Goal: Task Accomplishment & Management: Manage account settings

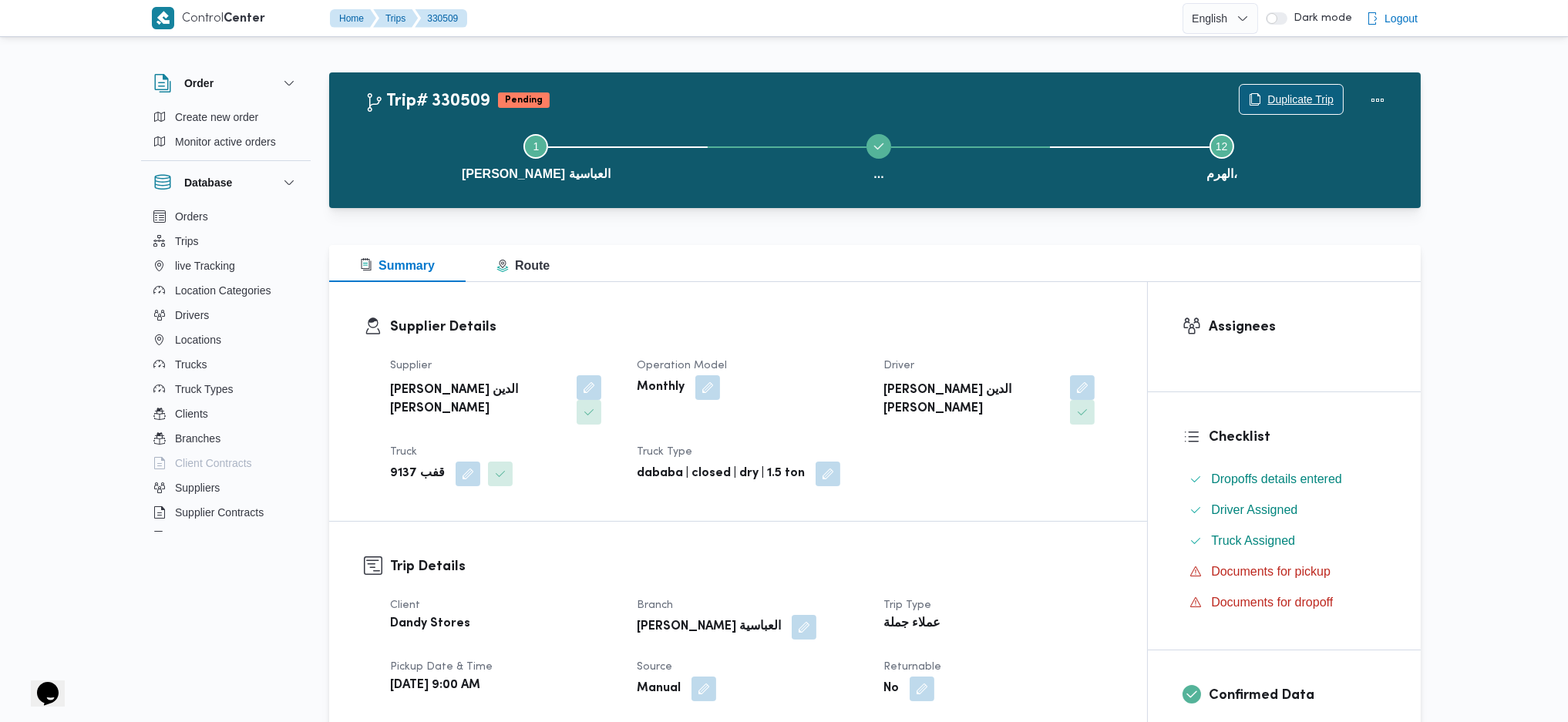
click at [1265, 104] on span "Duplicate Trip" at bounding box center [1291, 99] width 104 height 29
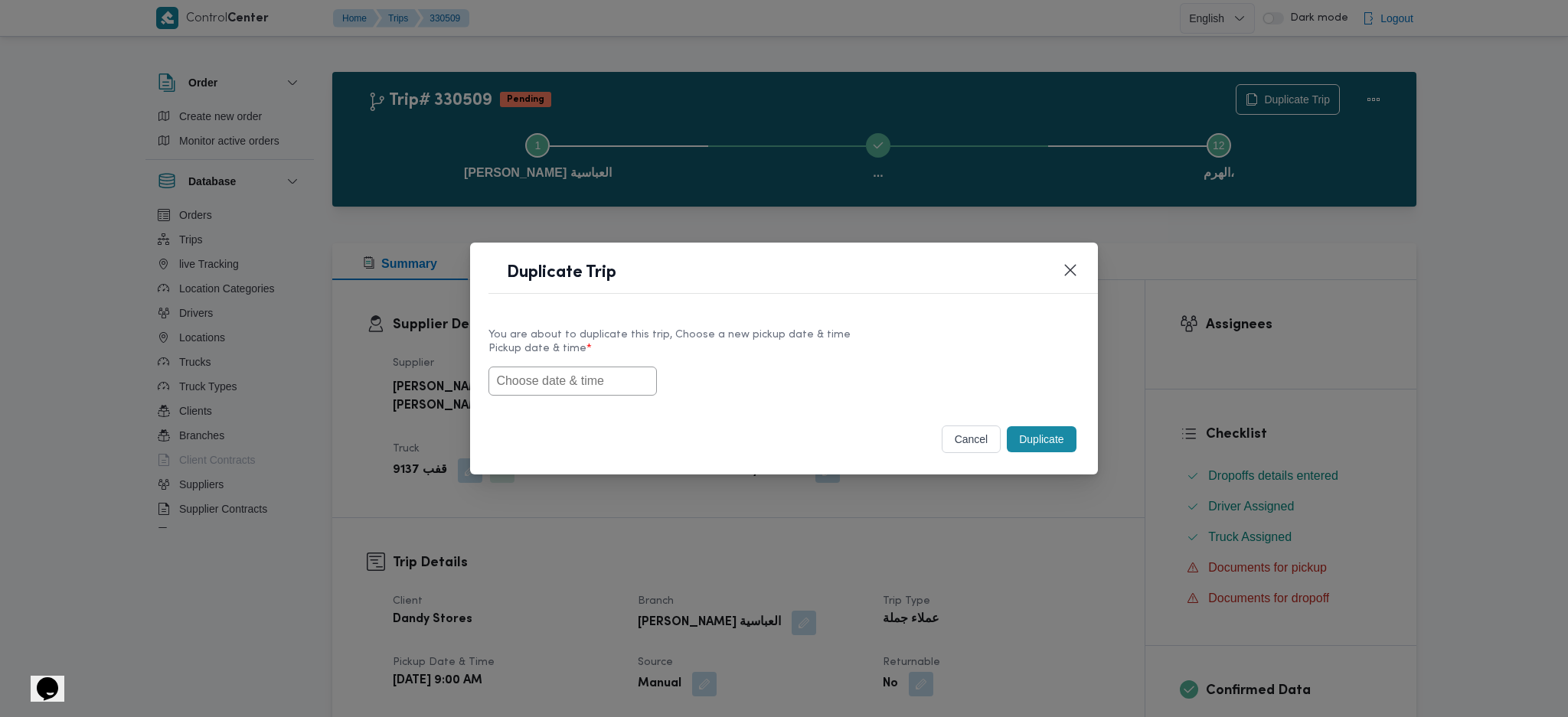
drag, startPoint x: 598, startPoint y: 398, endPoint x: 594, endPoint y: 360, distance: 38.2
click at [597, 390] on div "You are about to duplicate this trip, Choose a new pickup date & time Pickup da…" at bounding box center [784, 361] width 626 height 98
click at [593, 357] on label "Pickup date & time *" at bounding box center [783, 354] width 590 height 24
click at [583, 381] on input "text" at bounding box center [572, 381] width 169 height 29
paste input "12/08/2025 9:00AM"
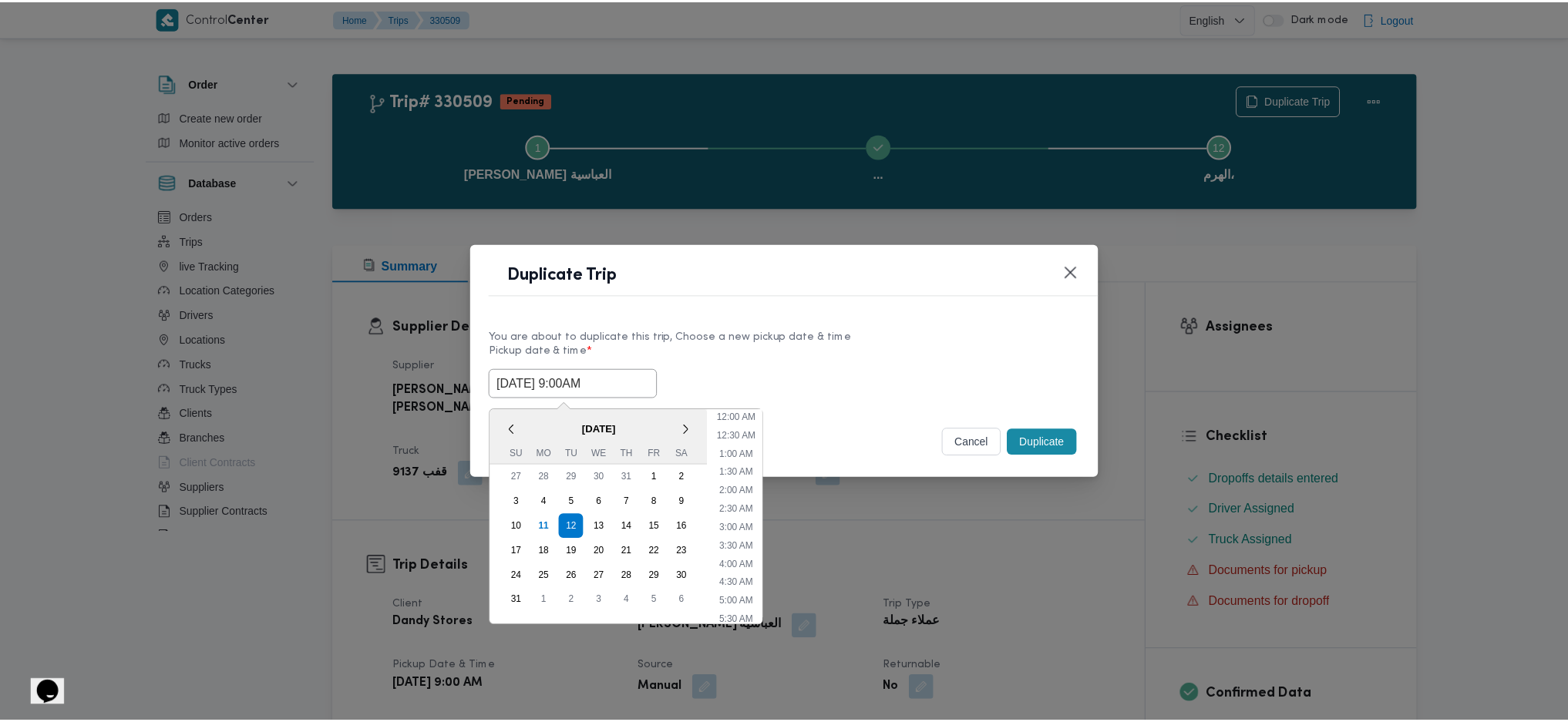
scroll to position [458, 0]
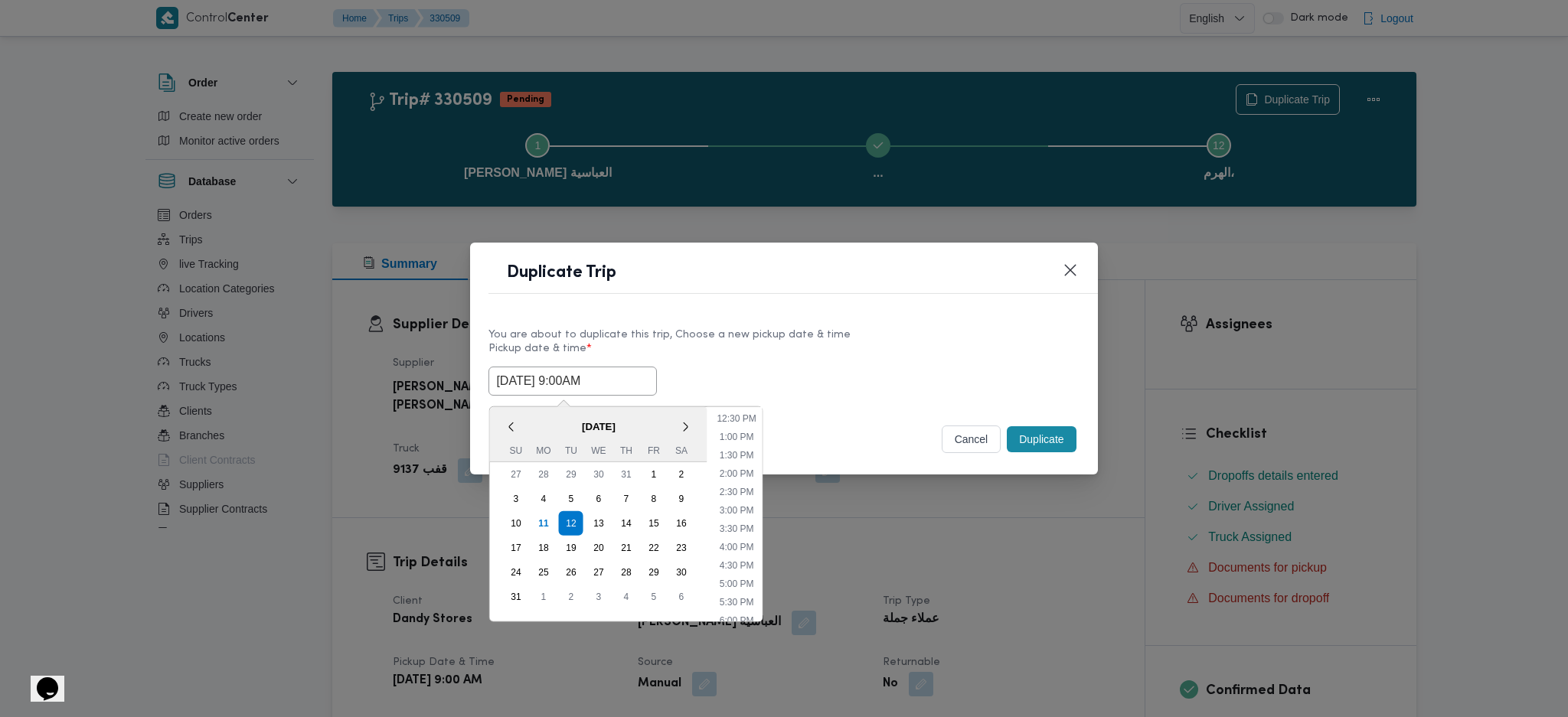
type input "12/08/2025 9:00AM"
click at [1050, 429] on button "Duplicate" at bounding box center [1041, 438] width 69 height 26
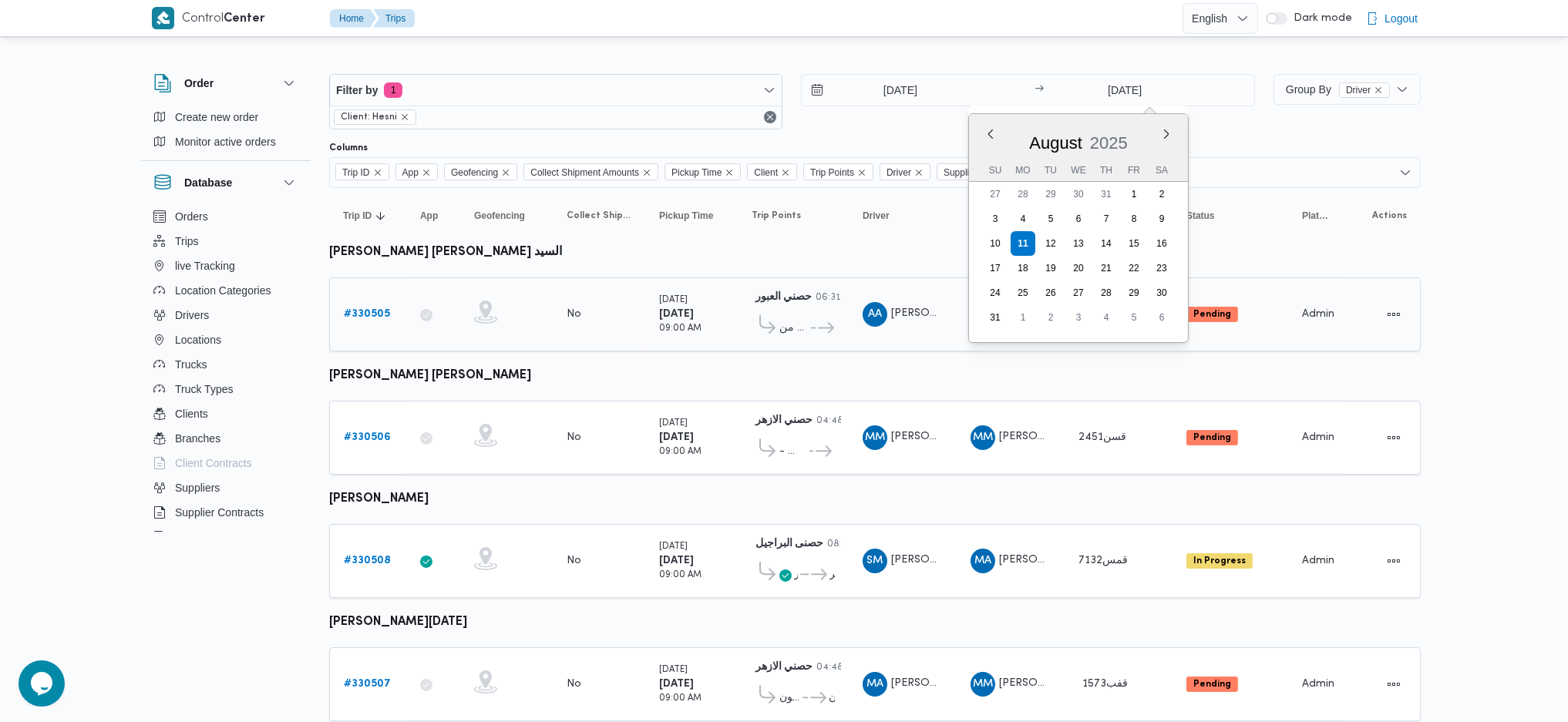
click at [382, 314] on b "# 330505" at bounding box center [367, 314] width 46 height 10
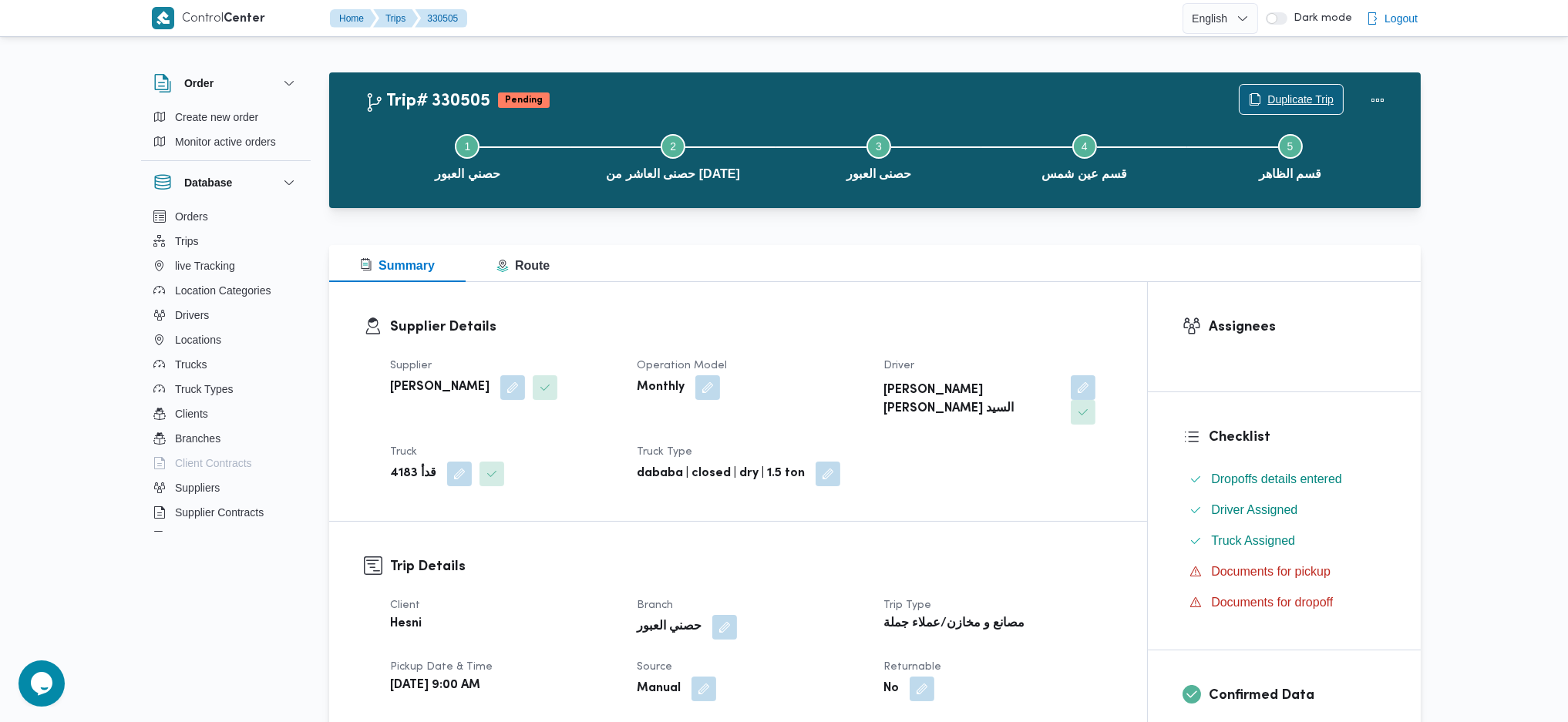
click at [1289, 95] on span "Duplicate Trip" at bounding box center [1300, 99] width 66 height 19
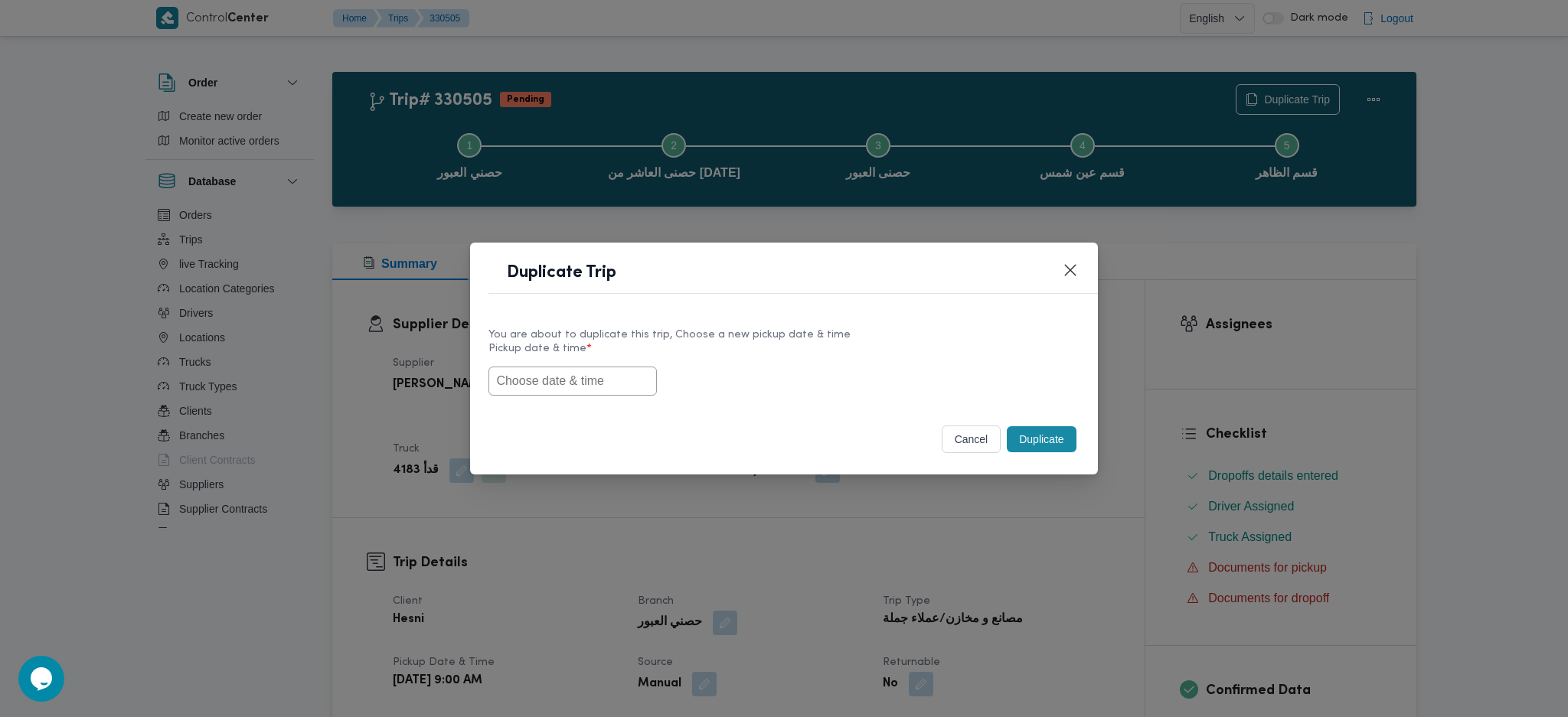
click at [587, 387] on input "text" at bounding box center [572, 381] width 169 height 29
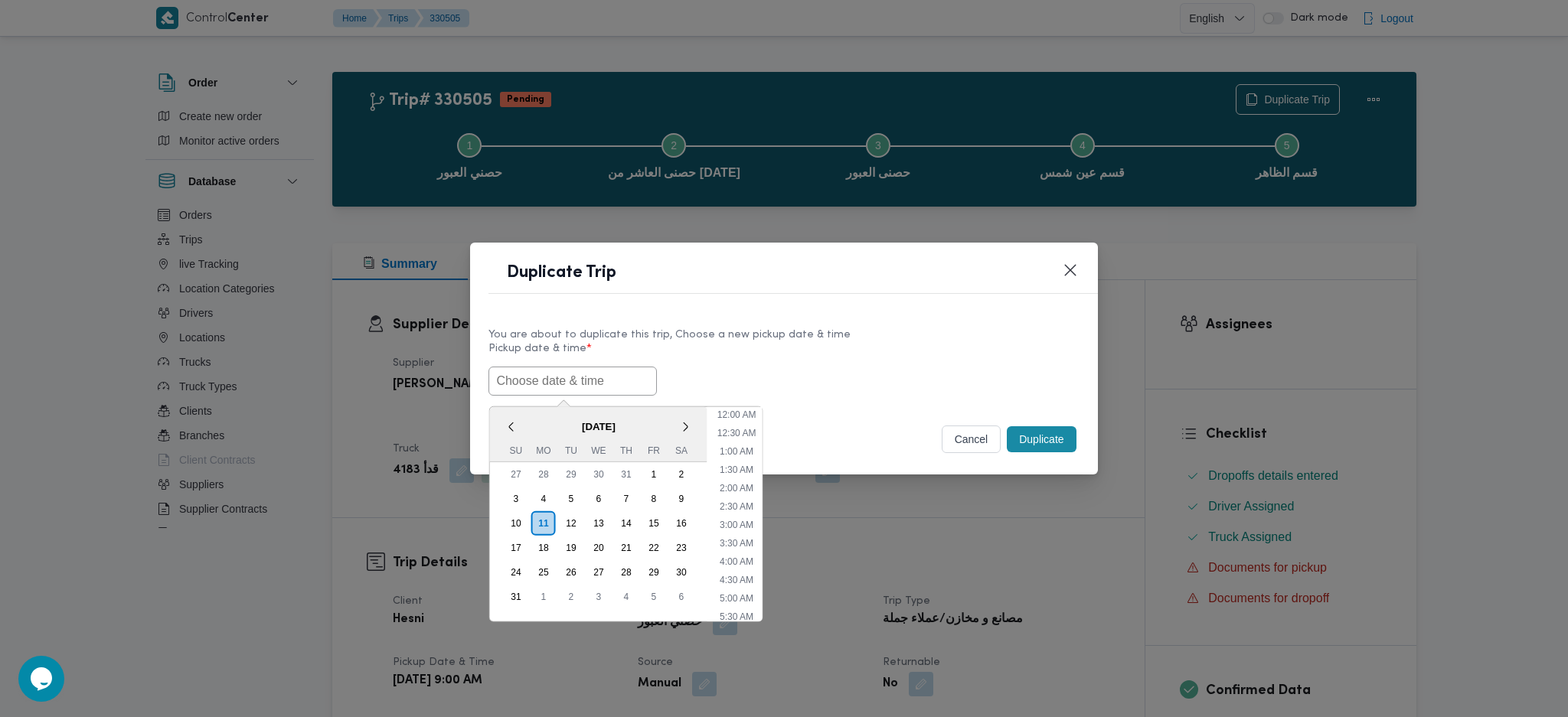
scroll to position [455, 0]
click at [564, 518] on div "12" at bounding box center [571, 523] width 29 height 29
type input "12/08/2025 9:00AM"
click at [565, 381] on input "12/08/2025 9:00AM" at bounding box center [572, 381] width 169 height 29
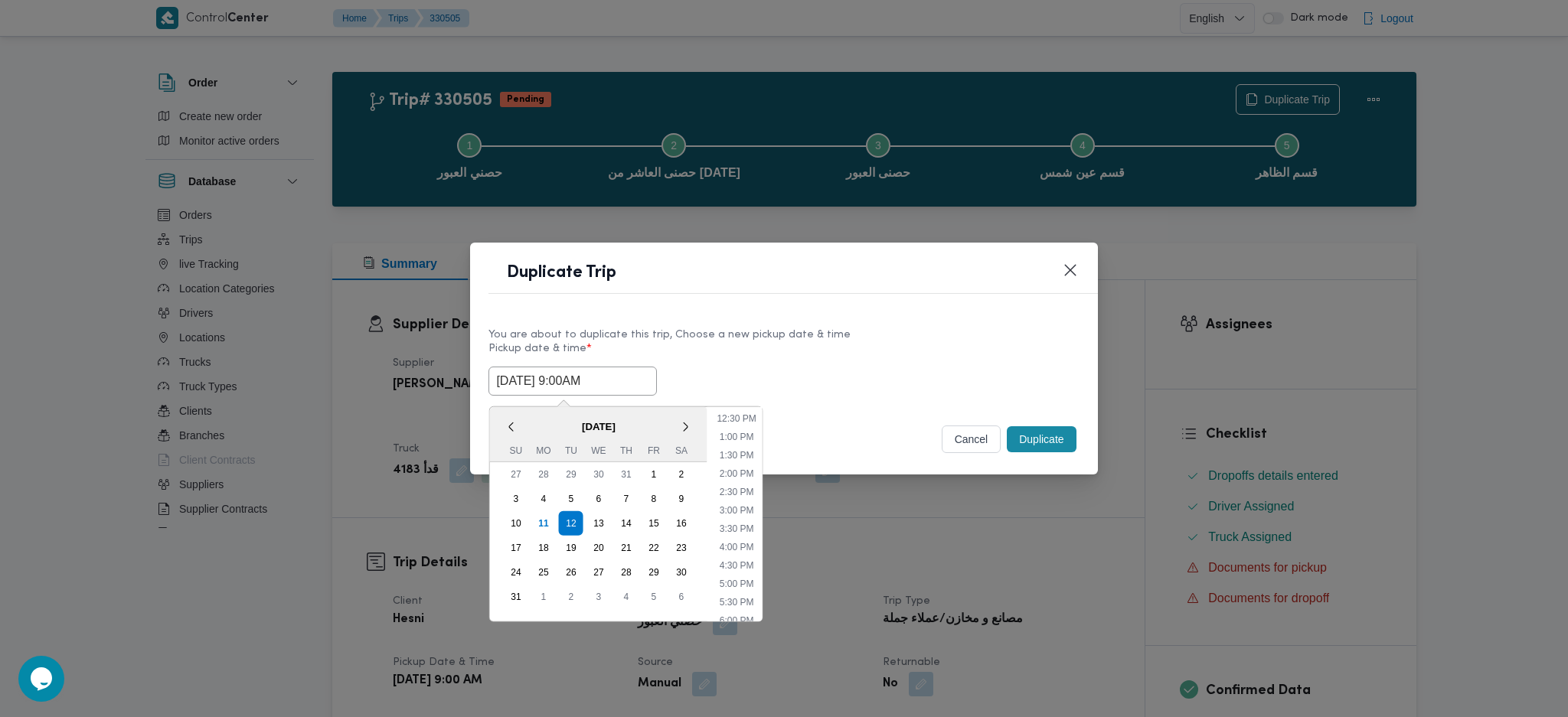
click at [565, 381] on input "12/08/2025 9:00AM" at bounding box center [572, 381] width 169 height 29
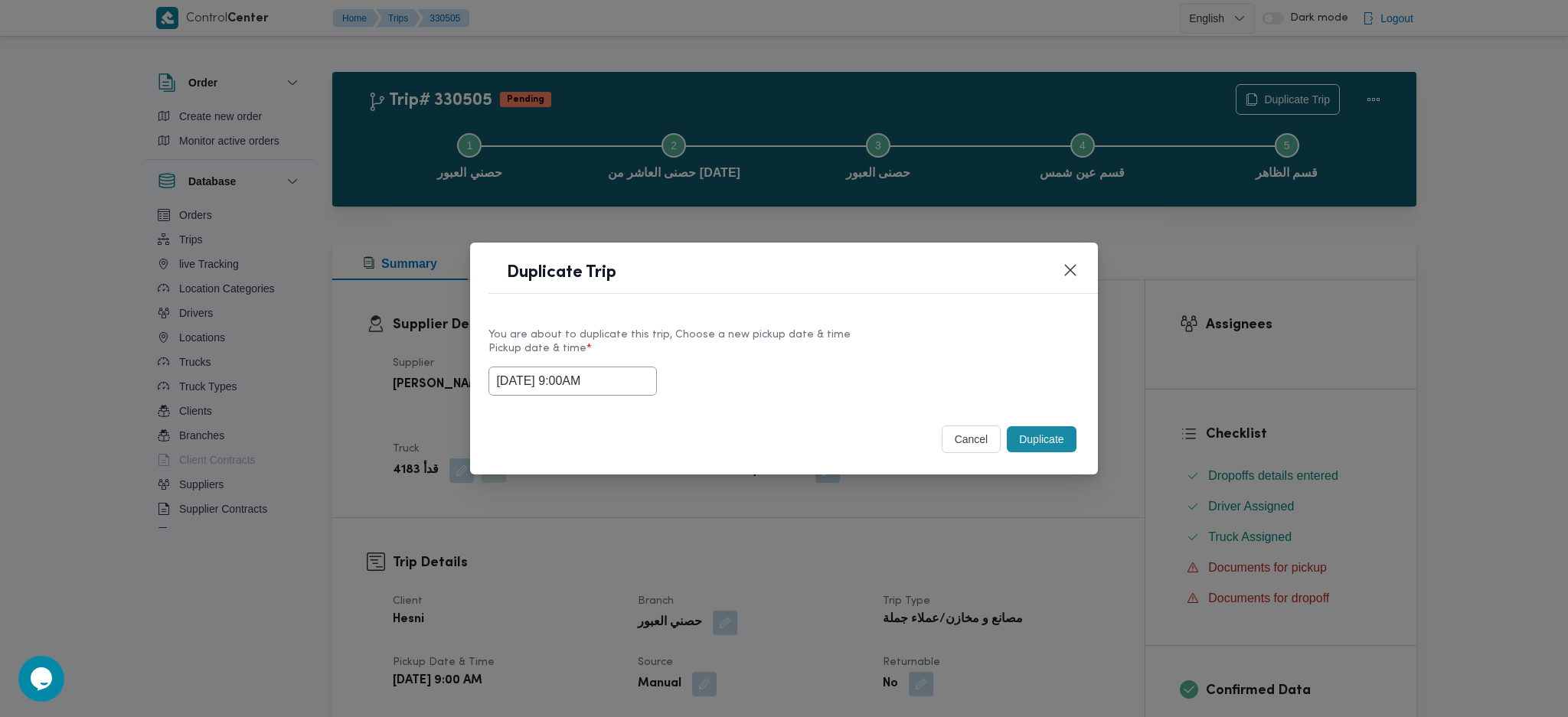
click at [1063, 440] on button "Duplicate" at bounding box center [1041, 438] width 69 height 26
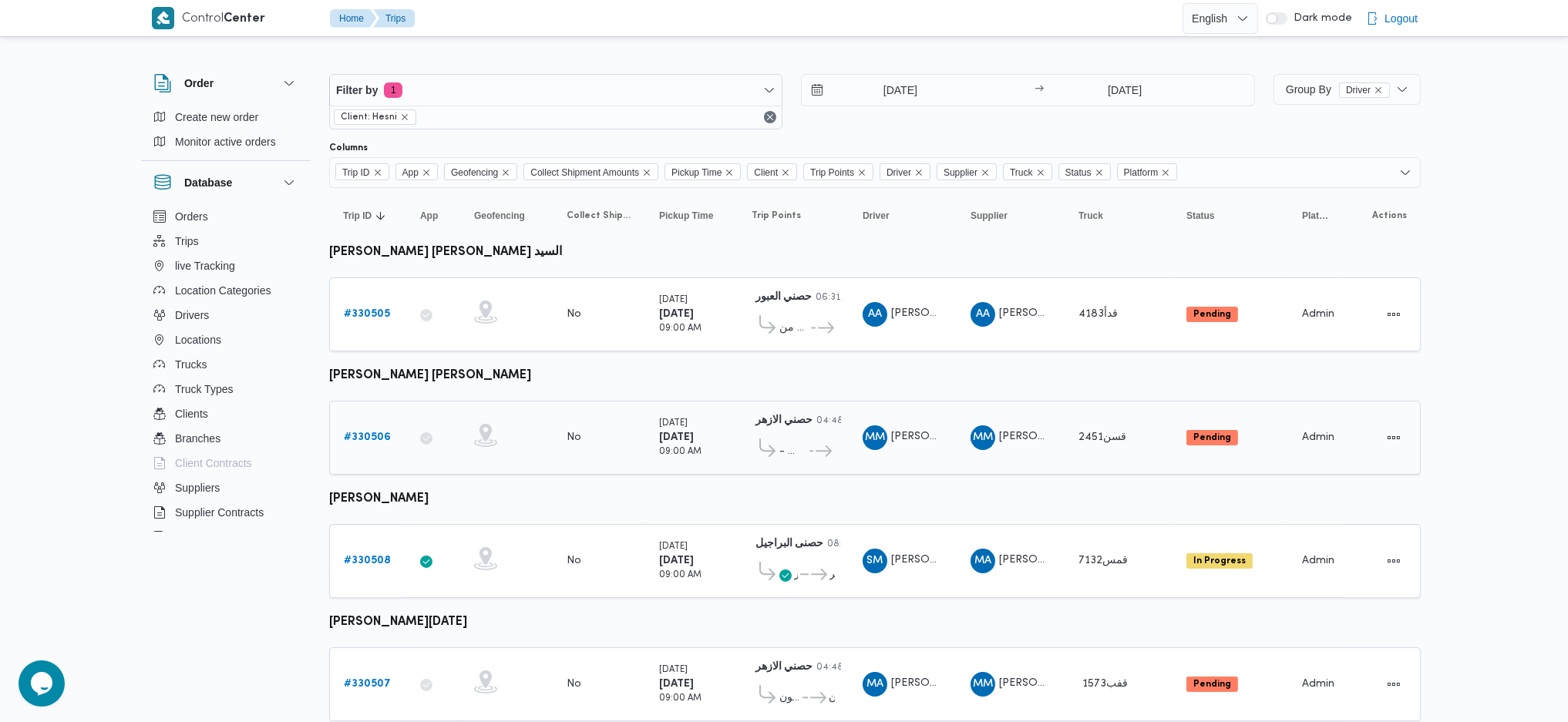
click at [370, 432] on b "# 330506" at bounding box center [367, 437] width 47 height 10
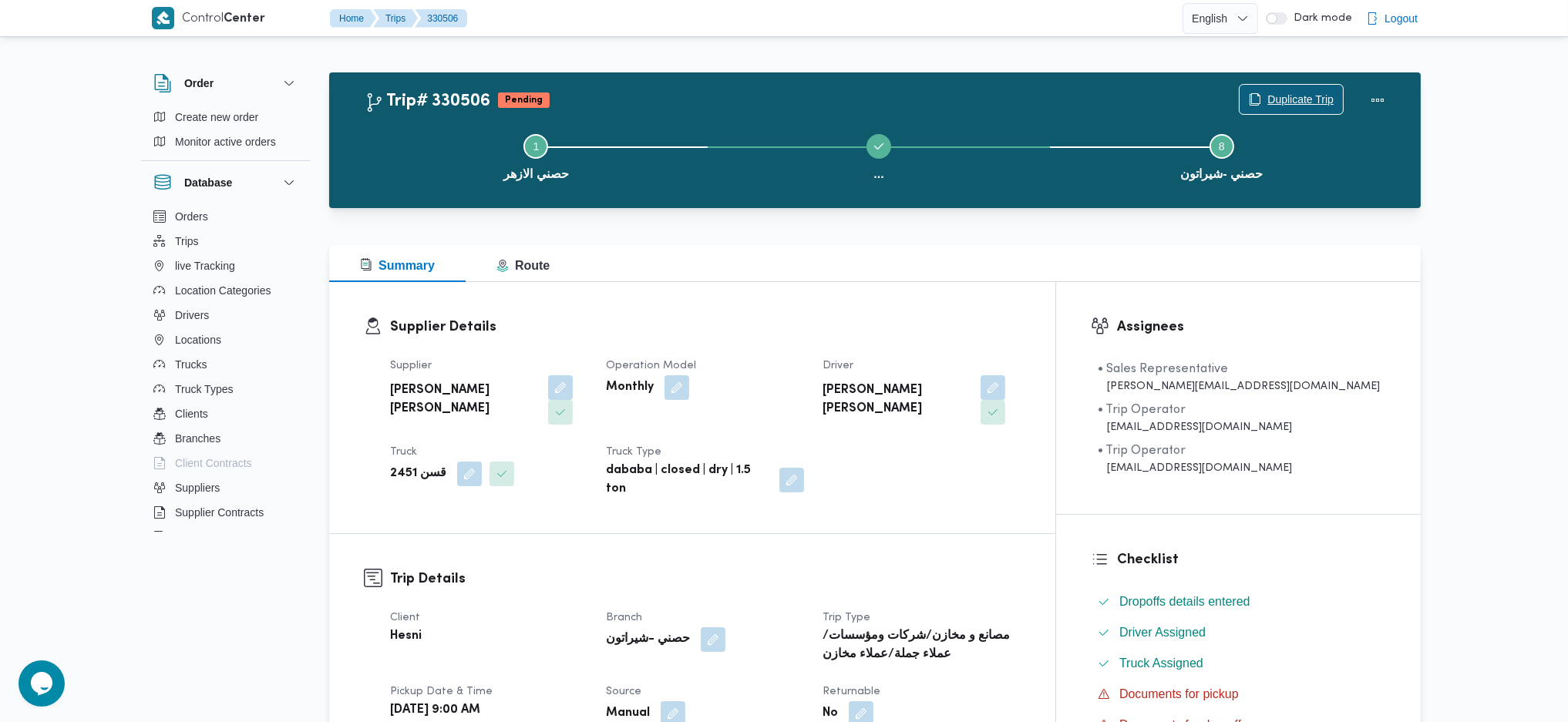
click at [1264, 98] on span "Duplicate Trip" at bounding box center [1291, 99] width 104 height 29
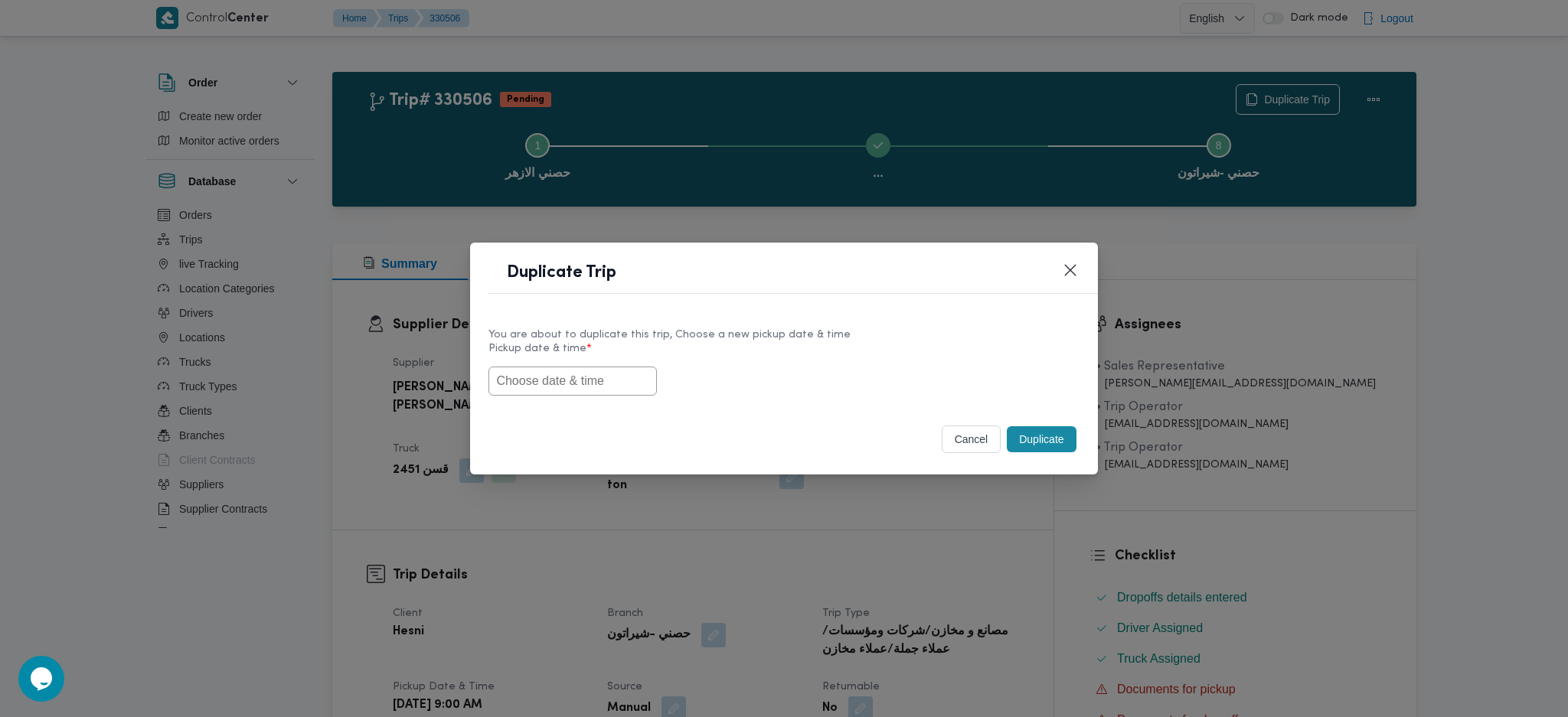
click at [566, 384] on input "text" at bounding box center [572, 381] width 169 height 29
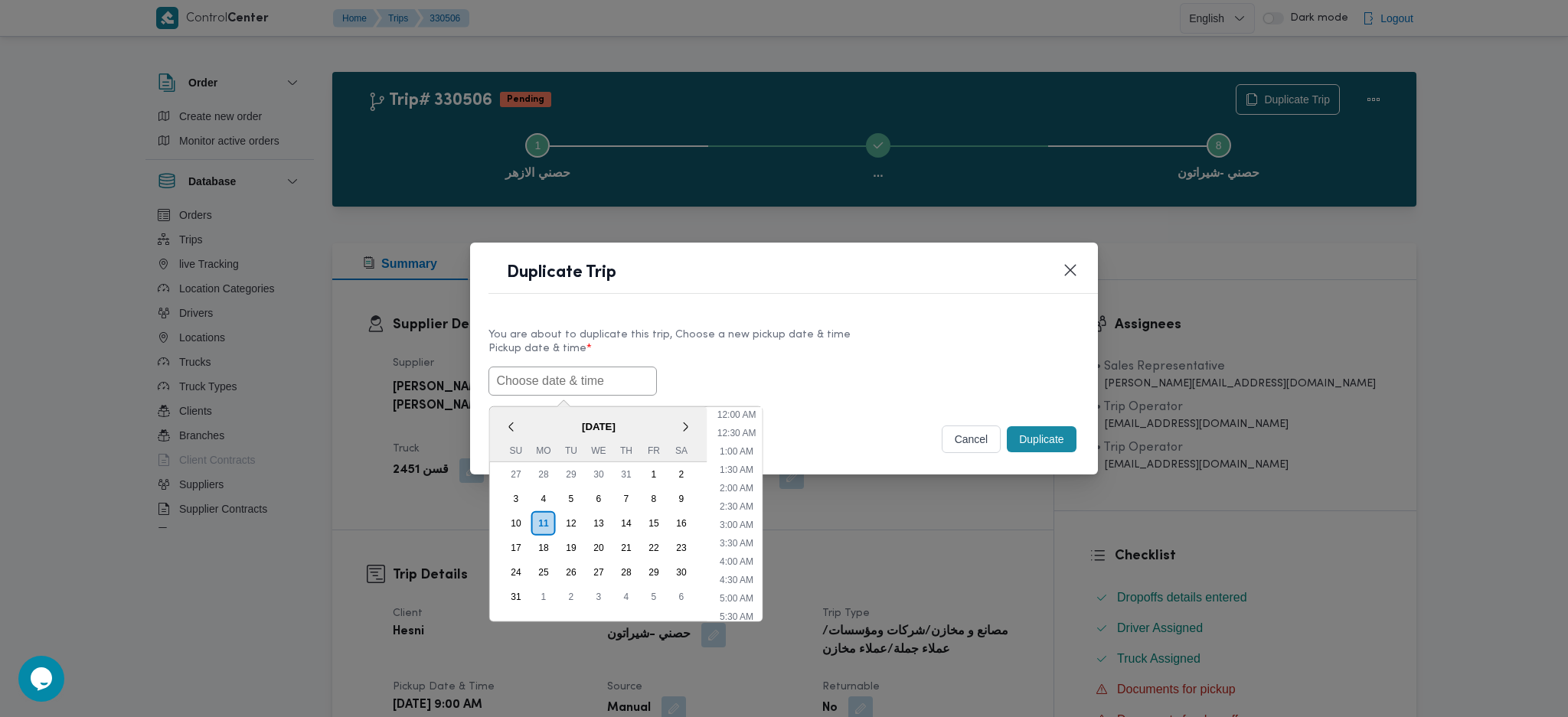
scroll to position [455, 0]
paste input "12/08/2025 9:00AM"
type input "12/08/2025 9:00AM"
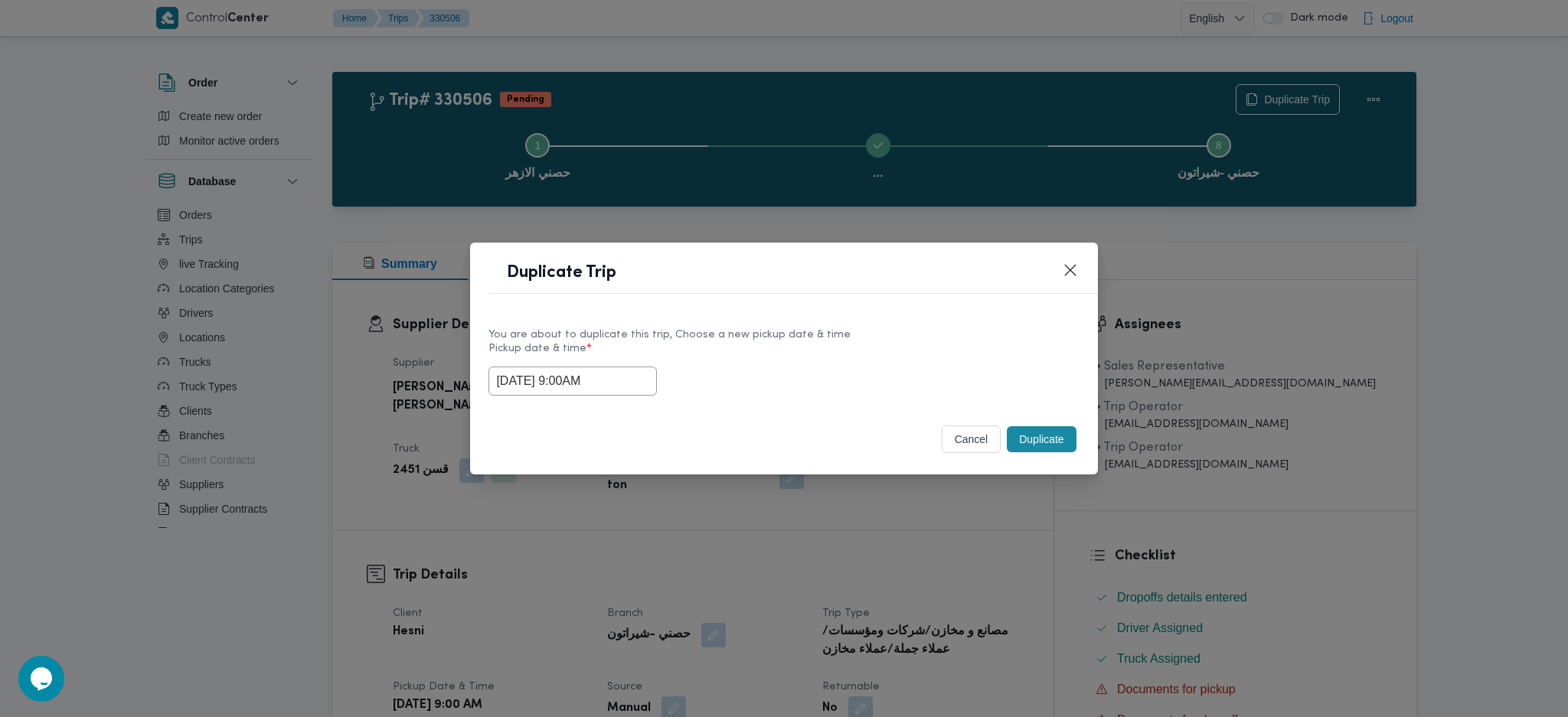
click at [1037, 448] on button "Duplicate" at bounding box center [1041, 438] width 69 height 26
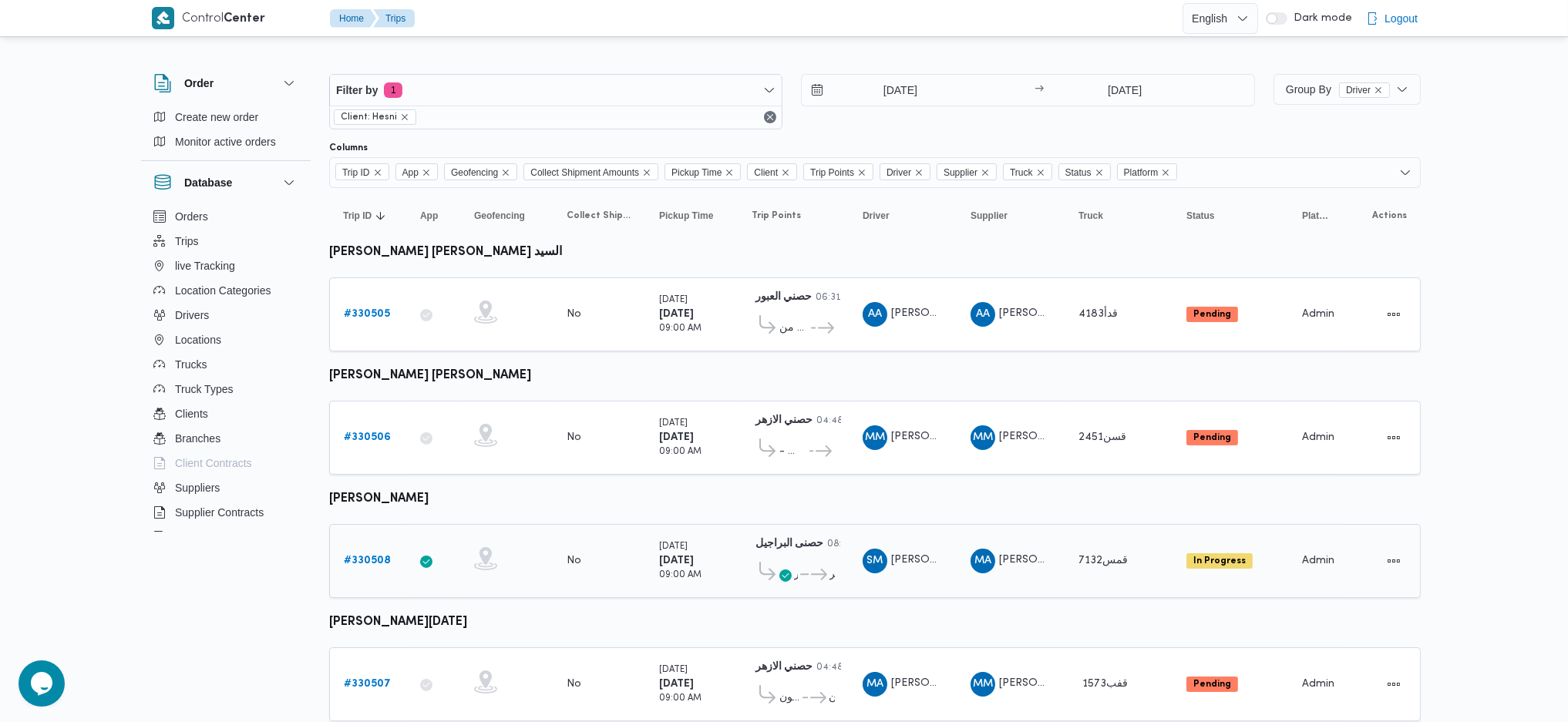
click at [379, 556] on b "# 330508" at bounding box center [367, 560] width 47 height 10
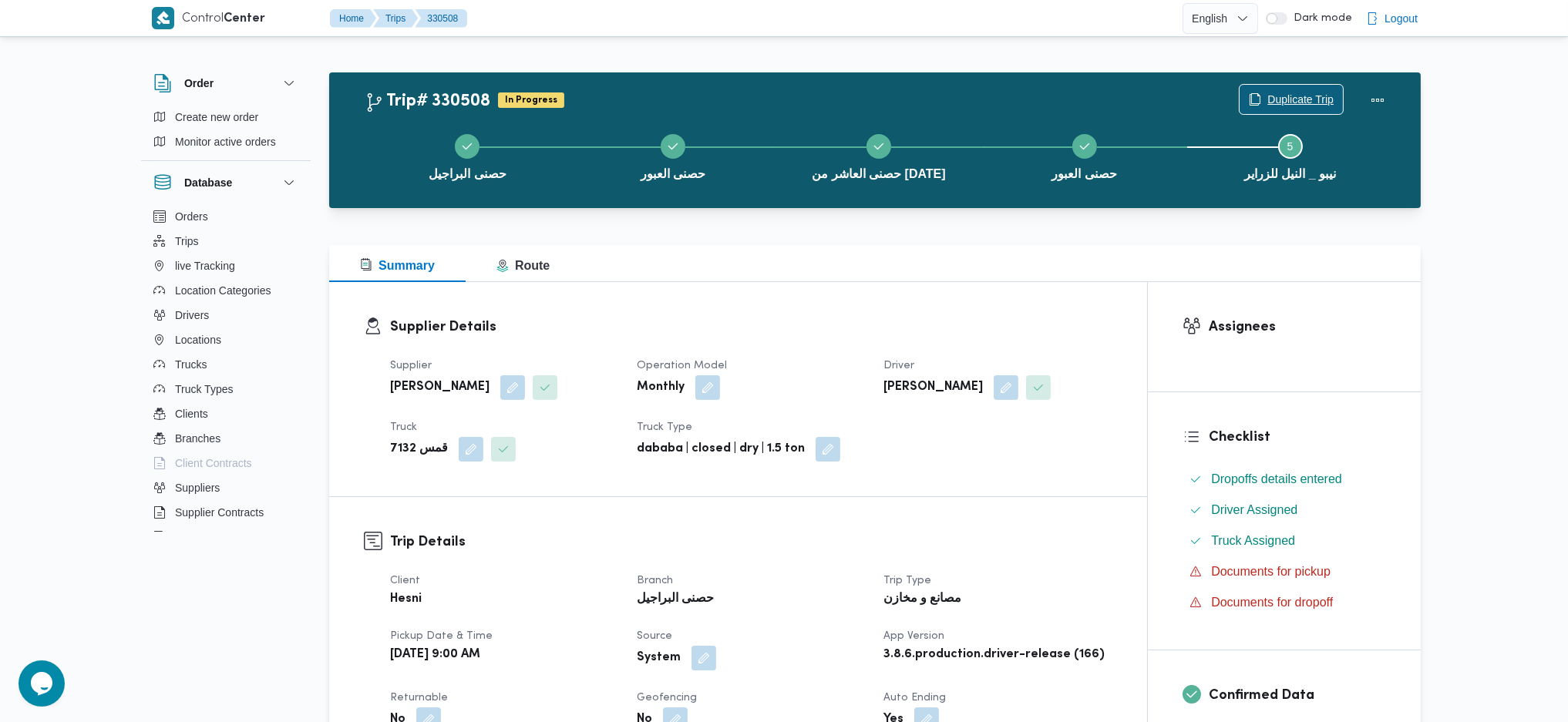
click at [1285, 98] on span "Duplicate Trip" at bounding box center [1300, 99] width 66 height 19
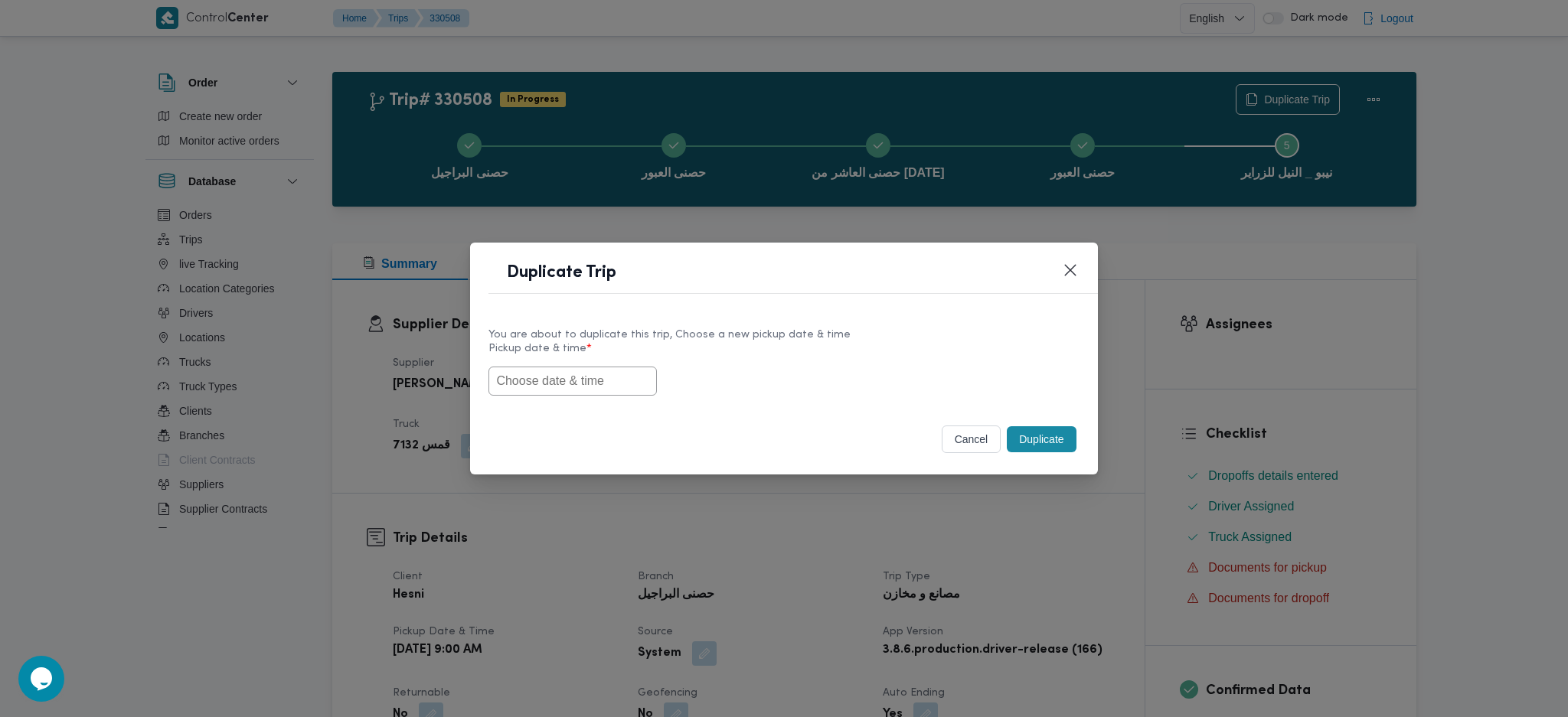
click at [610, 382] on input "text" at bounding box center [572, 381] width 169 height 29
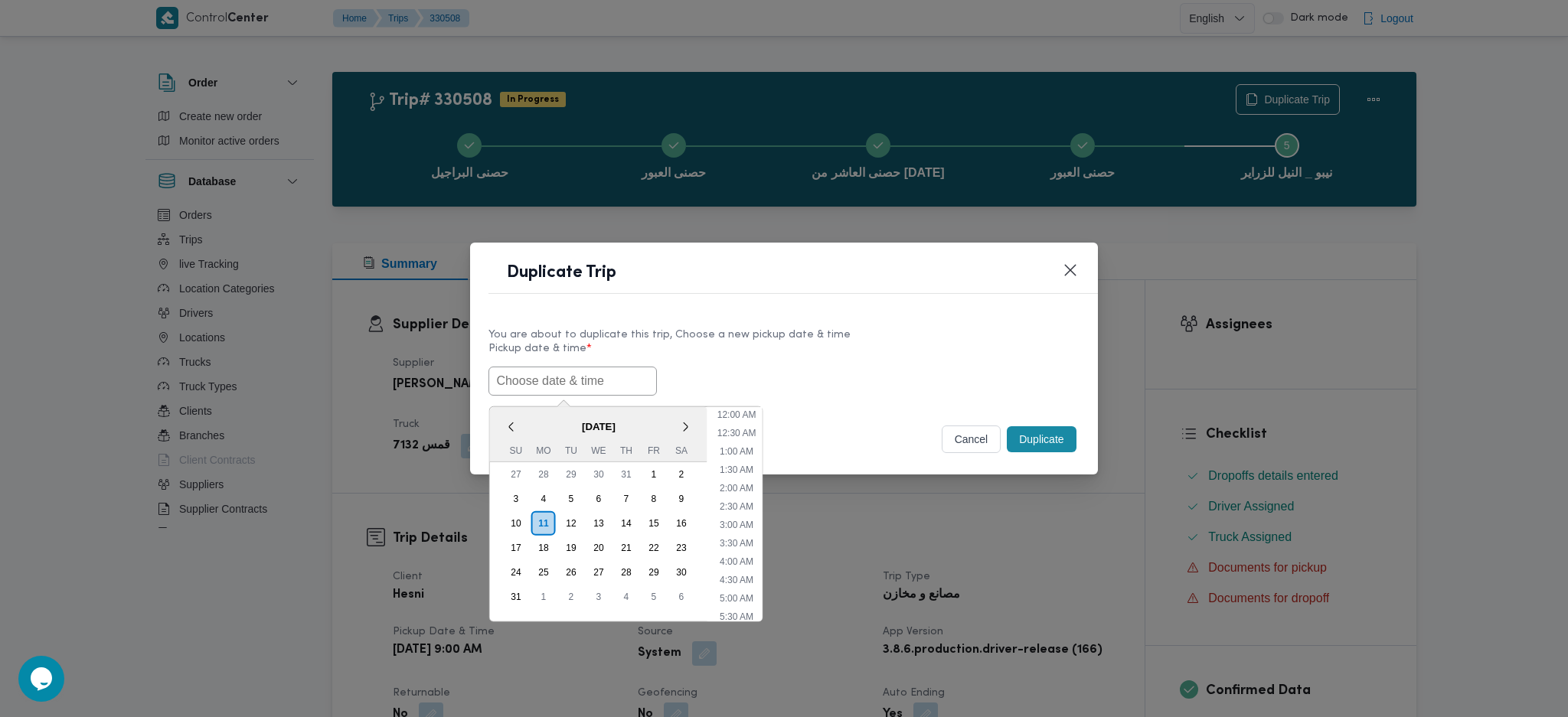
paste input "12/08/2025 9:00AM"
type input "12/08/2025 9:00AM"
click at [1037, 439] on button "Duplicate" at bounding box center [1041, 438] width 69 height 26
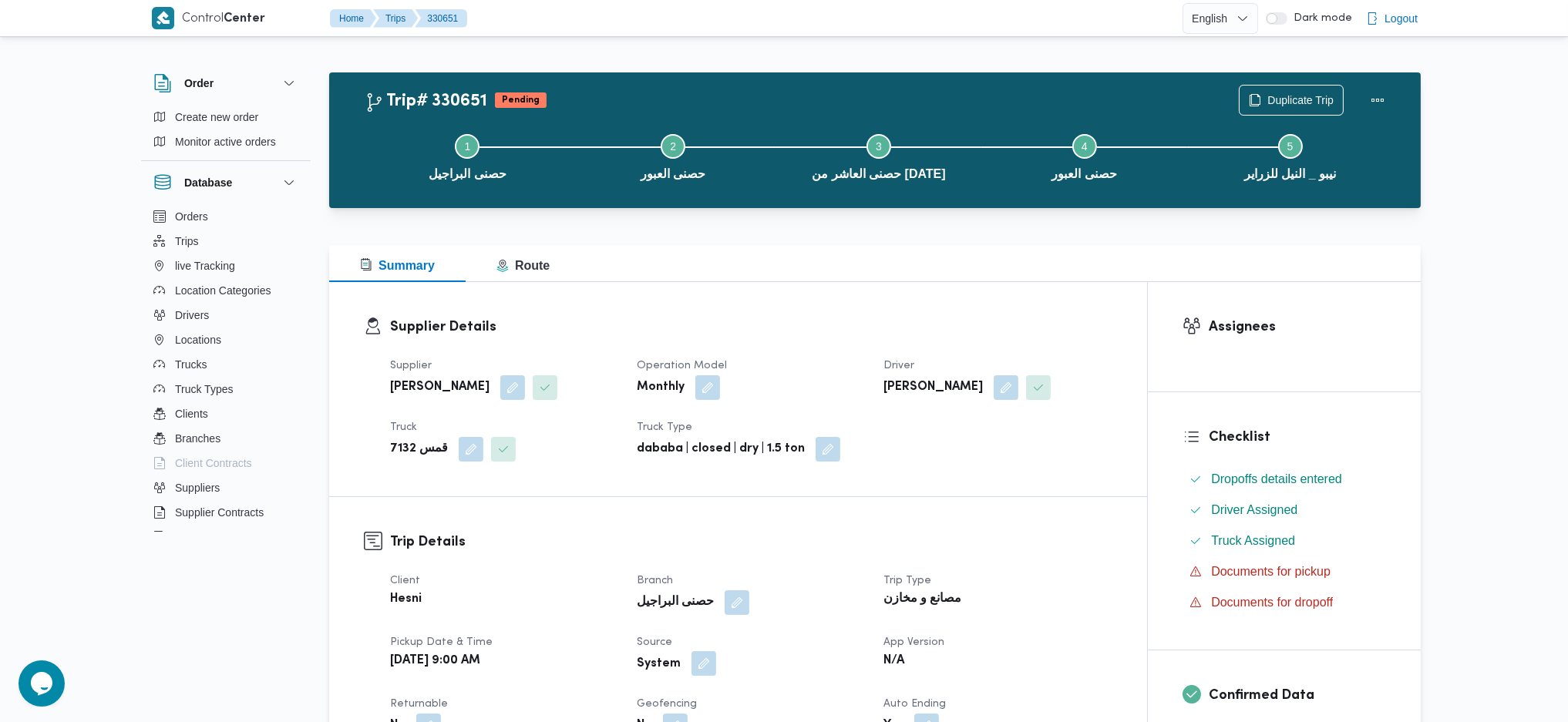
click at [700, 662] on button "button" at bounding box center [704, 664] width 25 height 25
click at [683, 612] on label "Is the trip operated through the driver app?" at bounding box center [661, 617] width 248 height 19
checkbox input "false"
click at [819, 613] on span "Save" at bounding box center [832, 617] width 25 height 19
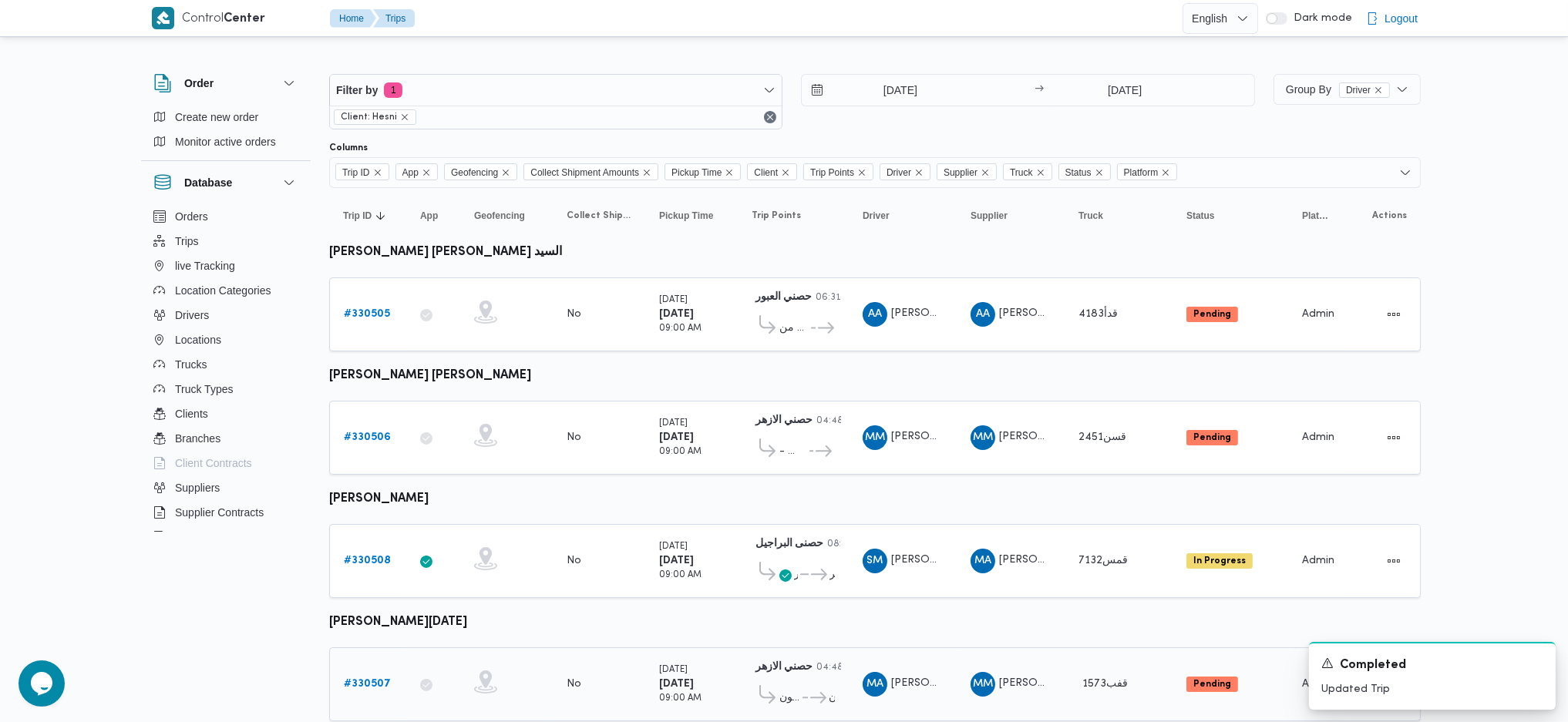
click at [361, 679] on b "# 330507" at bounding box center [367, 684] width 47 height 10
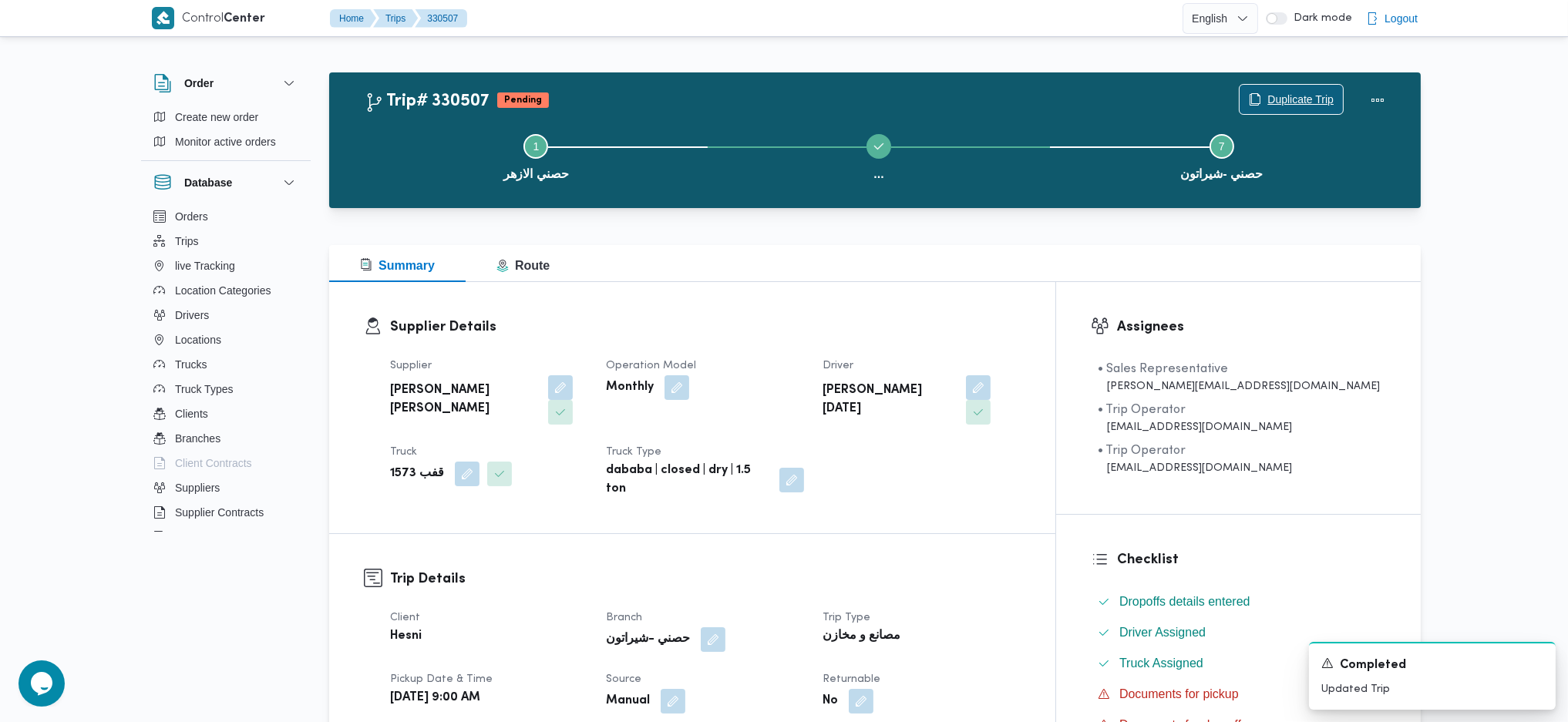
click at [1293, 100] on span "Duplicate Trip" at bounding box center [1300, 99] width 66 height 19
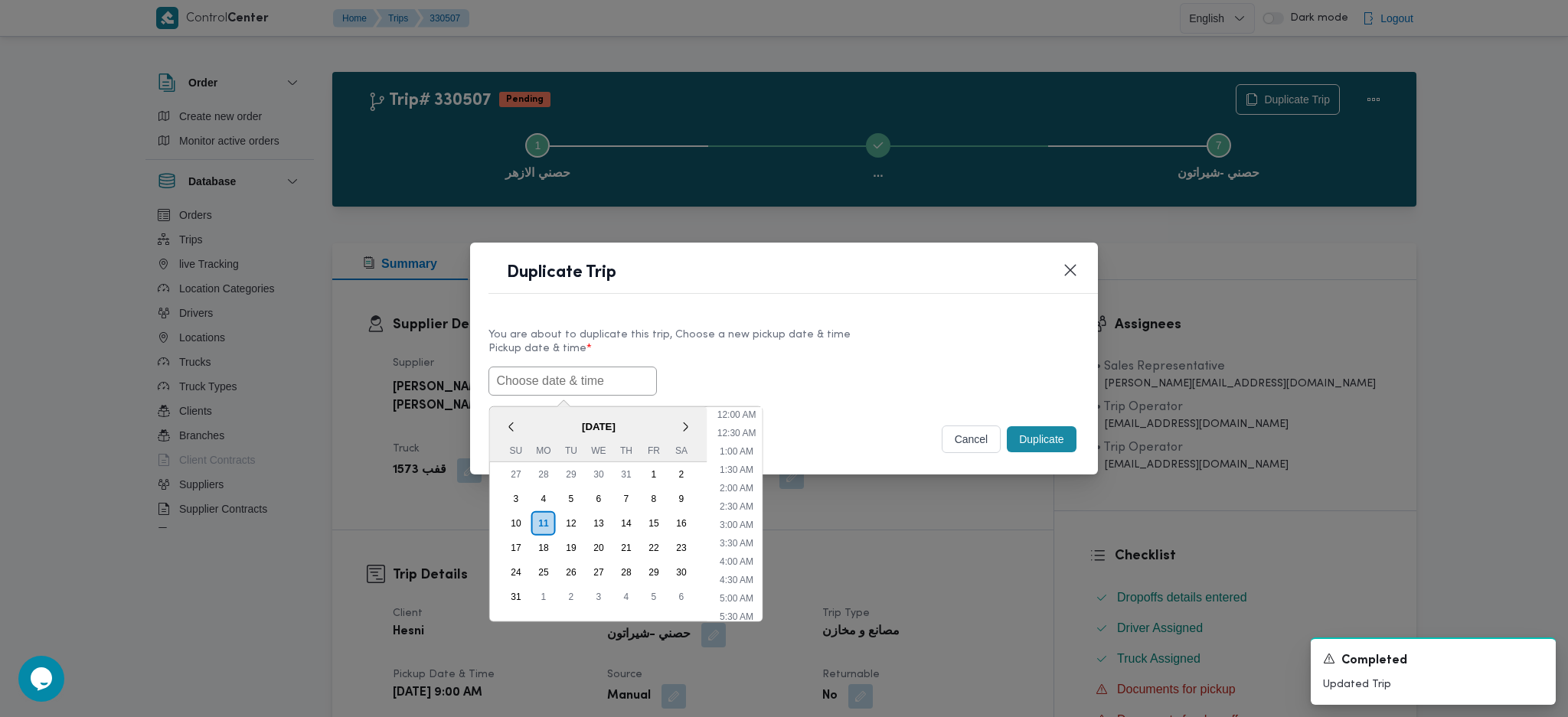
click at [585, 374] on input "text" at bounding box center [572, 381] width 169 height 29
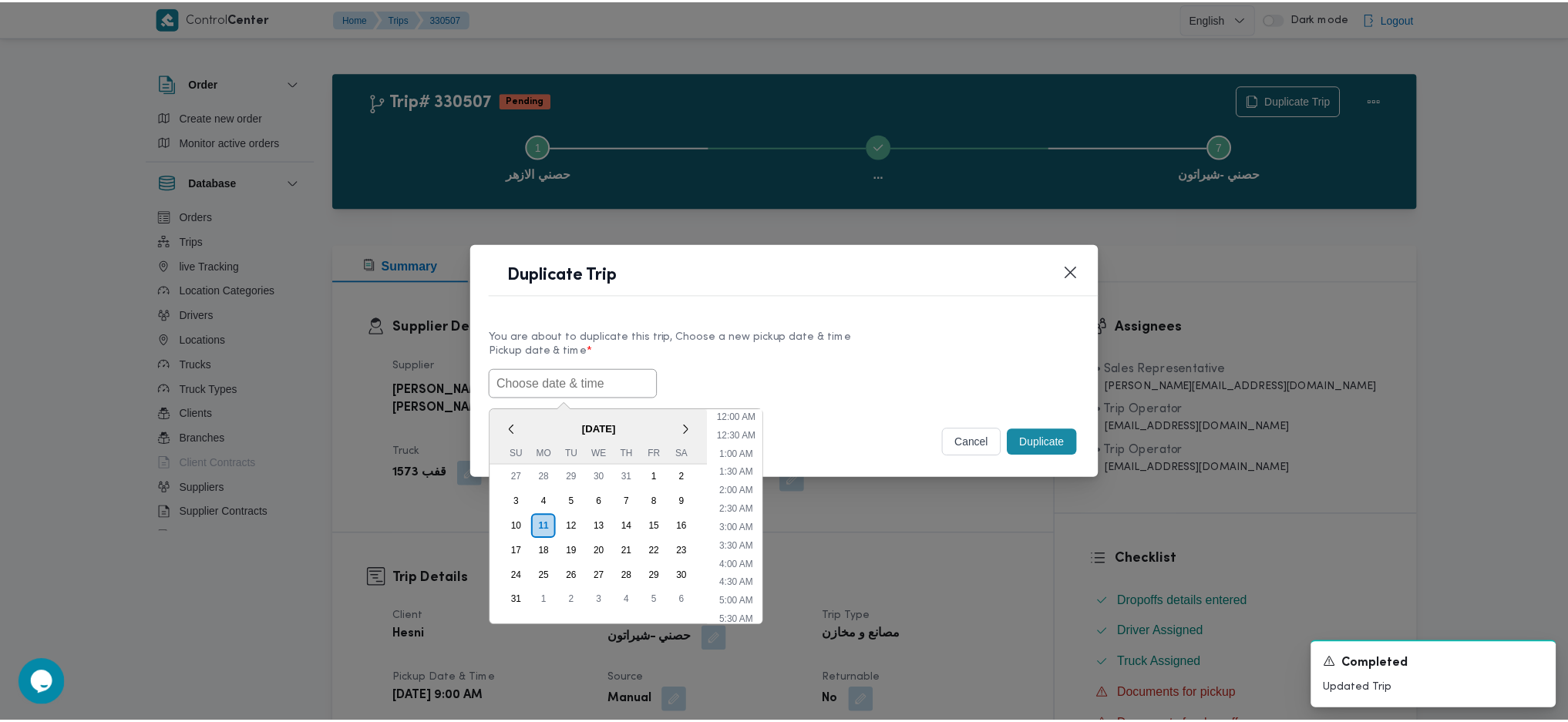
scroll to position [458, 0]
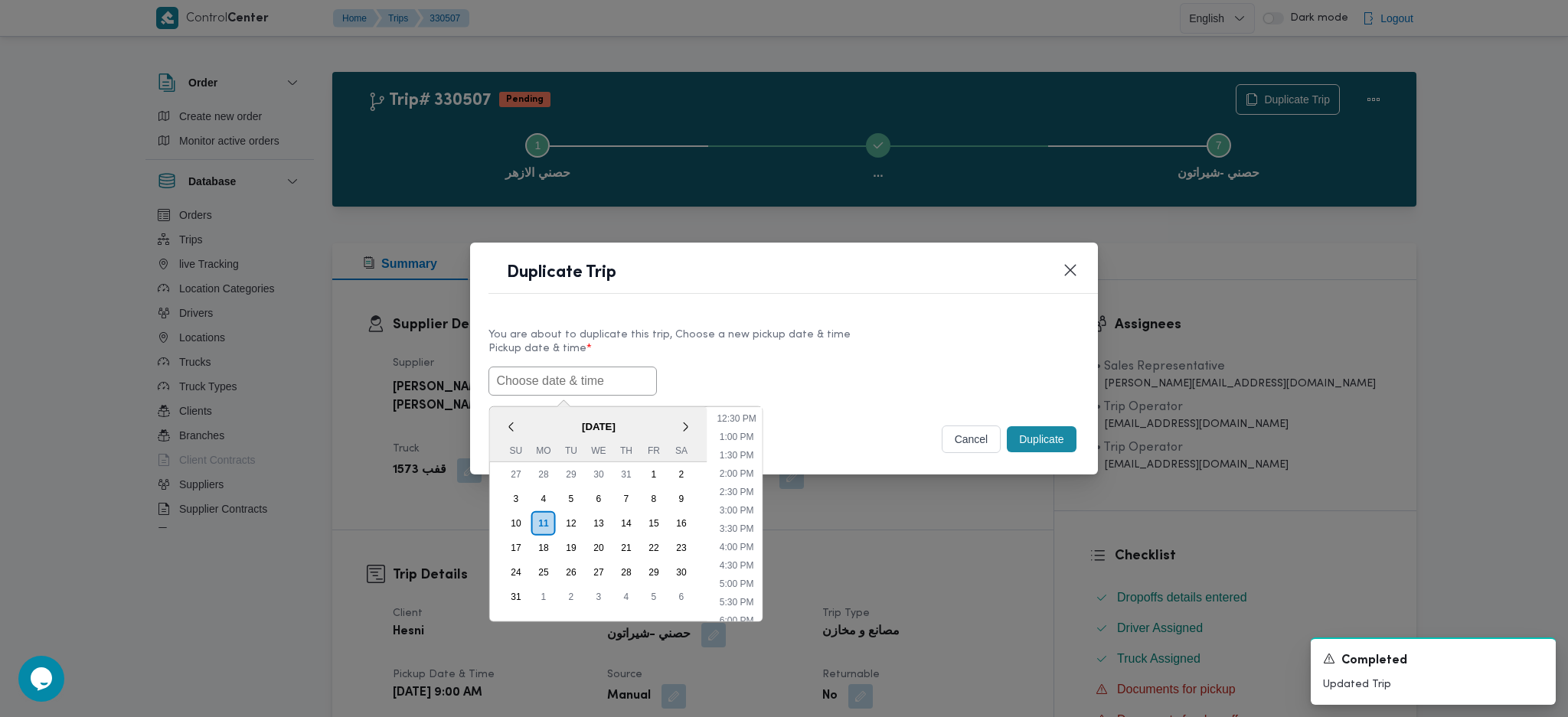
paste input "12/08/2025 9:00AM"
type input "12/08/2025 9:00AM"
click at [1050, 438] on button "Duplicate" at bounding box center [1041, 438] width 69 height 26
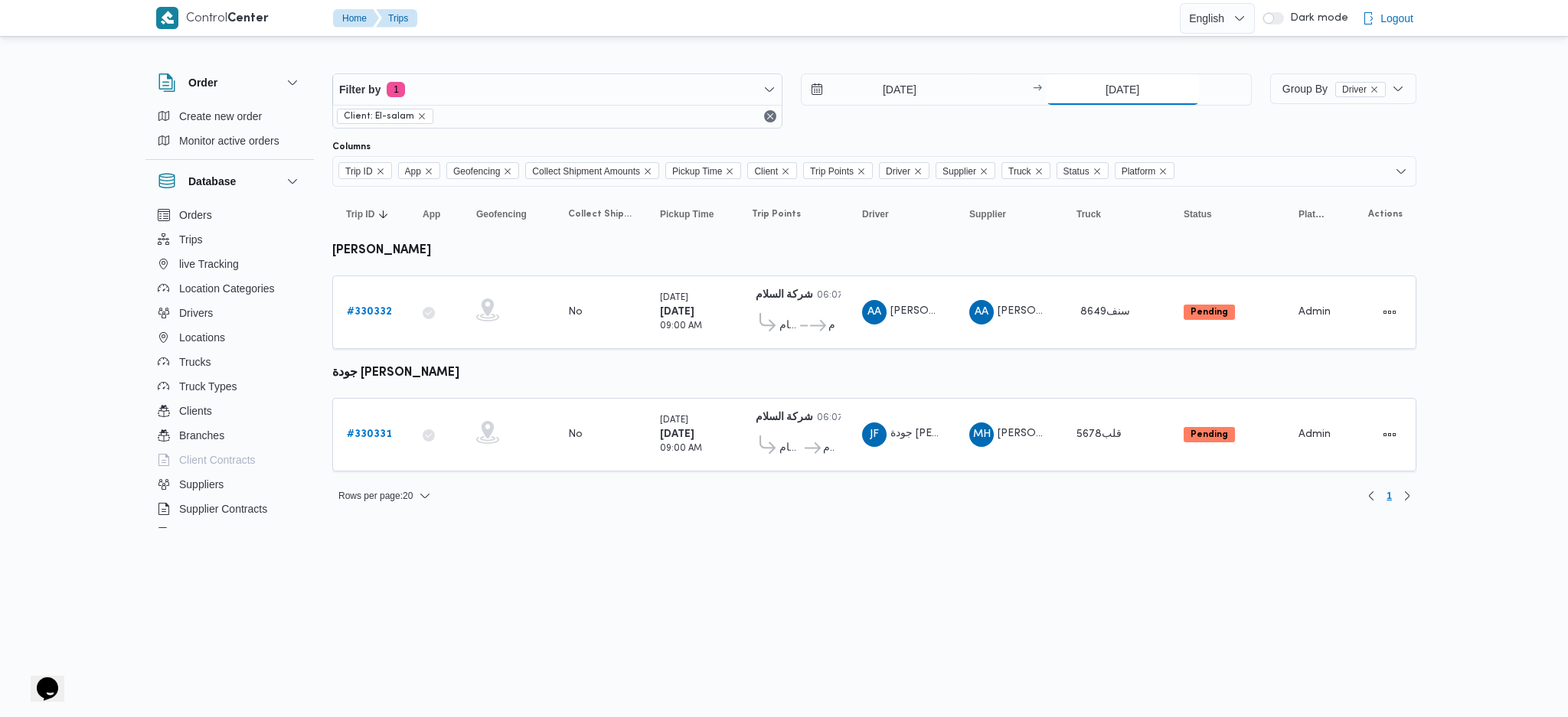
click at [1125, 91] on input "10/8/2025" at bounding box center [1123, 90] width 153 height 31
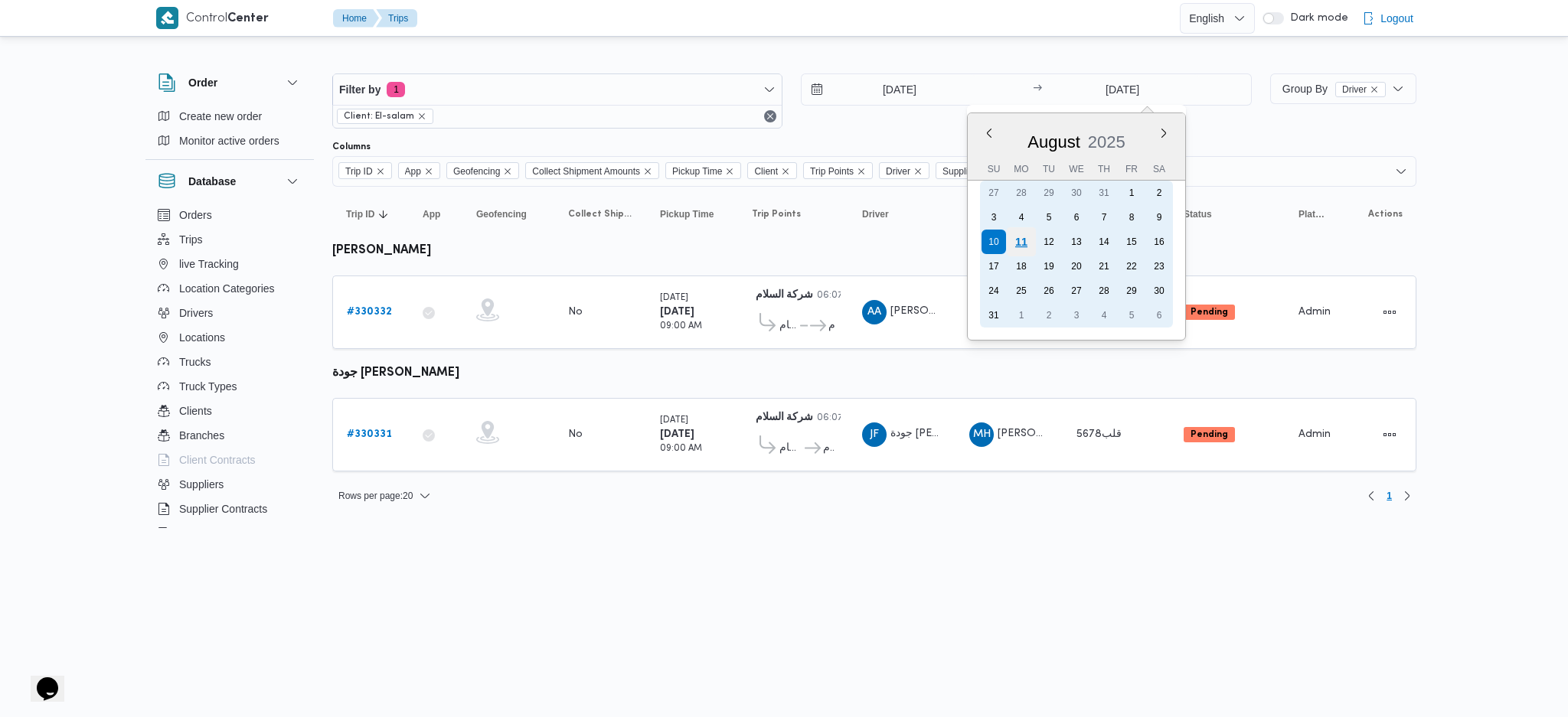
click at [1019, 240] on div "11" at bounding box center [1020, 241] width 29 height 29
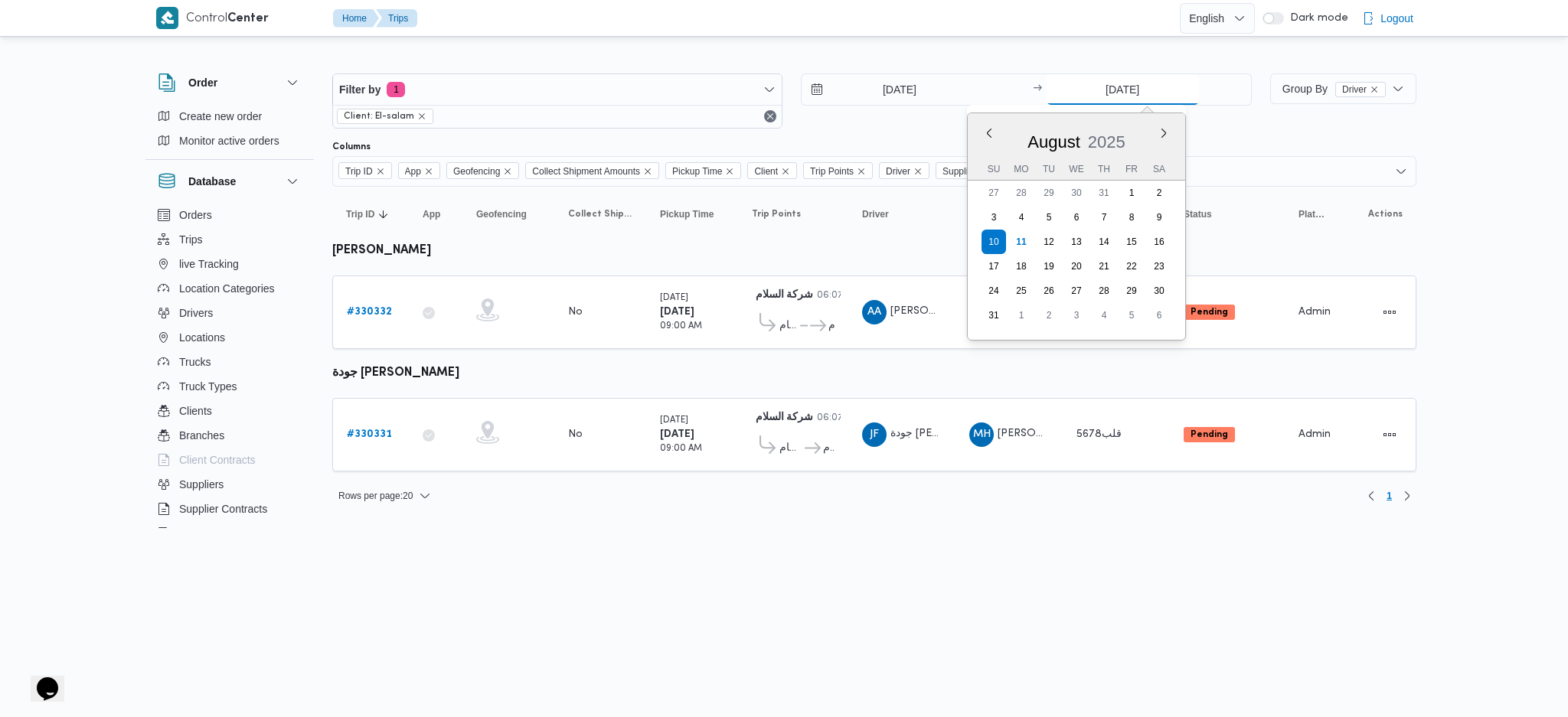
type input "11/8/2025"
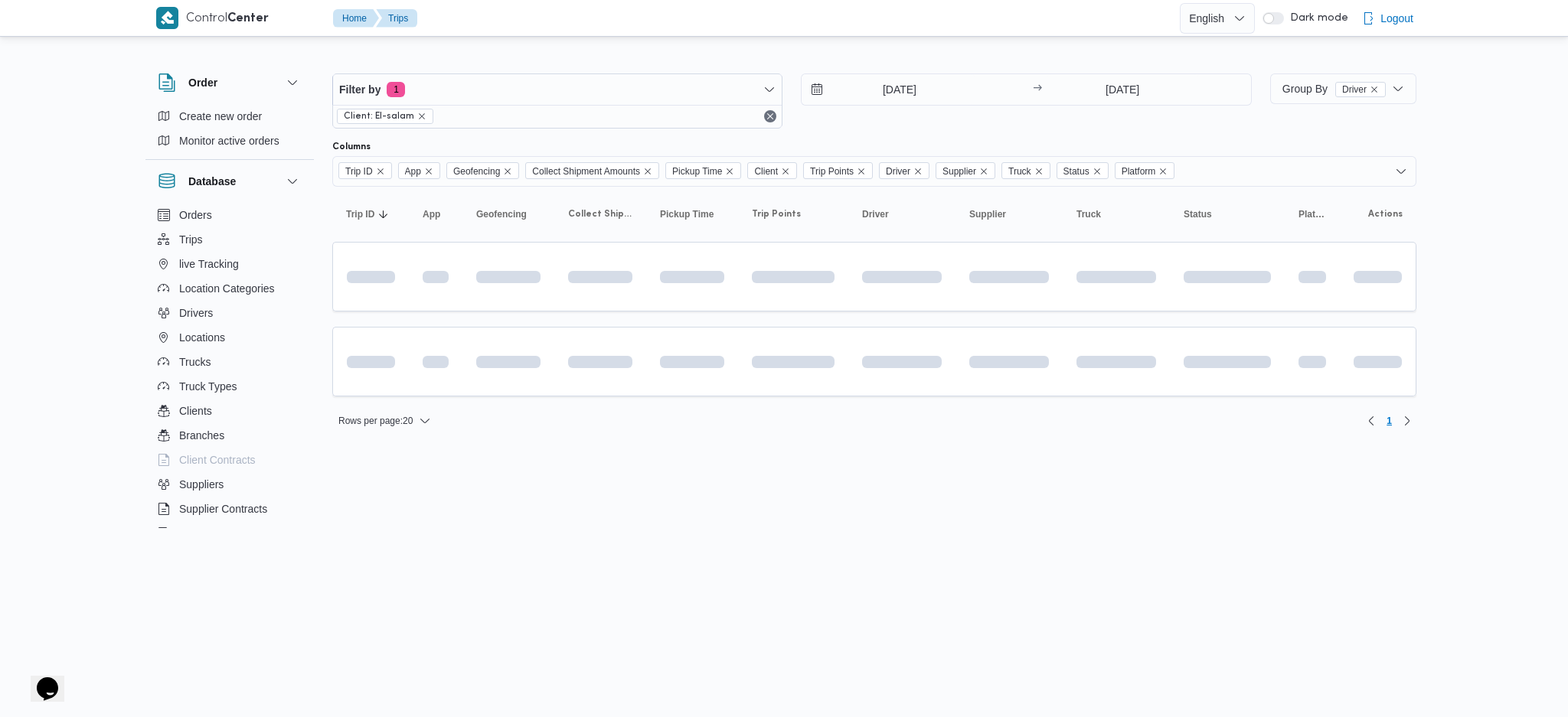
click at [863, 485] on html "Control Center Home Trips English عربي Dark mode Logout Order Create new order …" at bounding box center [784, 358] width 1568 height 717
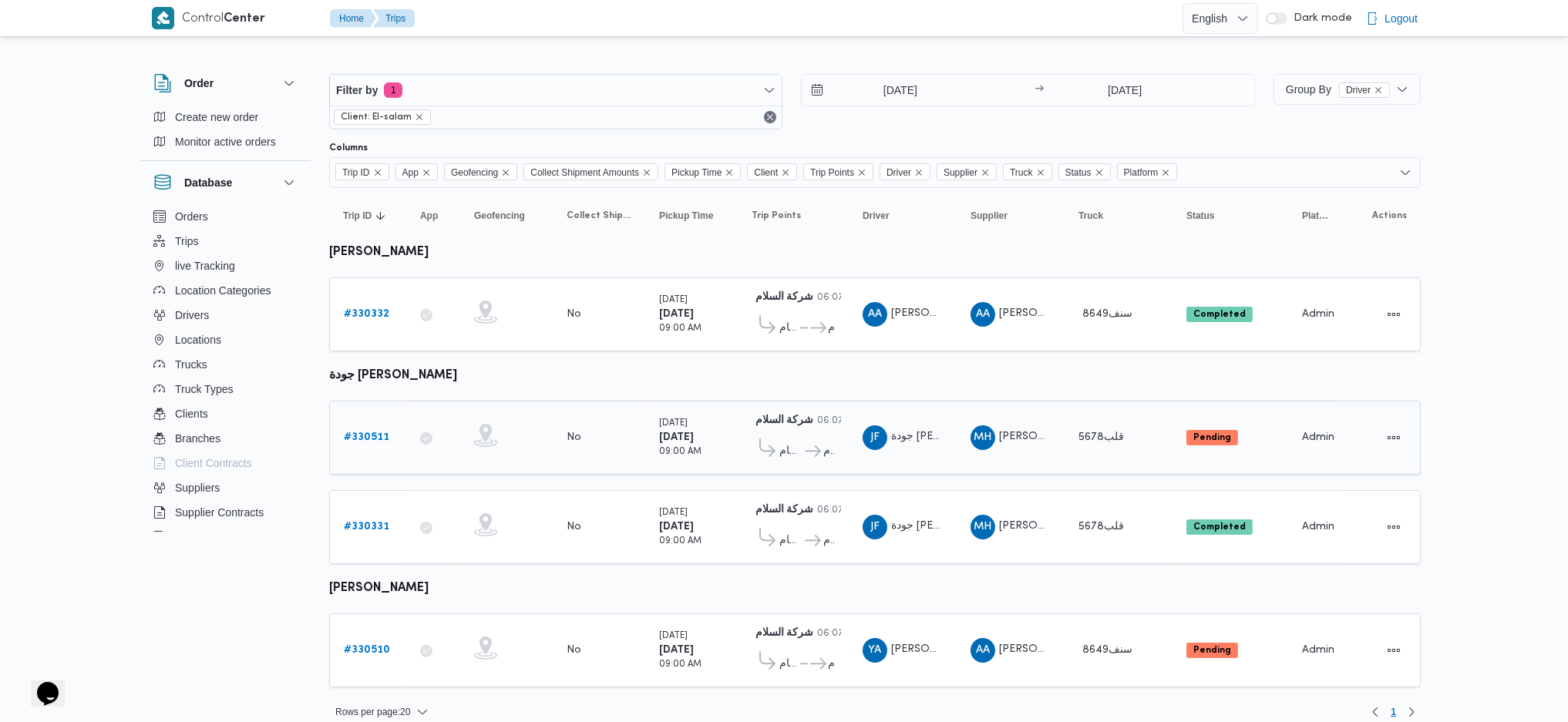
scroll to position [6, 0]
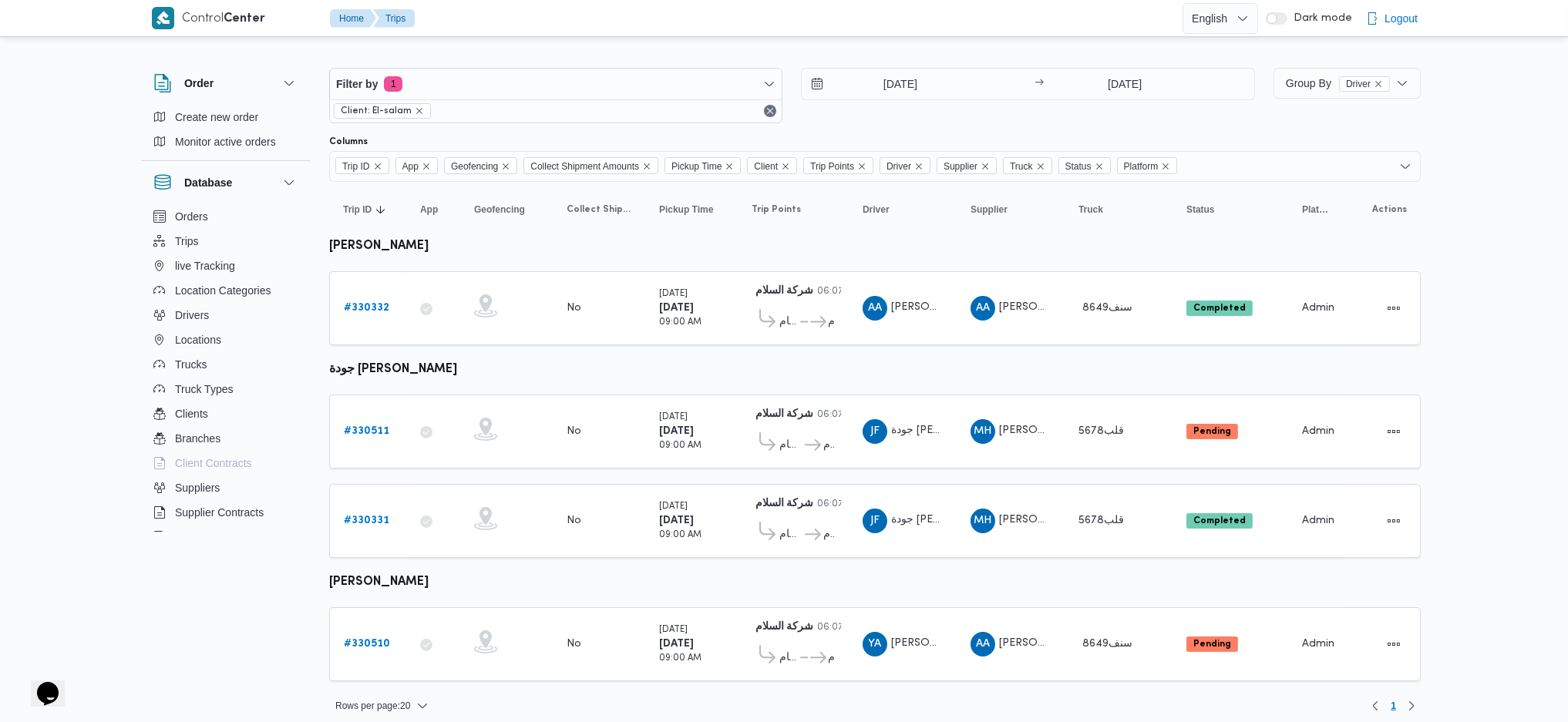
click at [378, 423] on link "# 330511" at bounding box center [366, 432] width 46 height 19
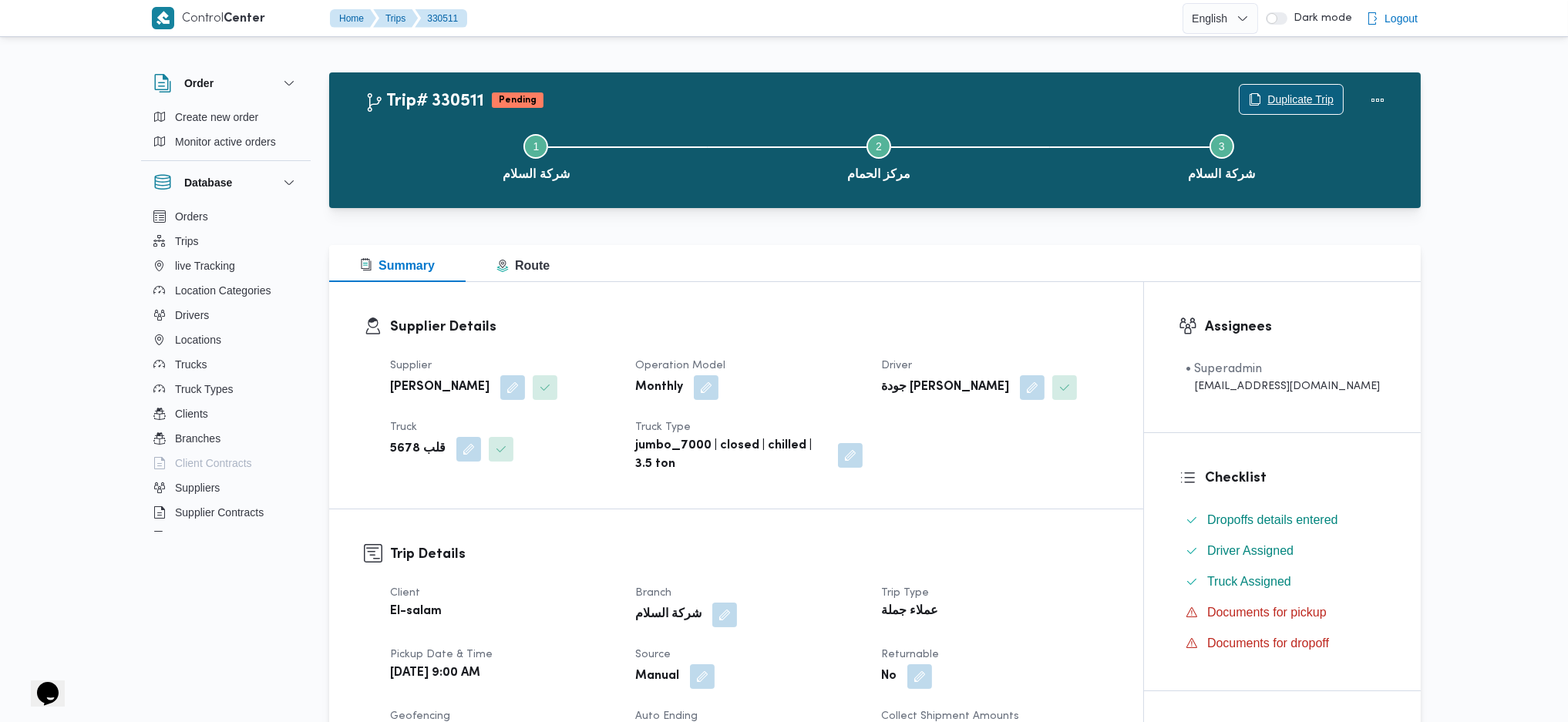
click at [1276, 100] on span "Duplicate Trip" at bounding box center [1300, 99] width 66 height 19
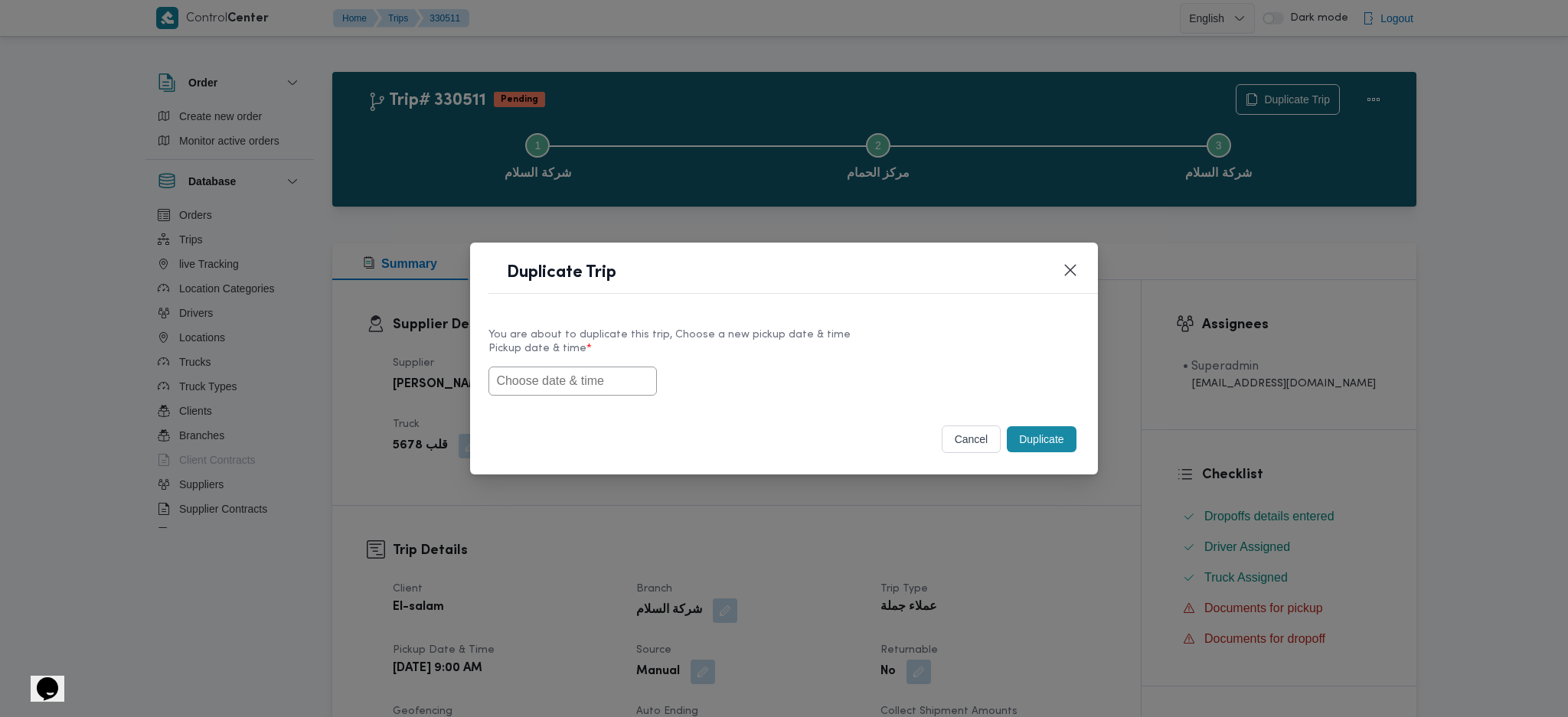
click at [522, 405] on div "You are about to duplicate this trip, Choose a new pickup date & time Pickup da…" at bounding box center [784, 361] width 626 height 98
click at [552, 390] on input "text" at bounding box center [572, 381] width 169 height 29
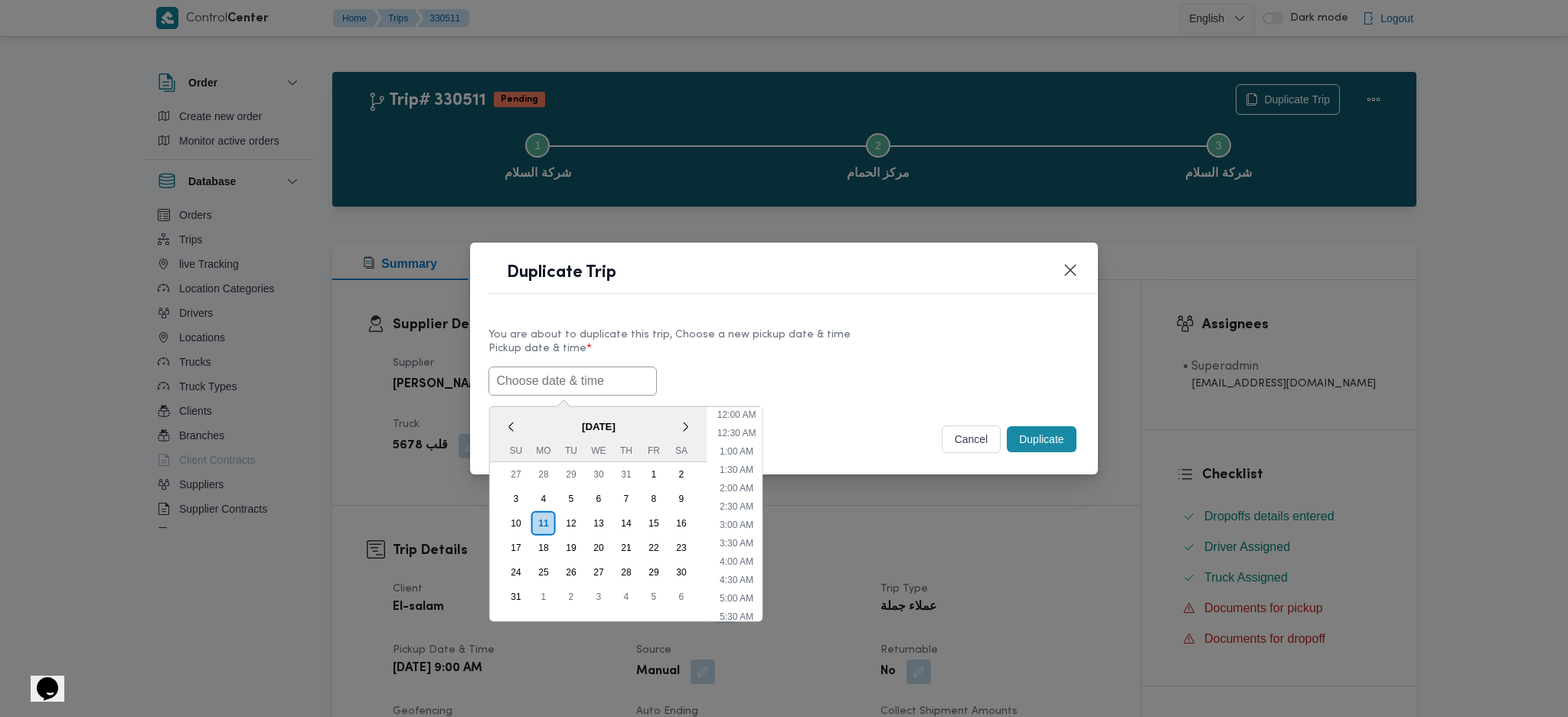
paste input "12/08/2025 9:00AM"
type input "12/08/2025 9:00AM"
click at [1022, 442] on button "Duplicate" at bounding box center [1041, 438] width 69 height 26
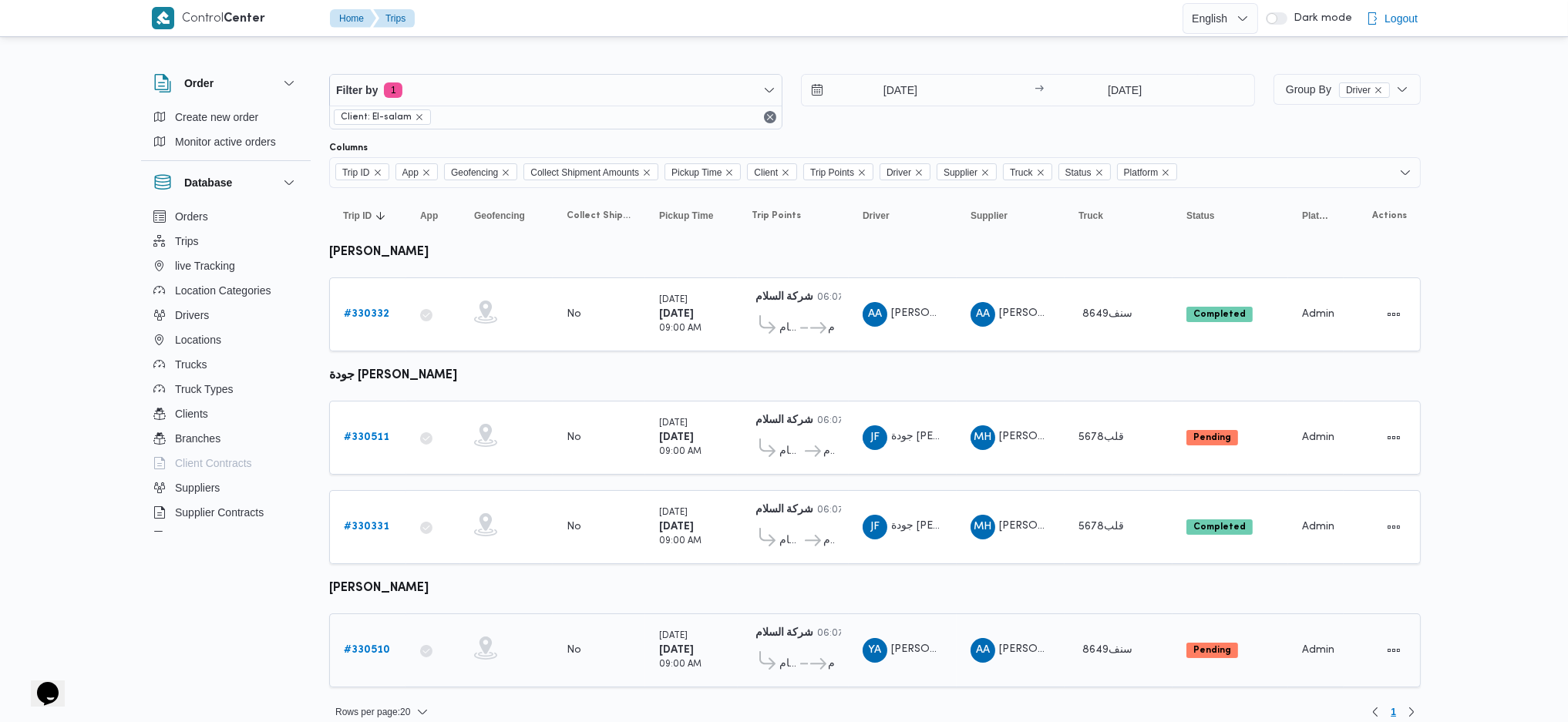
click at [372, 648] on link "# 330510" at bounding box center [367, 651] width 46 height 19
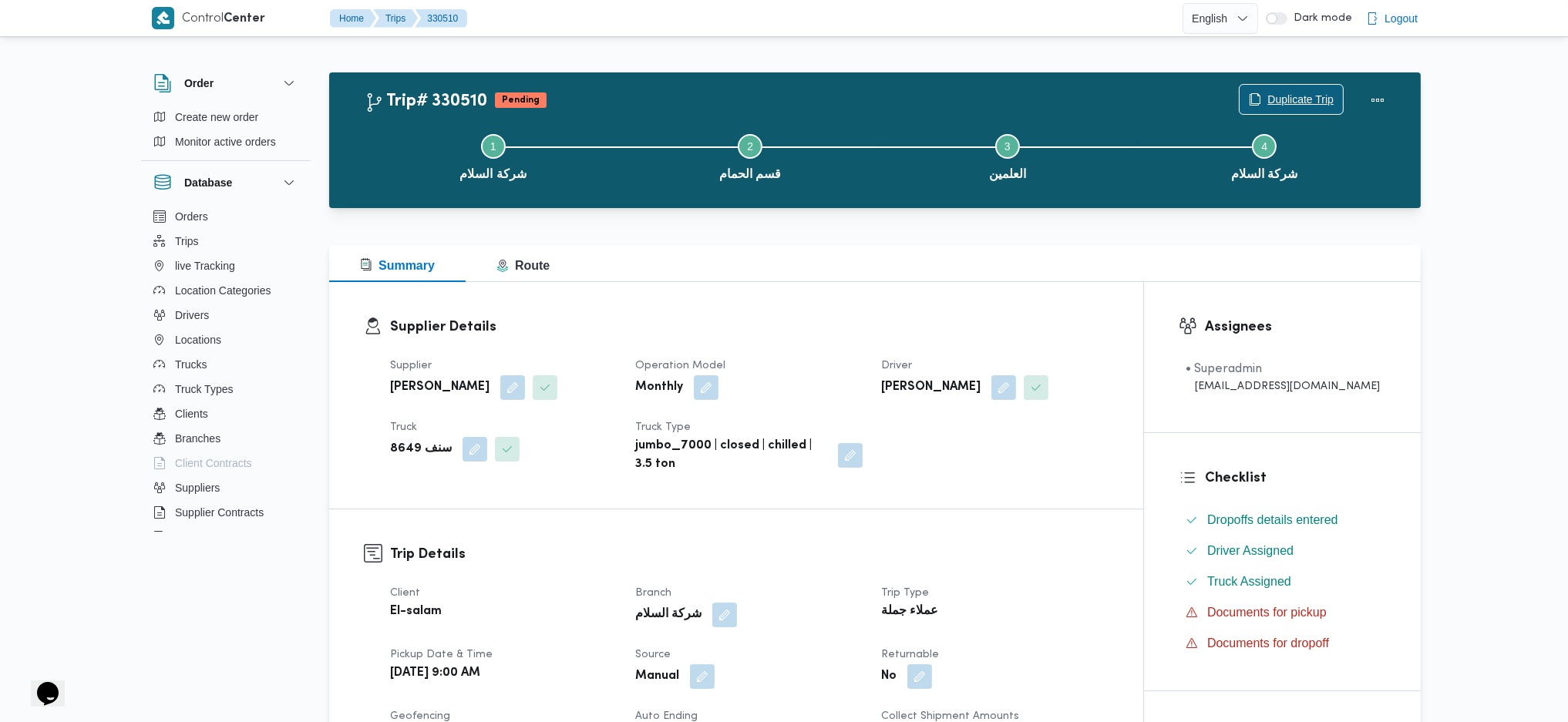
click at [1296, 93] on span "Duplicate Trip" at bounding box center [1300, 99] width 66 height 19
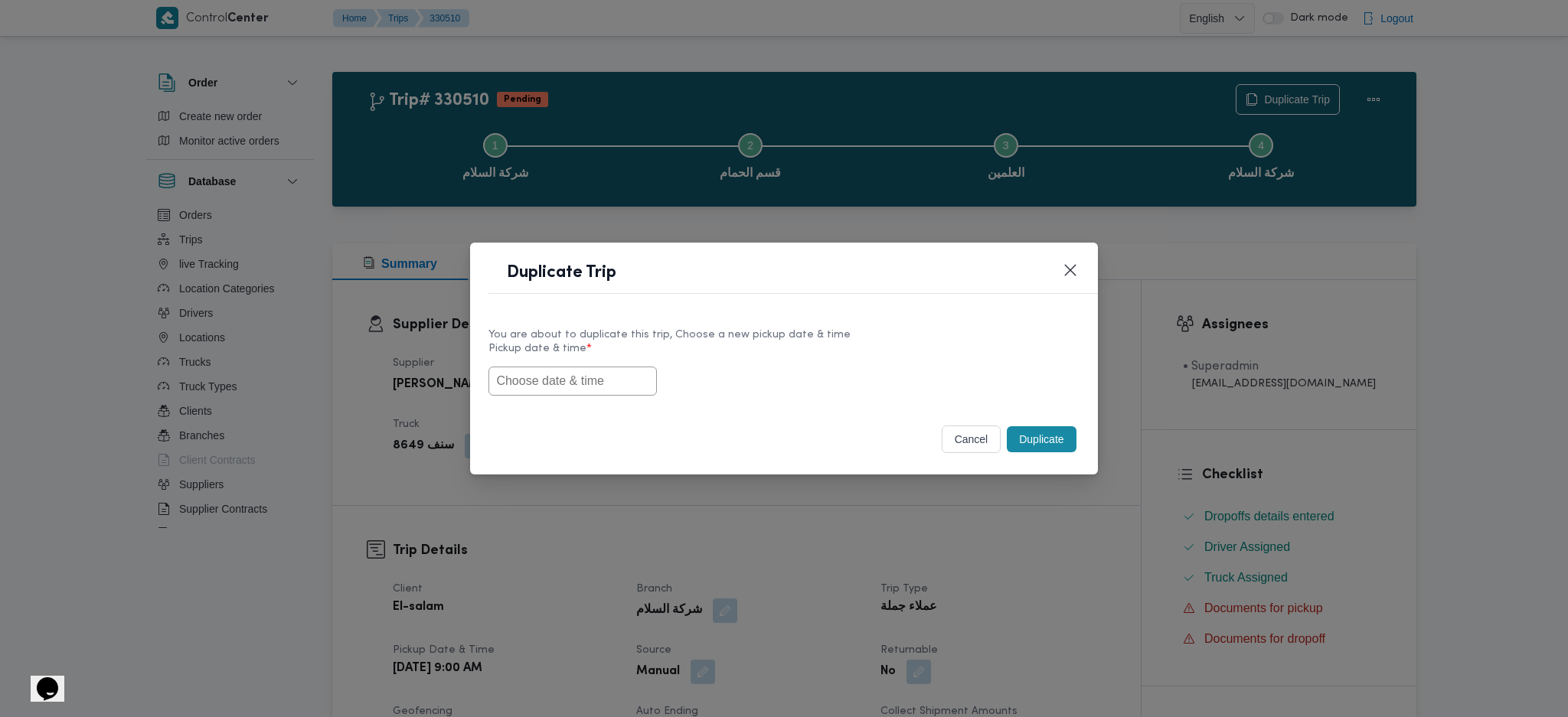
click at [581, 368] on input "text" at bounding box center [572, 381] width 169 height 29
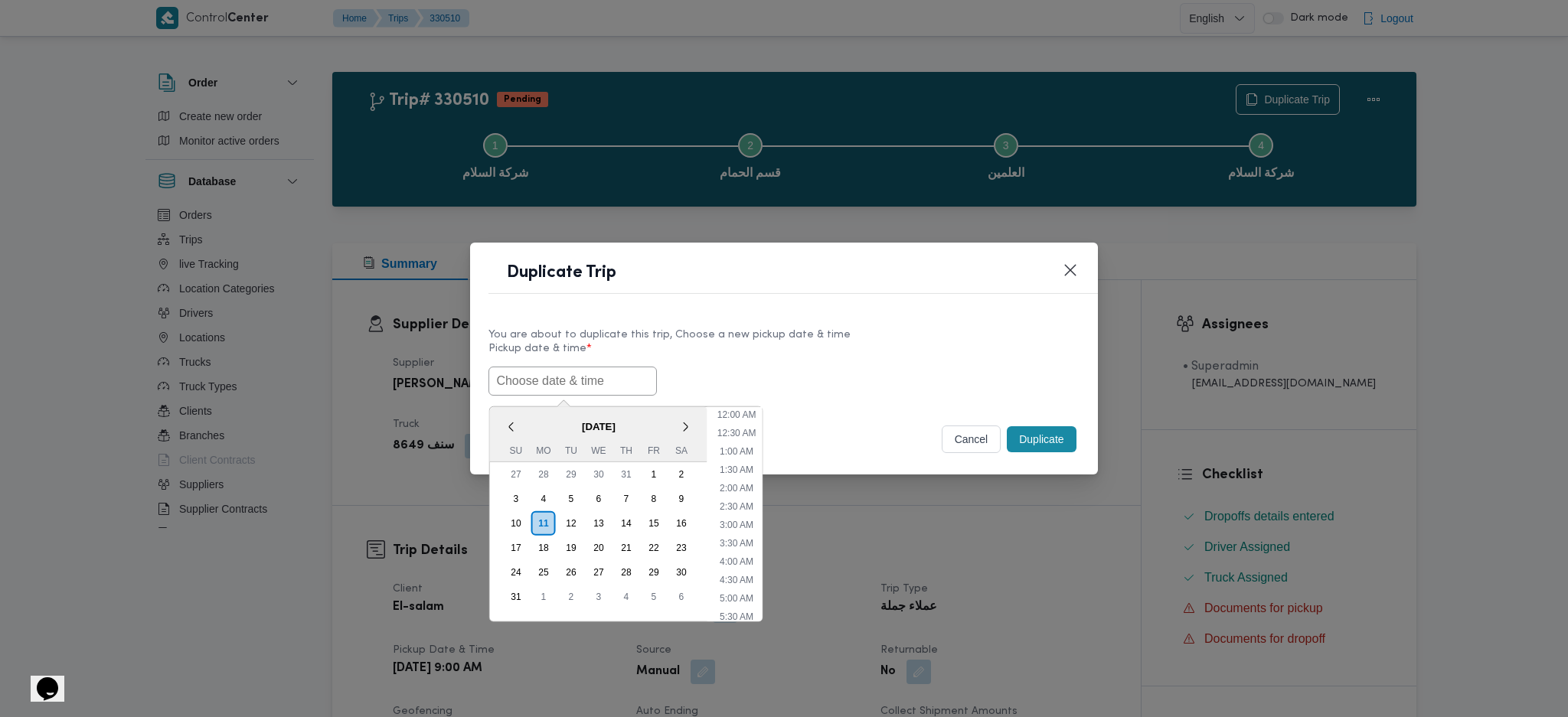
scroll to position [455, 0]
paste input "12/08/2025 9:00AM"
type input "12/08/2025 9:00AM"
click at [1032, 422] on div "cancel Duplicate" at bounding box center [784, 442] width 626 height 64
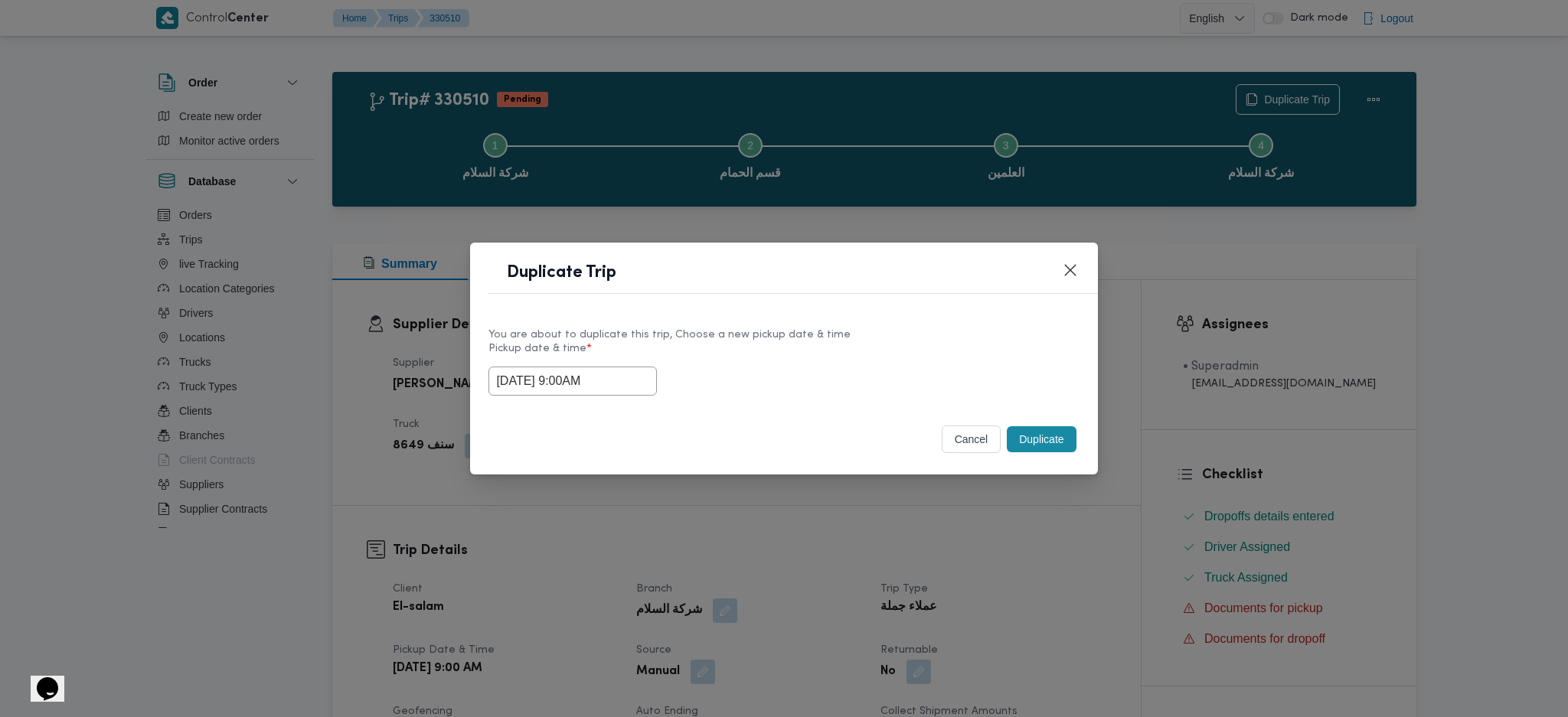
click at [1035, 437] on button "Duplicate" at bounding box center [1041, 438] width 69 height 26
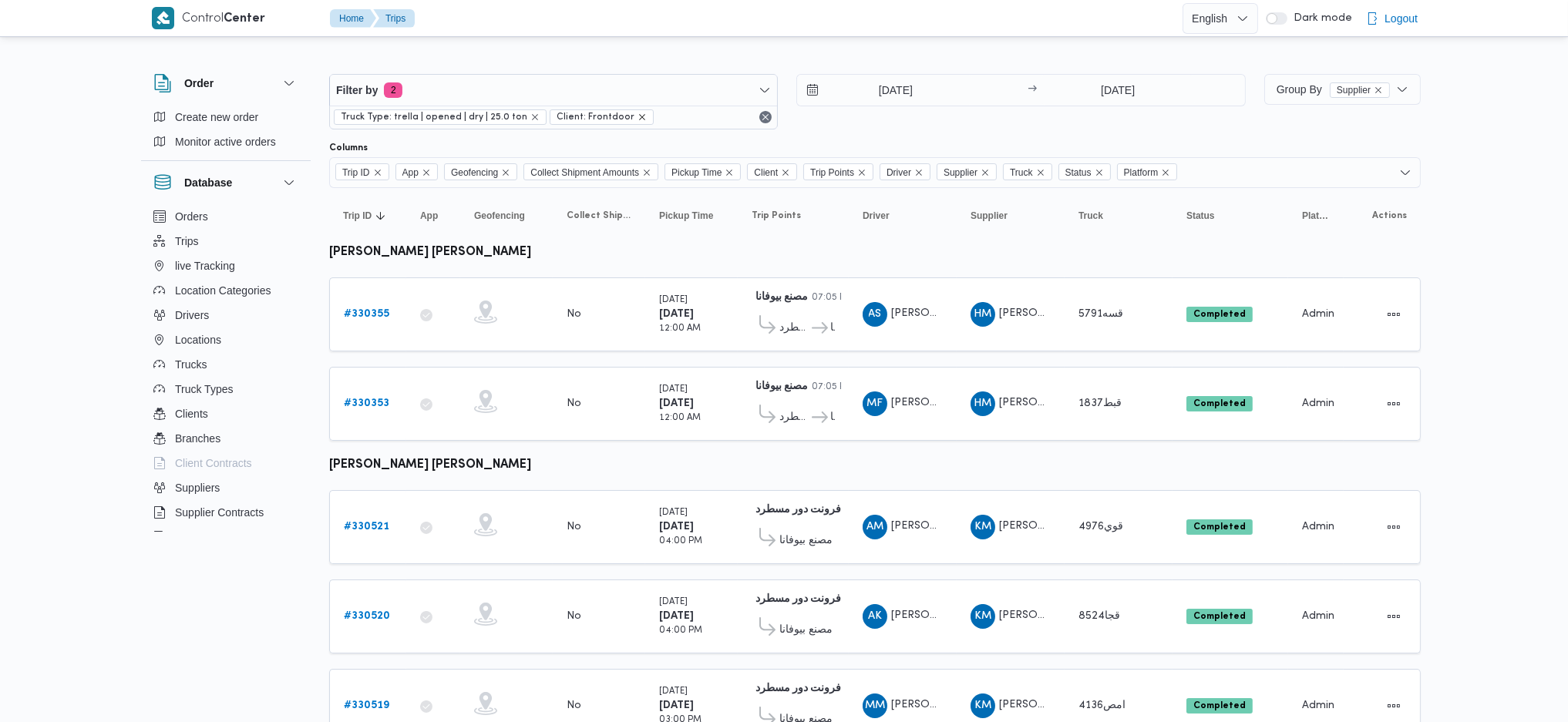
click at [637, 115] on icon "remove selected entity" at bounding box center [641, 117] width 9 height 9
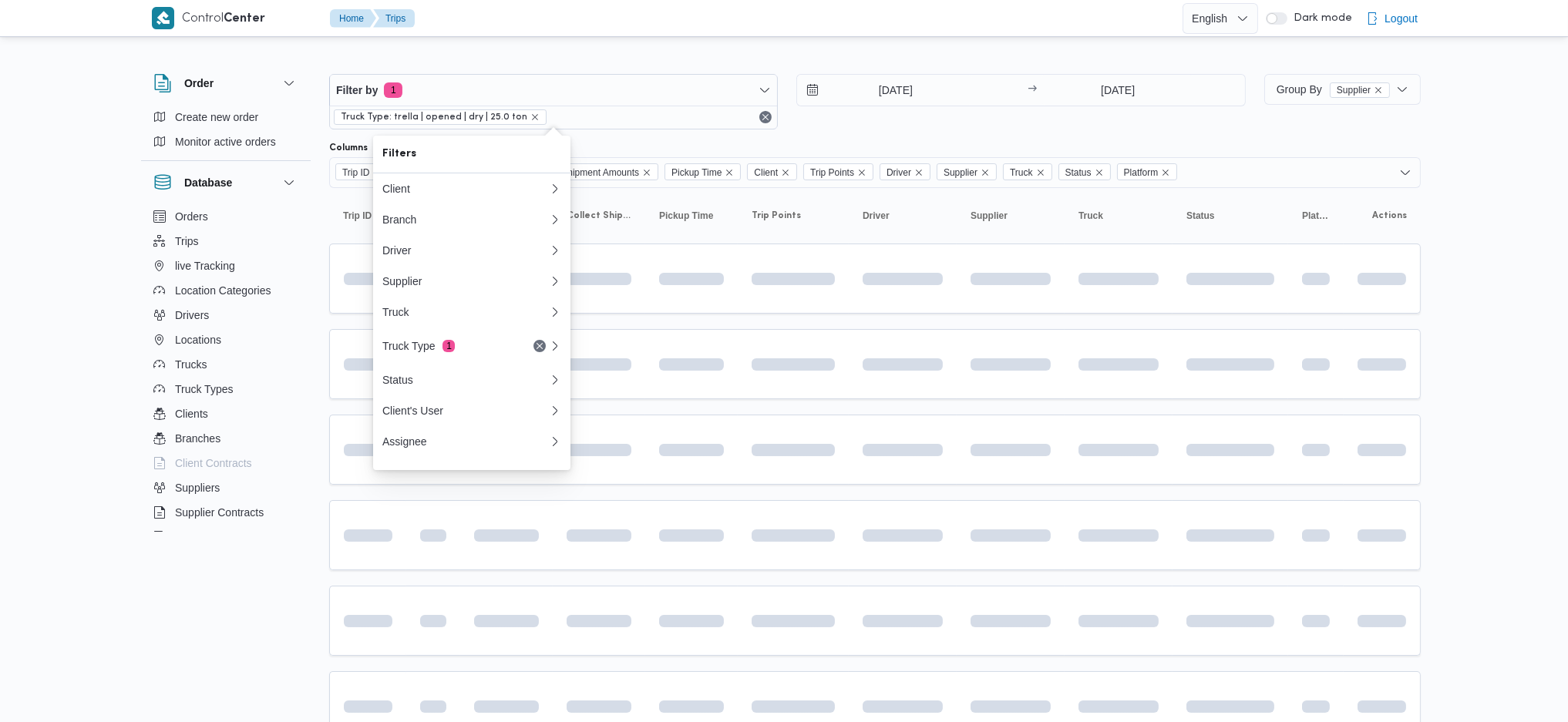
click at [530, 119] on icon "remove selected entity" at bounding box center [534, 117] width 9 height 9
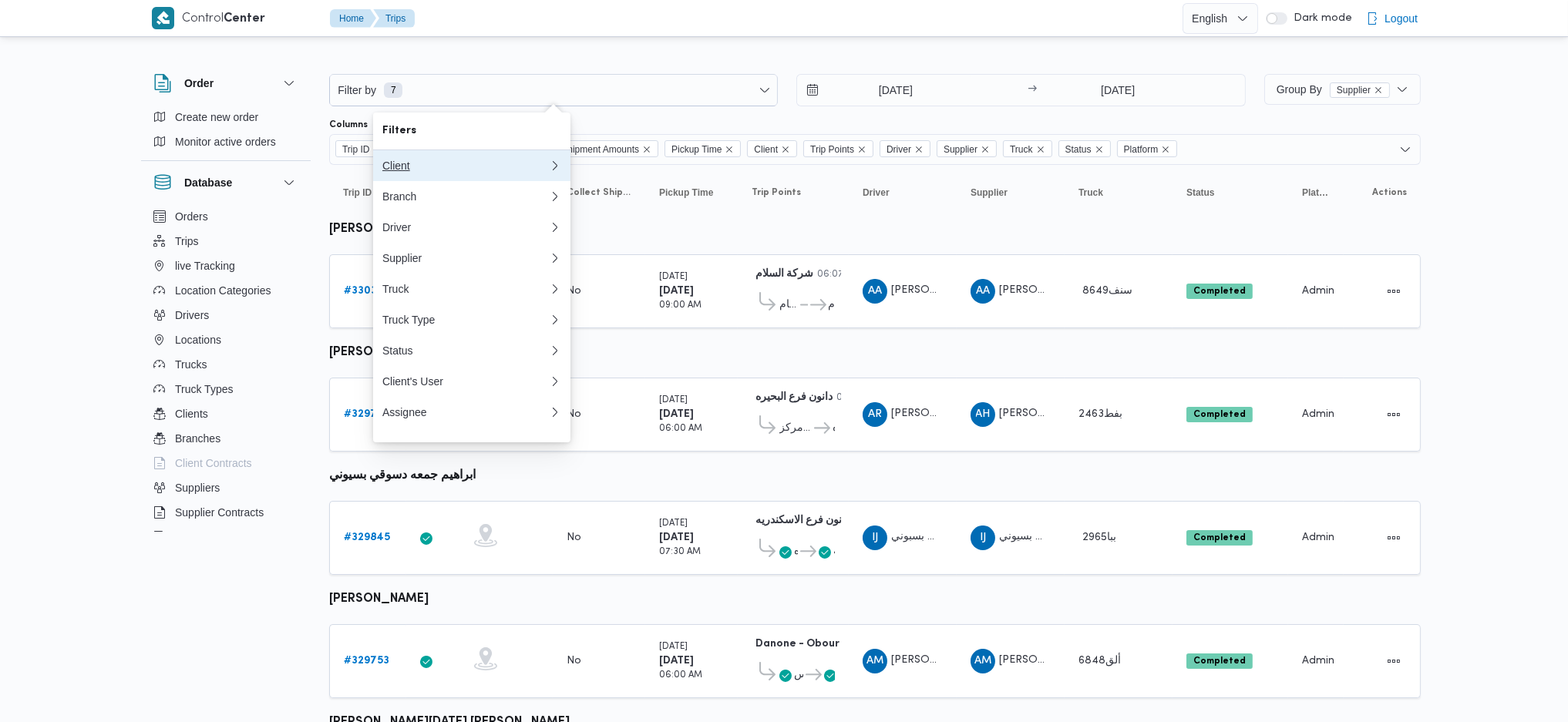
click at [423, 160] on div "Client" at bounding box center [462, 166] width 160 height 13
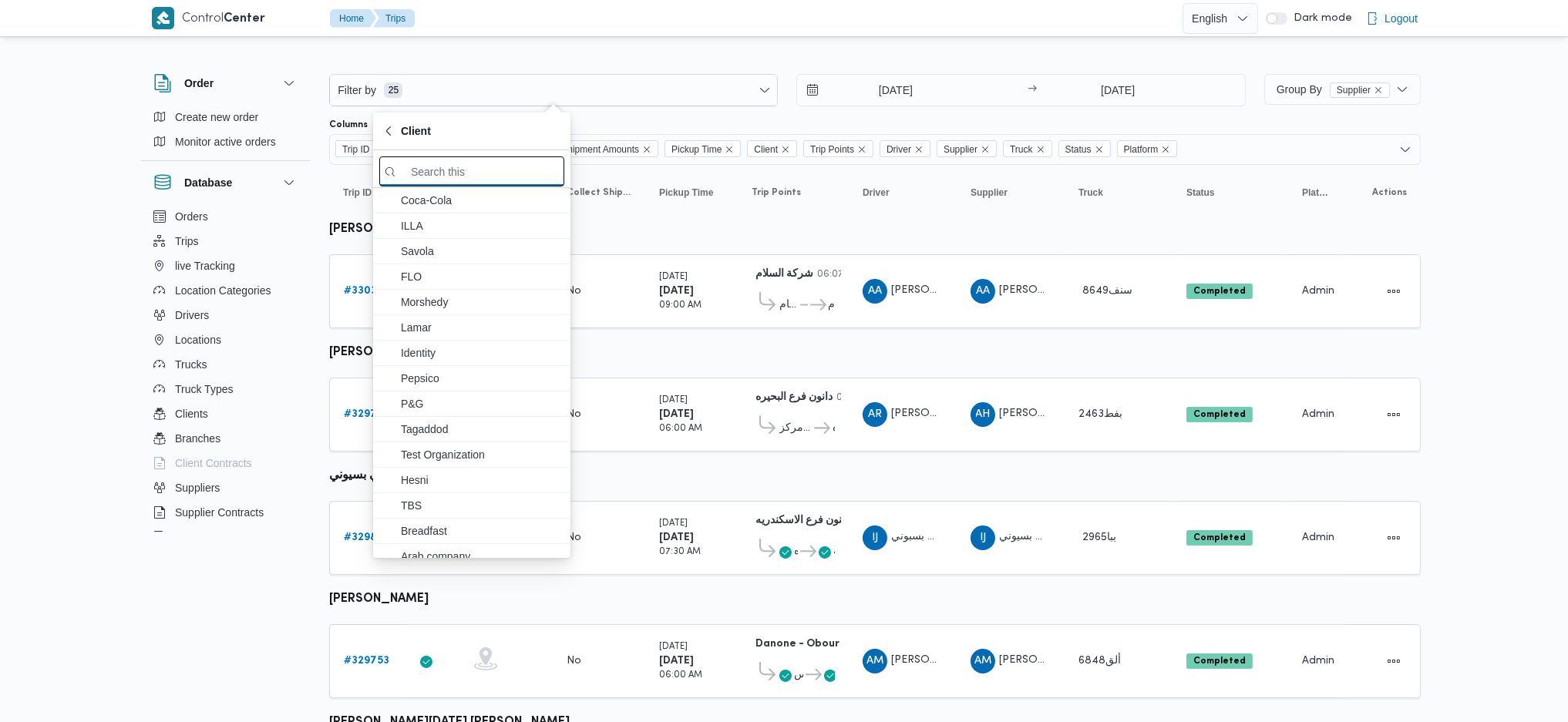
click at [432, 172] on input "search filters" at bounding box center [471, 172] width 185 height 30
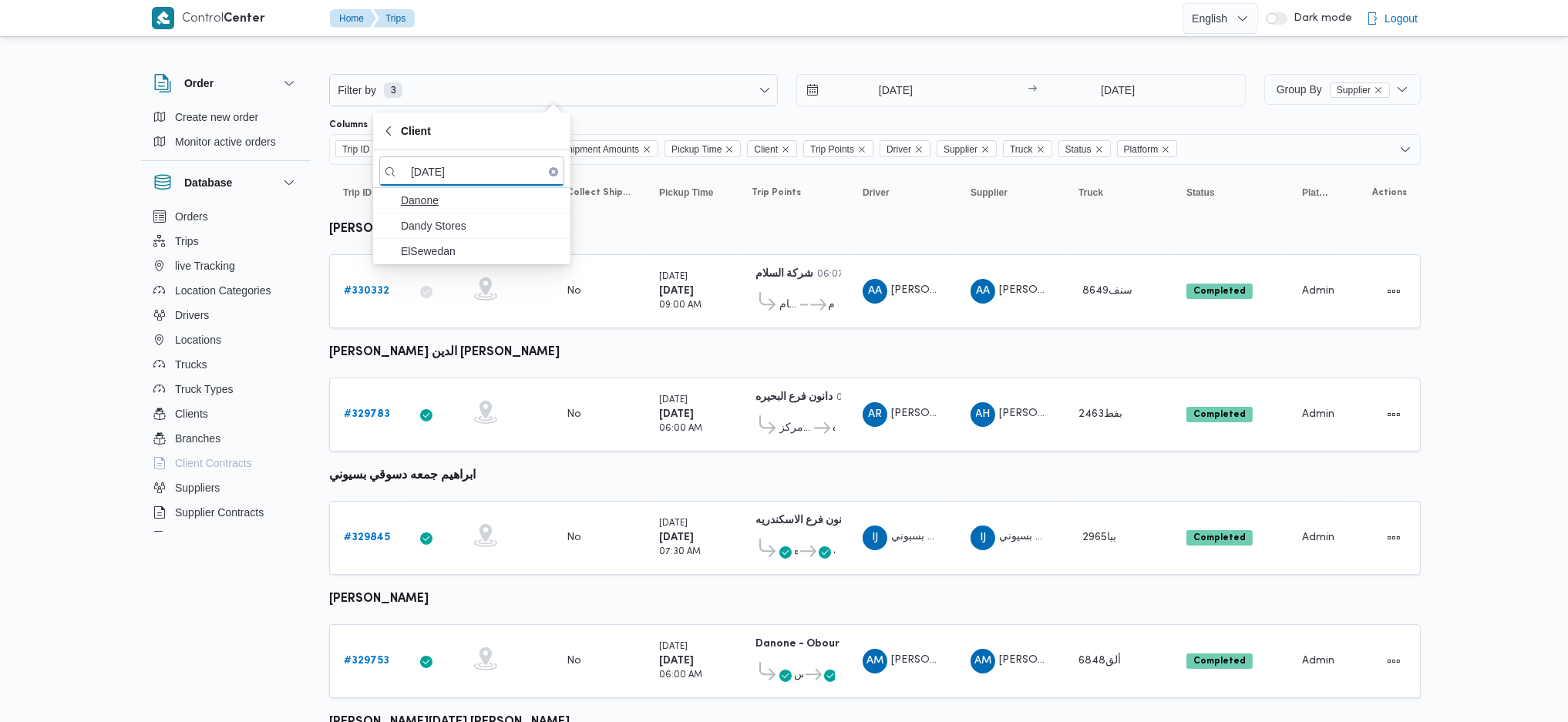
type input "dano"
click at [447, 199] on span "Danone" at bounding box center [481, 200] width 160 height 19
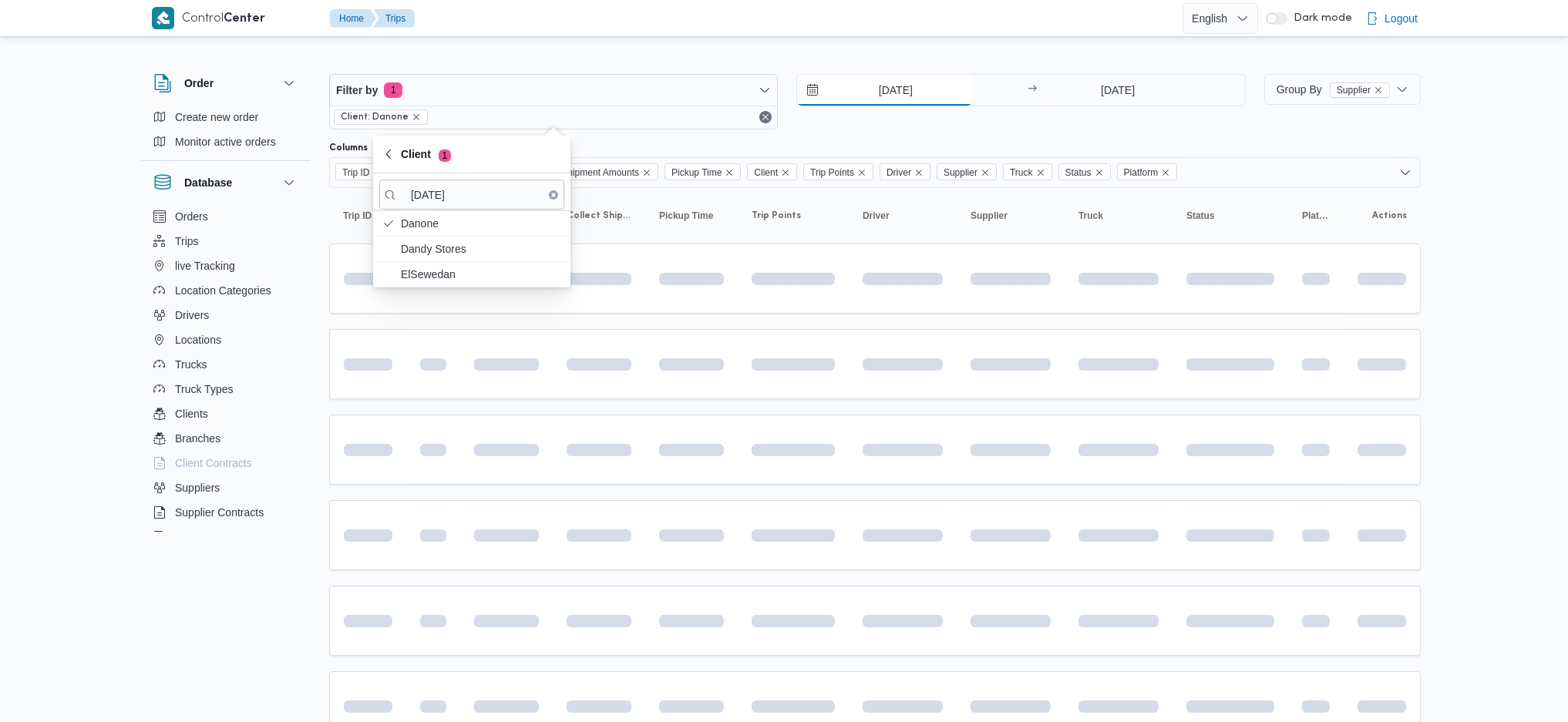
click at [892, 81] on input "10/8/2025" at bounding box center [885, 90] width 175 height 31
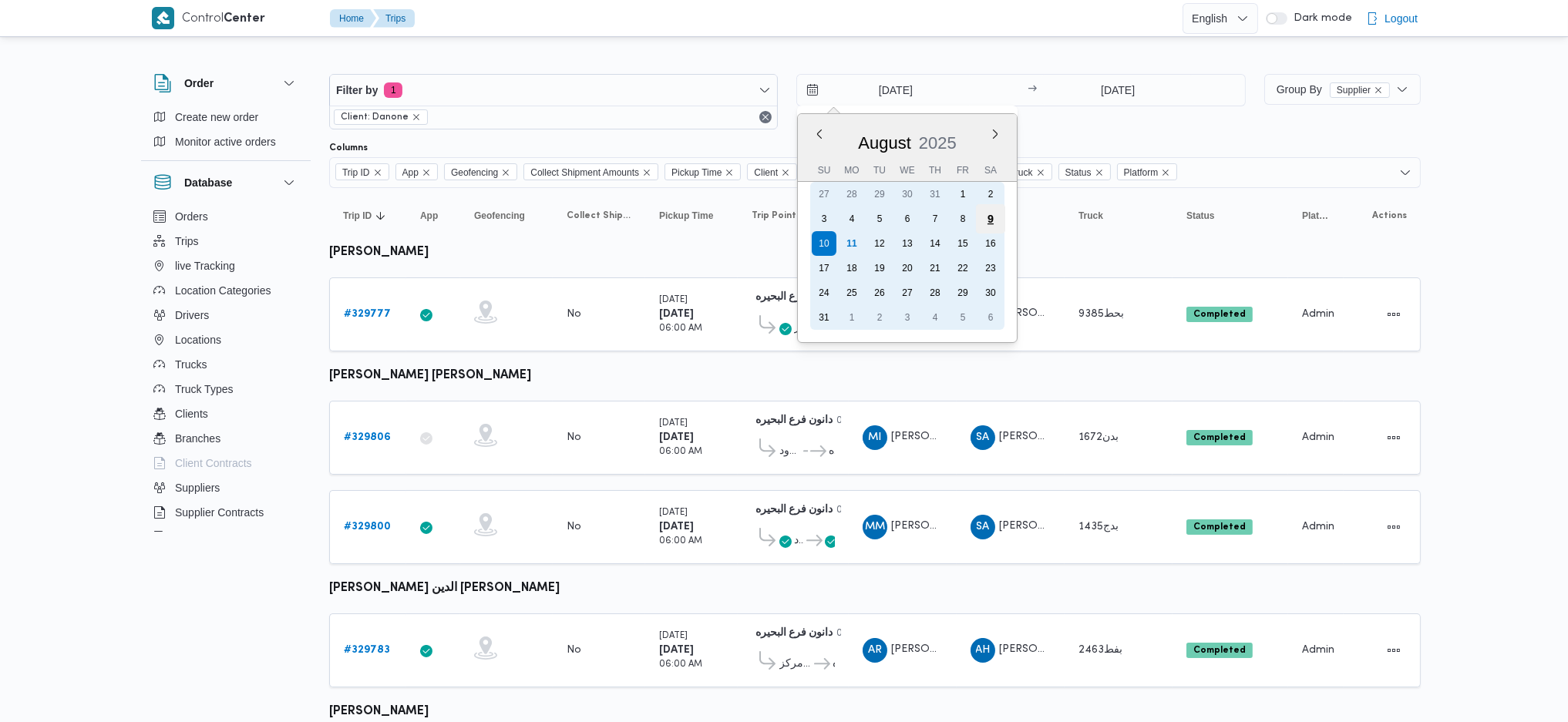
click at [993, 222] on div "9" at bounding box center [990, 219] width 29 height 29
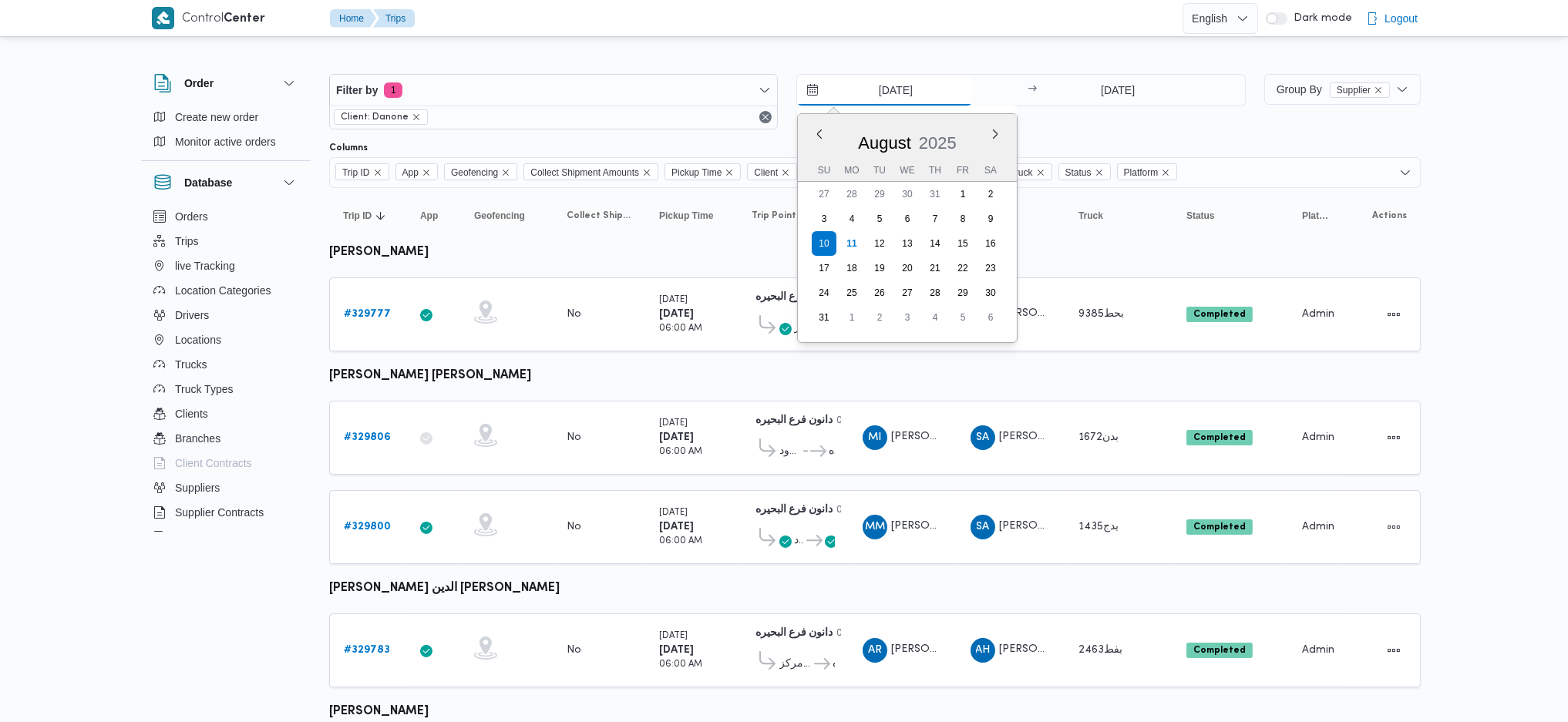
type input "9/8/2025"
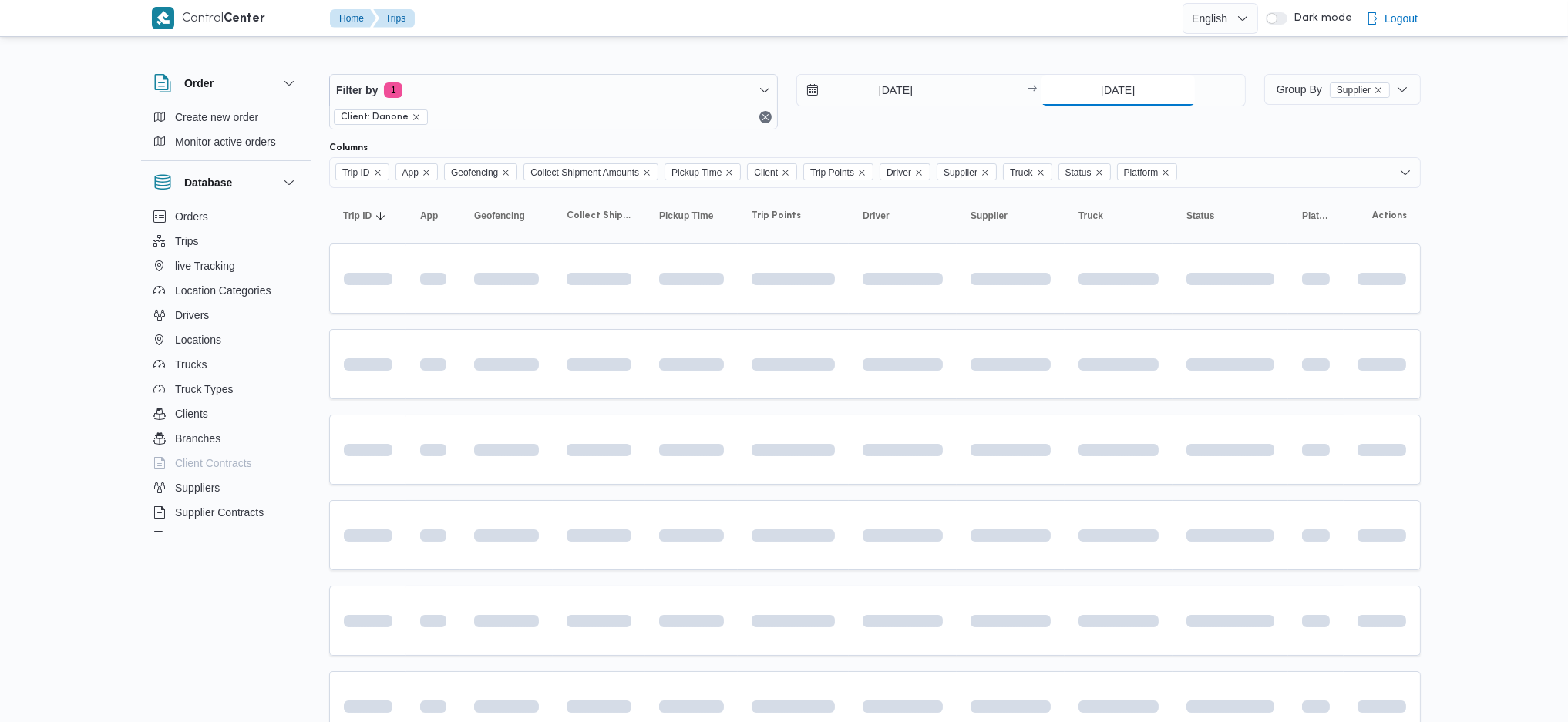
click at [1104, 95] on input "10/8/2025" at bounding box center [1118, 90] width 154 height 31
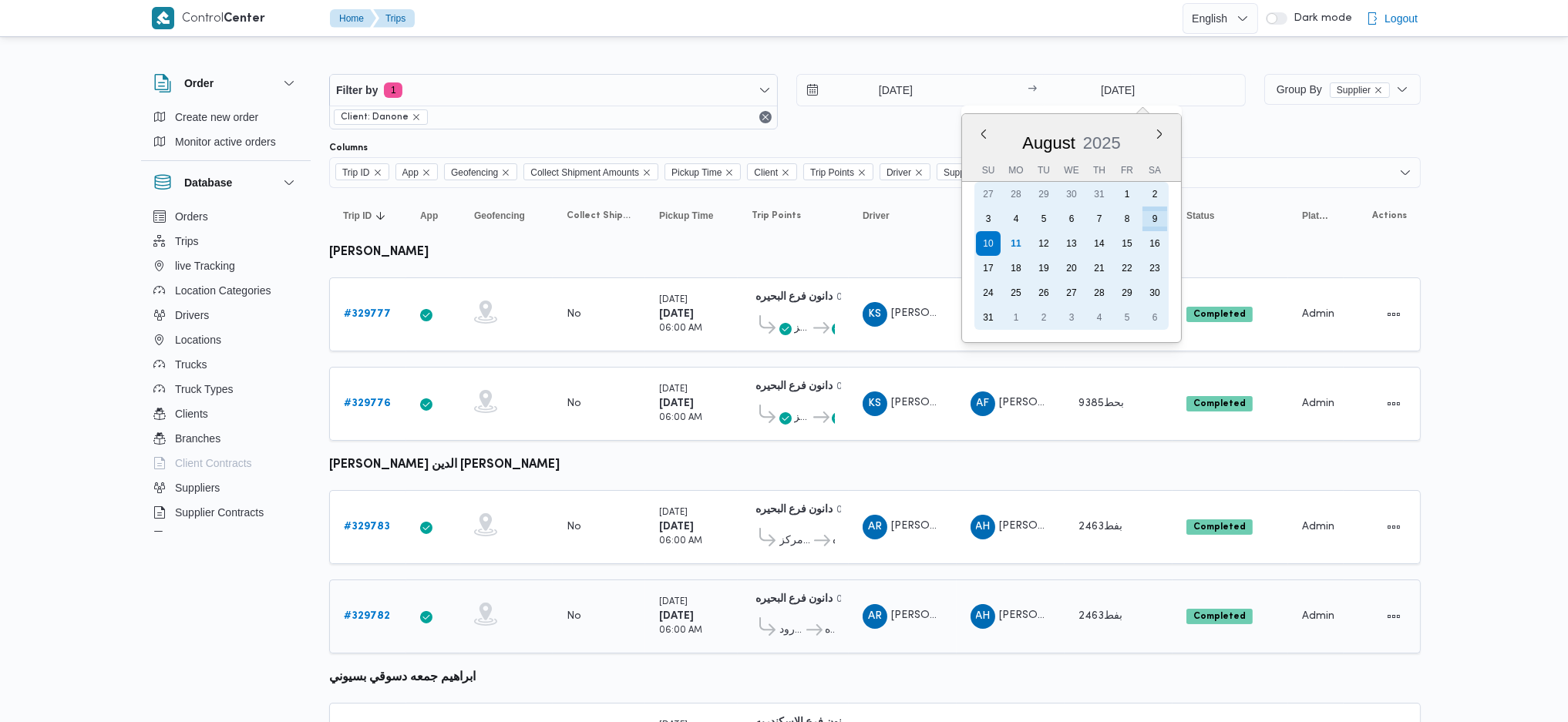
click at [1148, 214] on div "9" at bounding box center [1154, 219] width 25 height 25
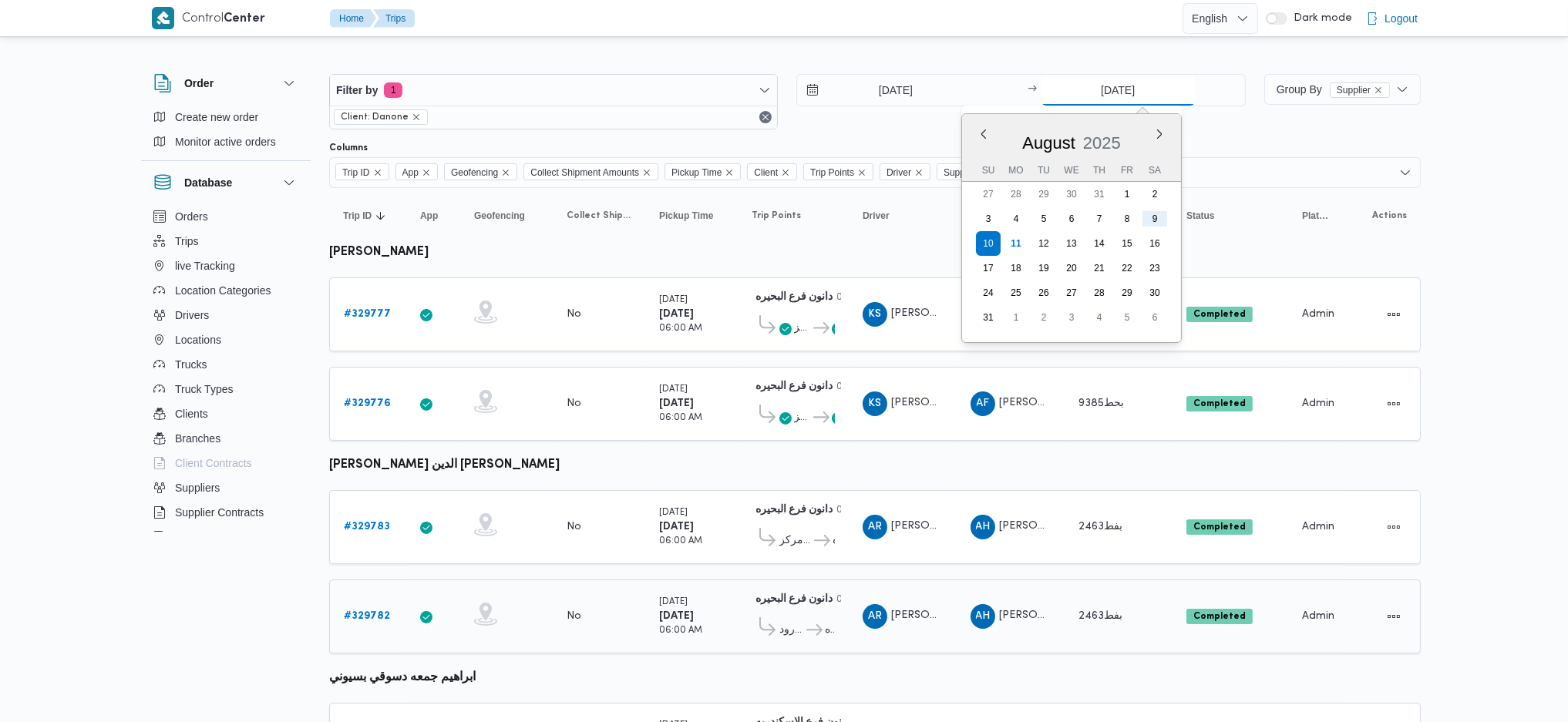
type input "9/8/2025"
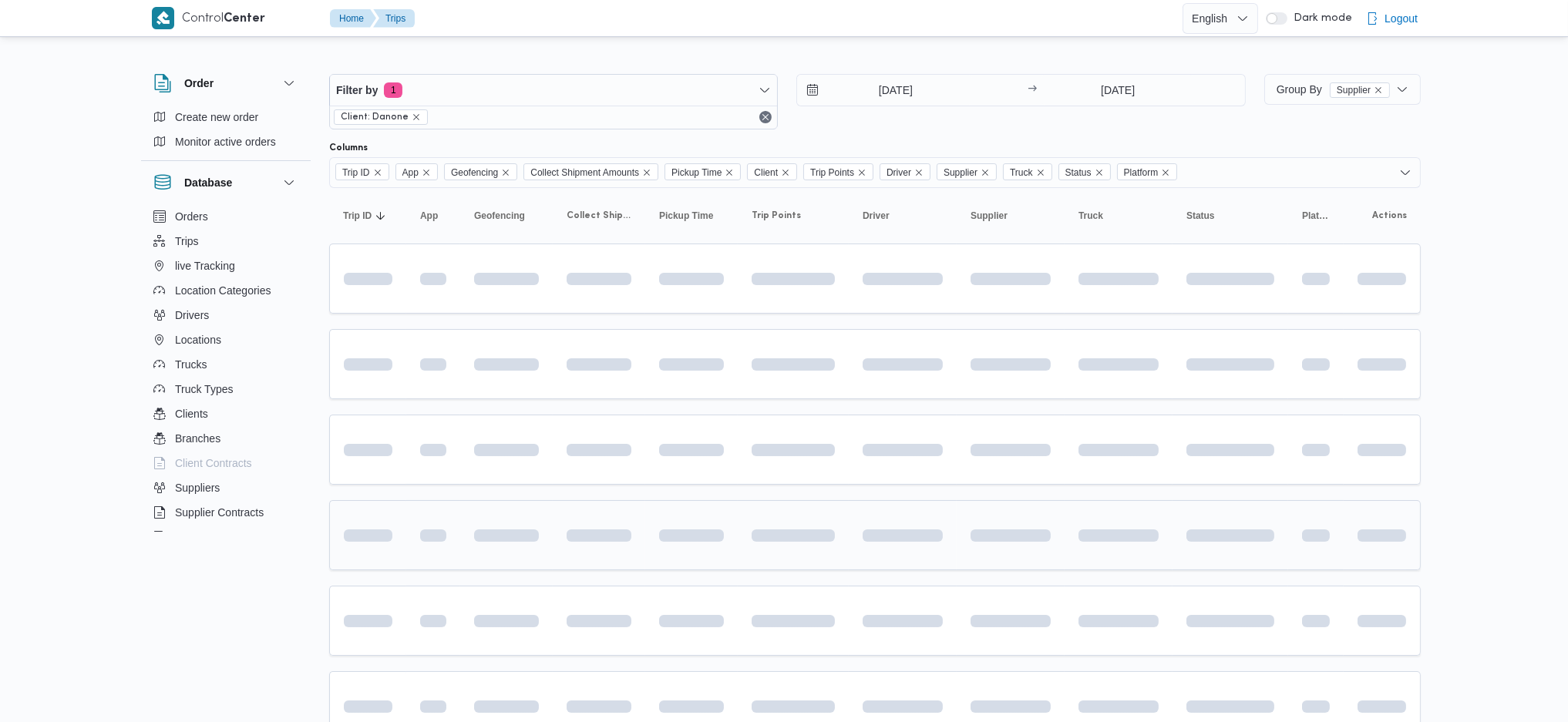
click at [653, 506] on td at bounding box center [692, 535] width 93 height 70
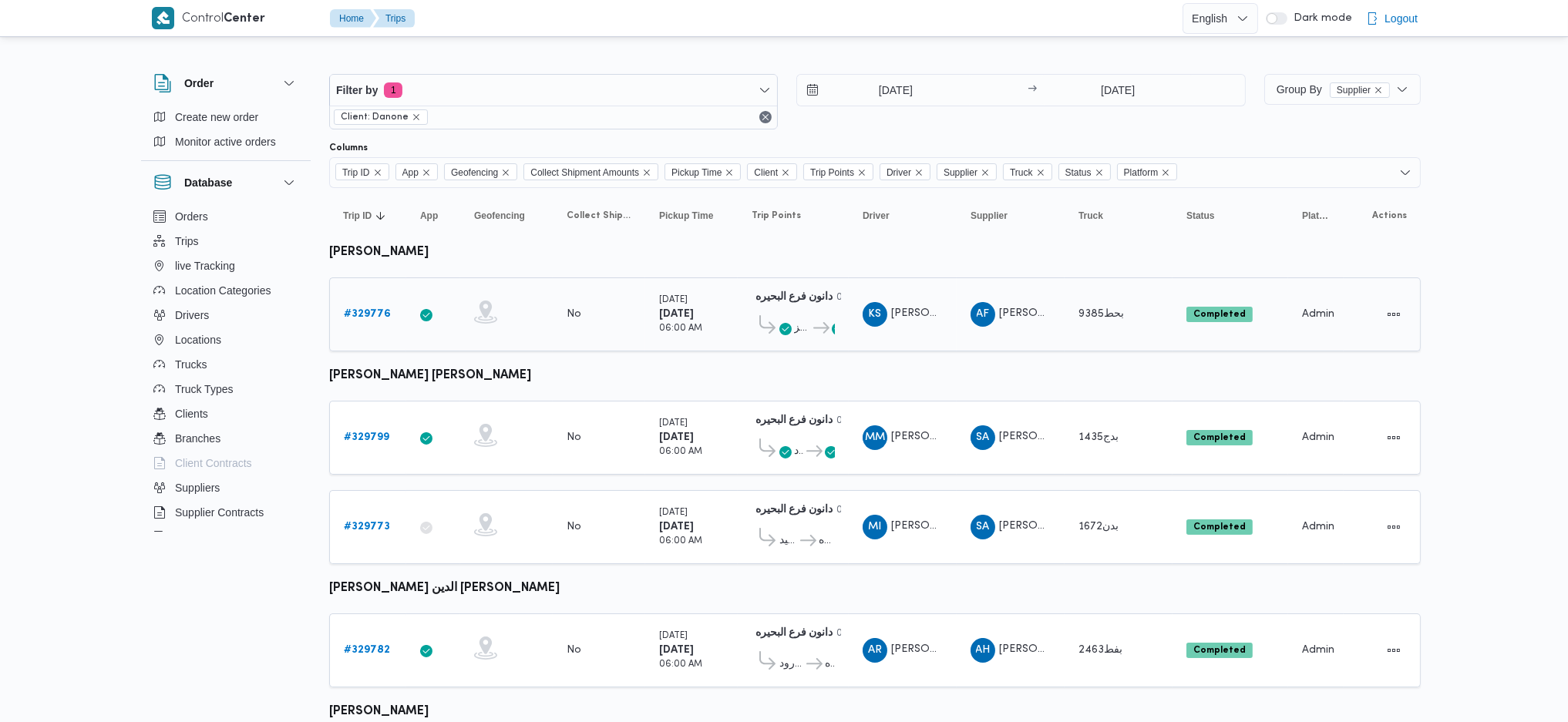
click at [380, 322] on div "# 329776" at bounding box center [368, 315] width 61 height 31
click at [386, 317] on b "# 329776" at bounding box center [367, 314] width 47 height 10
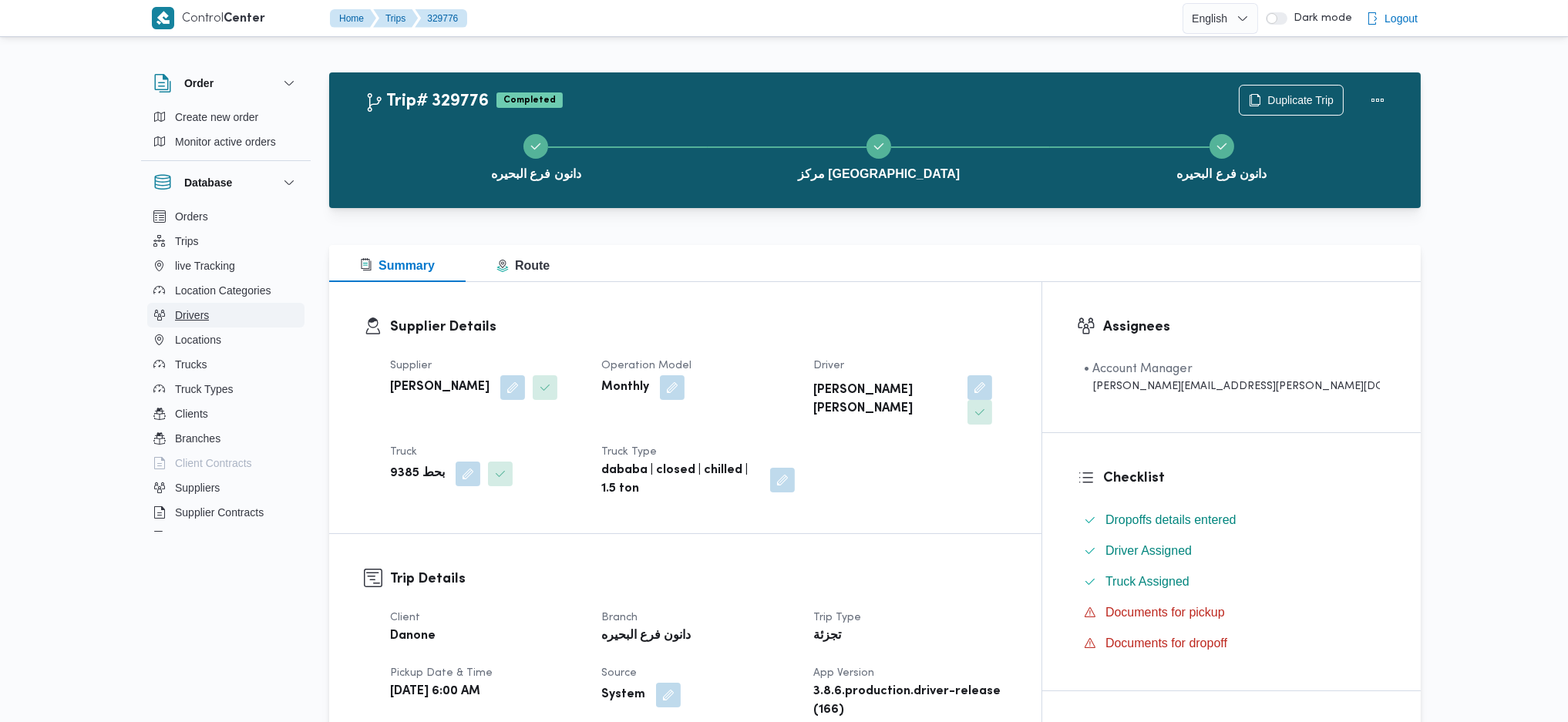
click at [200, 309] on span "Drivers" at bounding box center [192, 315] width 34 height 19
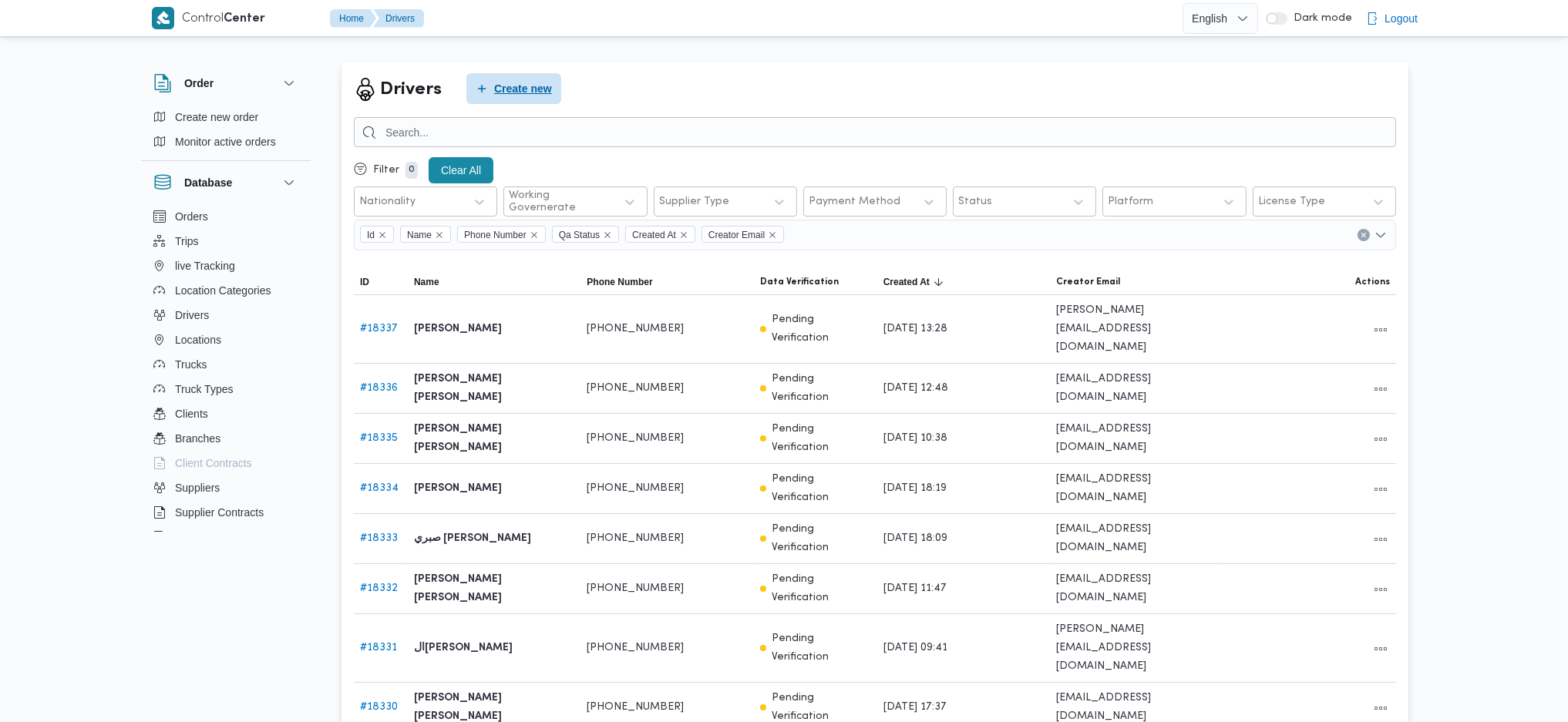
click at [500, 93] on span "Create new" at bounding box center [523, 88] width 58 height 19
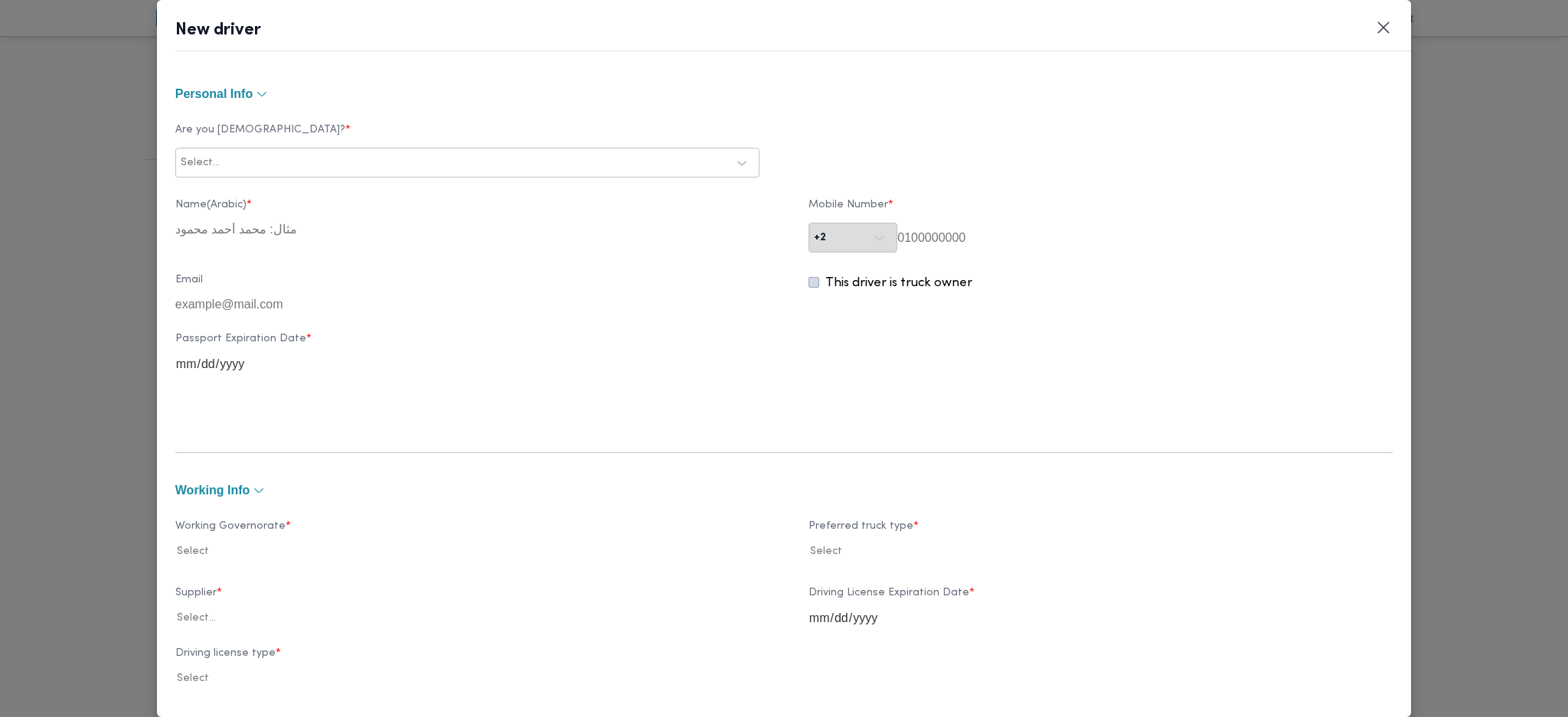
click at [398, 172] on div "Select..." at bounding box center [453, 163] width 548 height 21
click at [225, 199] on div "Egyptian" at bounding box center [467, 203] width 582 height 27
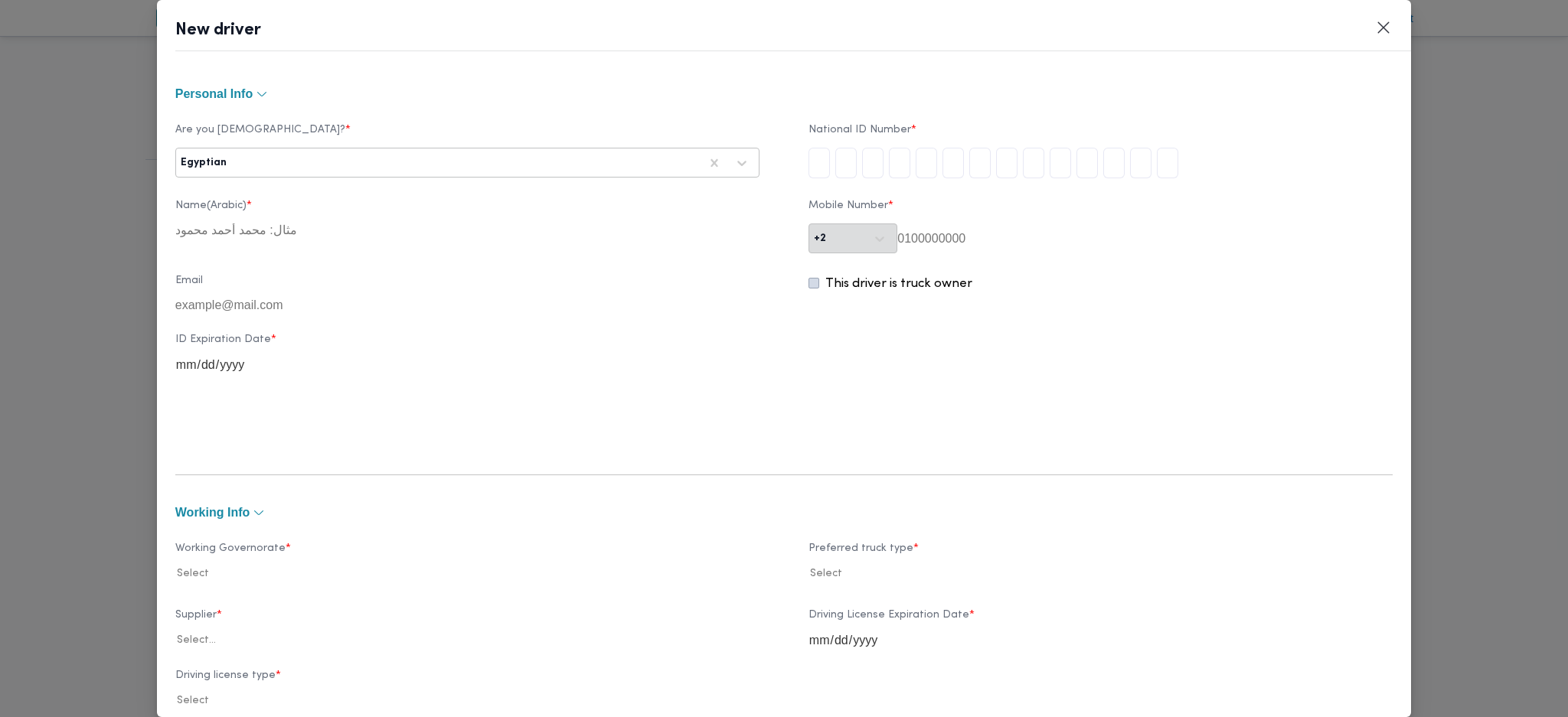
type input "2"
type input "9"
type input "6"
type input "1"
type input "0"
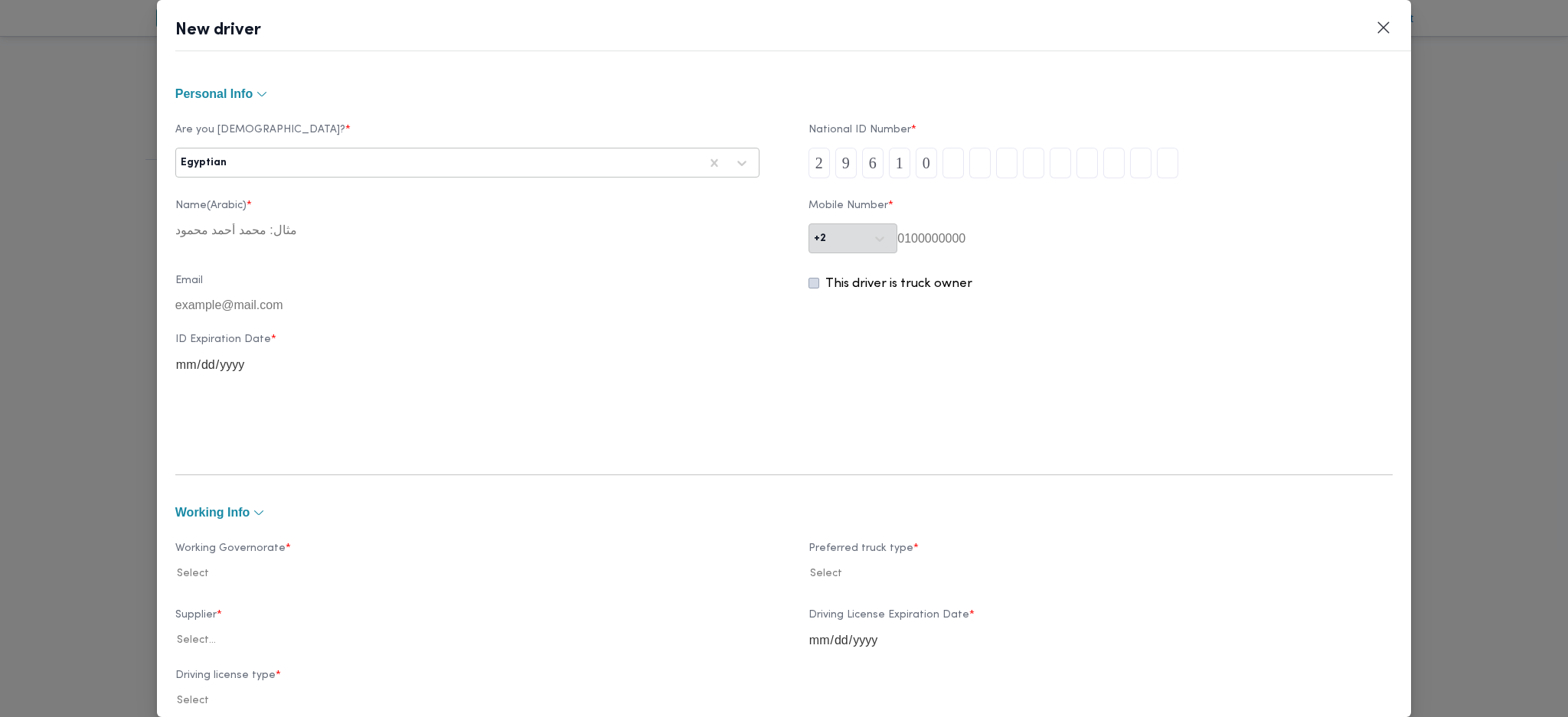
type input "0"
type input "1"
type input "2"
type input "6"
type input "1"
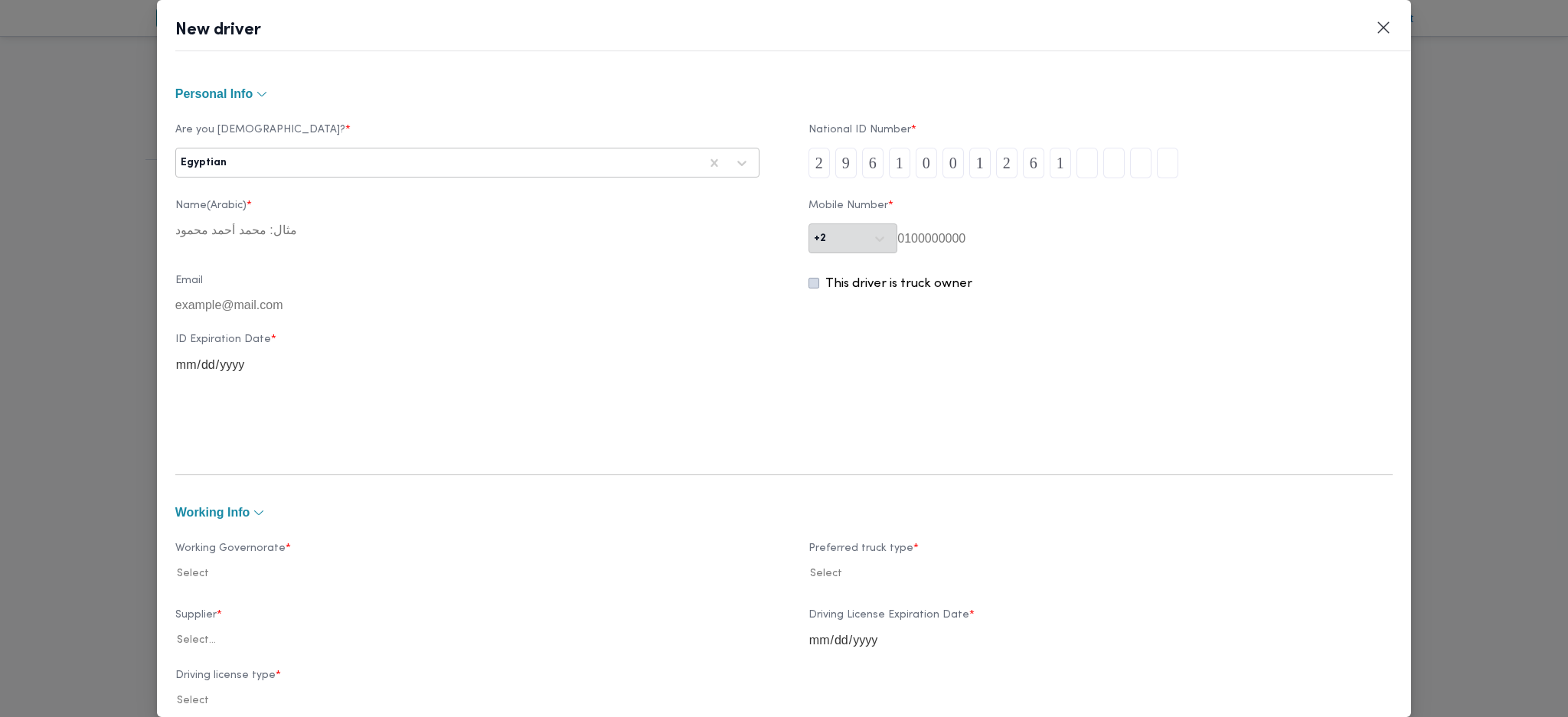
type input "3"
type input "8"
type input "5"
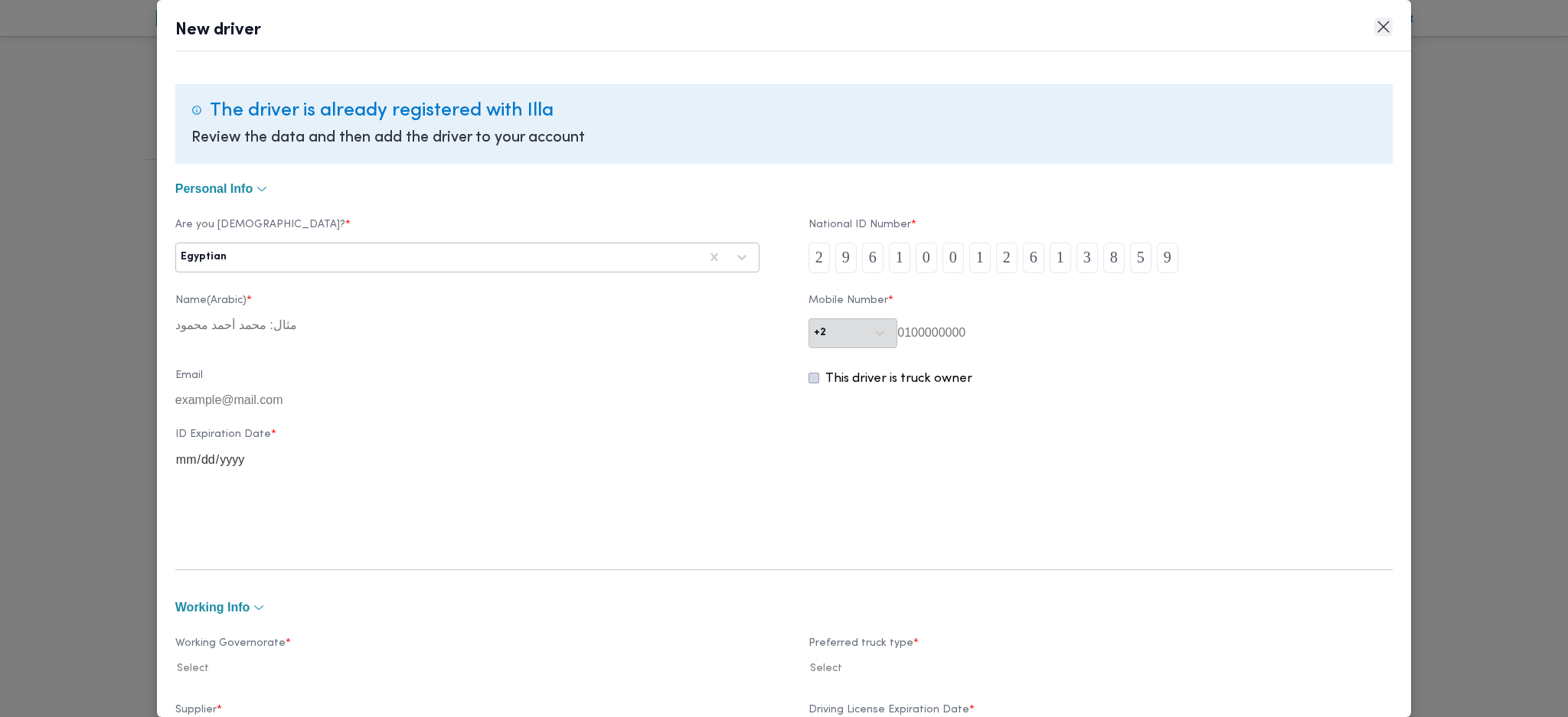
type input "9"
click at [1387, 34] on button "Closes this modal window" at bounding box center [1383, 27] width 19 height 19
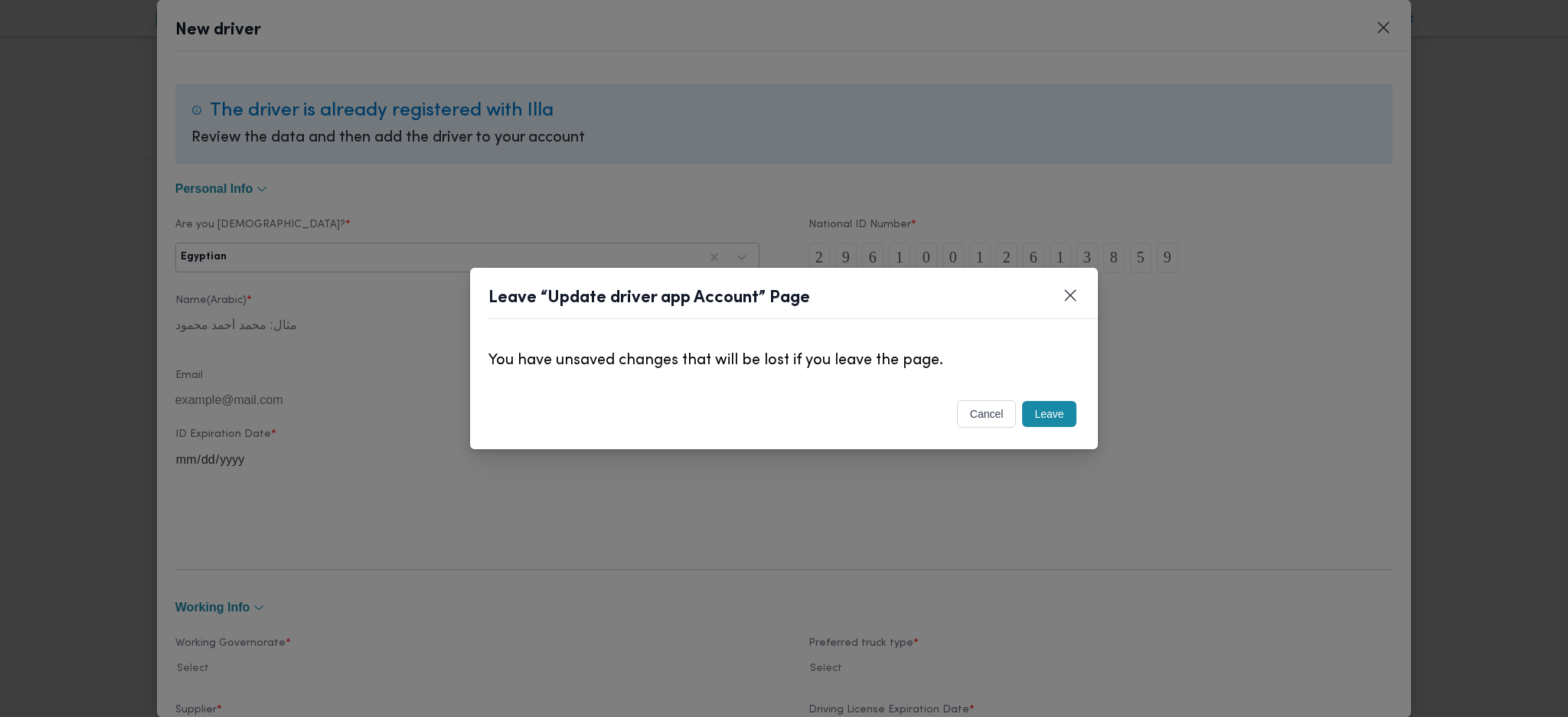
click at [1063, 415] on button "Leave" at bounding box center [1049, 414] width 53 height 26
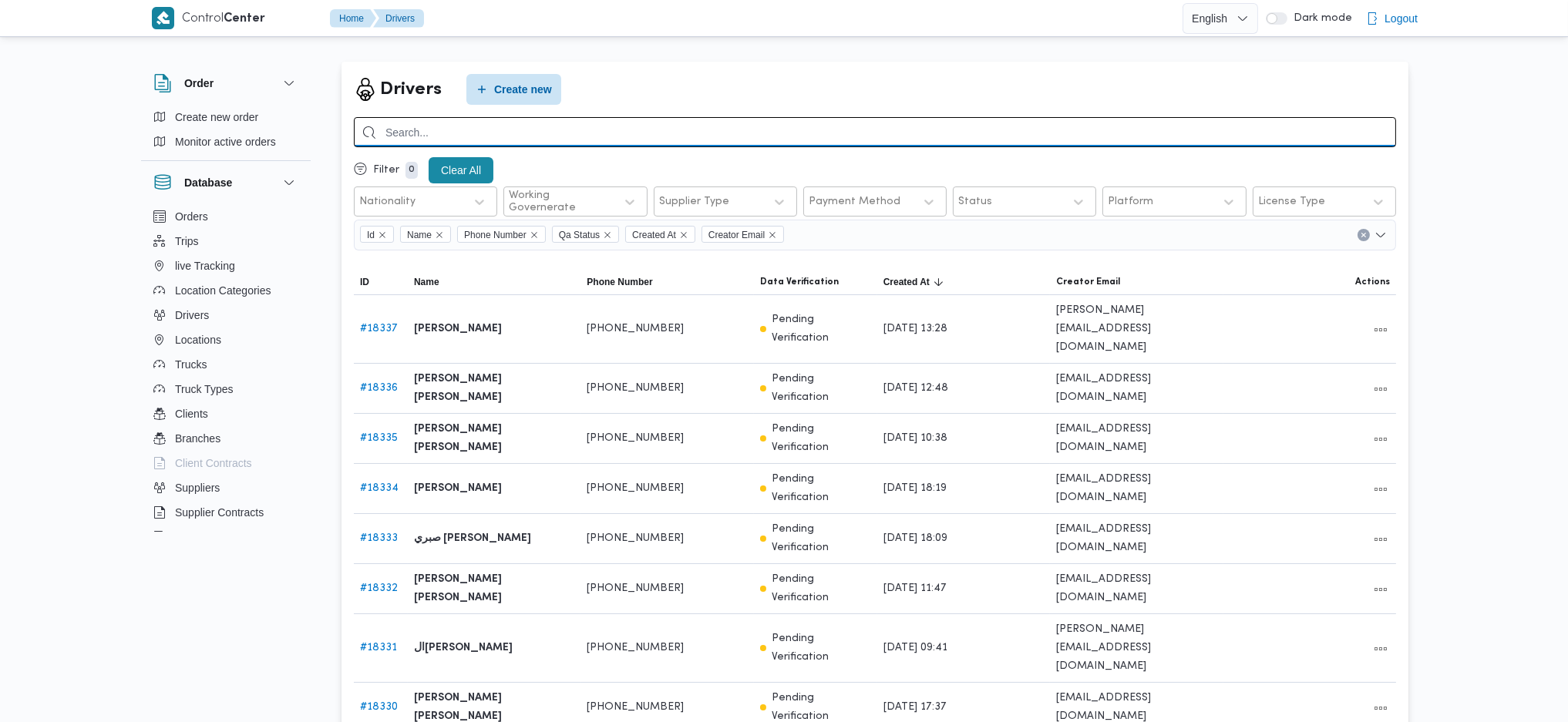
click at [638, 133] on input "search" at bounding box center [875, 132] width 1042 height 30
type input "613859"
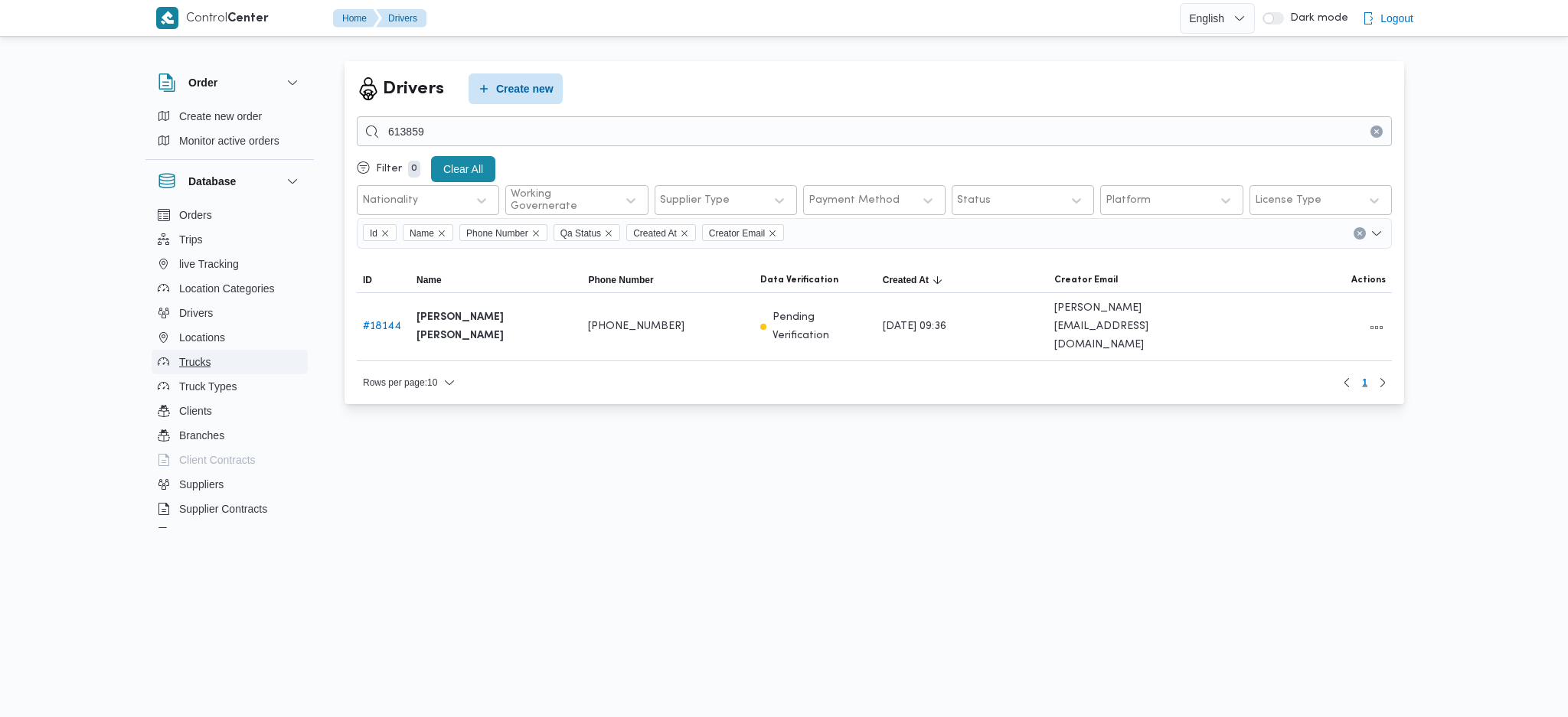
click at [220, 359] on button "Trucks" at bounding box center [230, 362] width 156 height 25
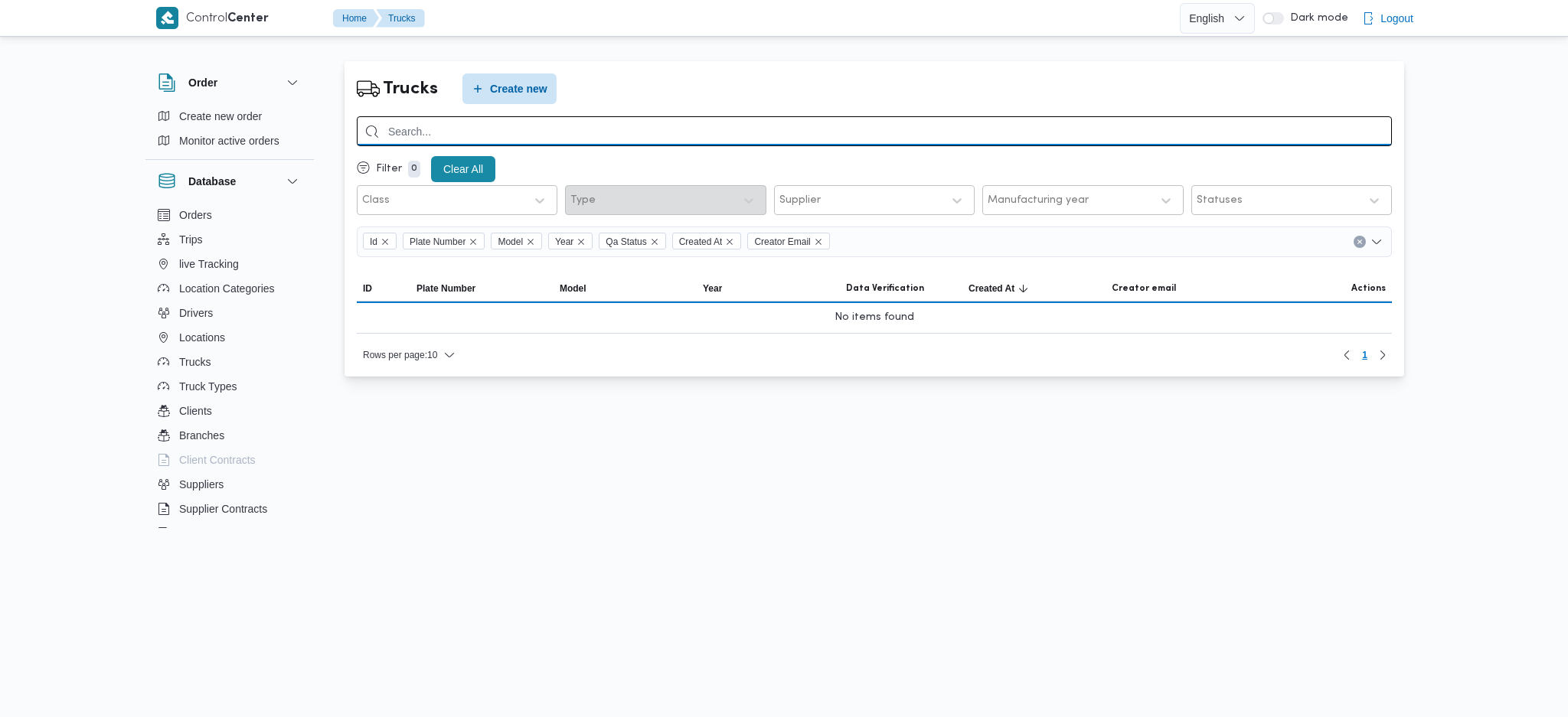
click at [488, 119] on input "search" at bounding box center [874, 131] width 1035 height 30
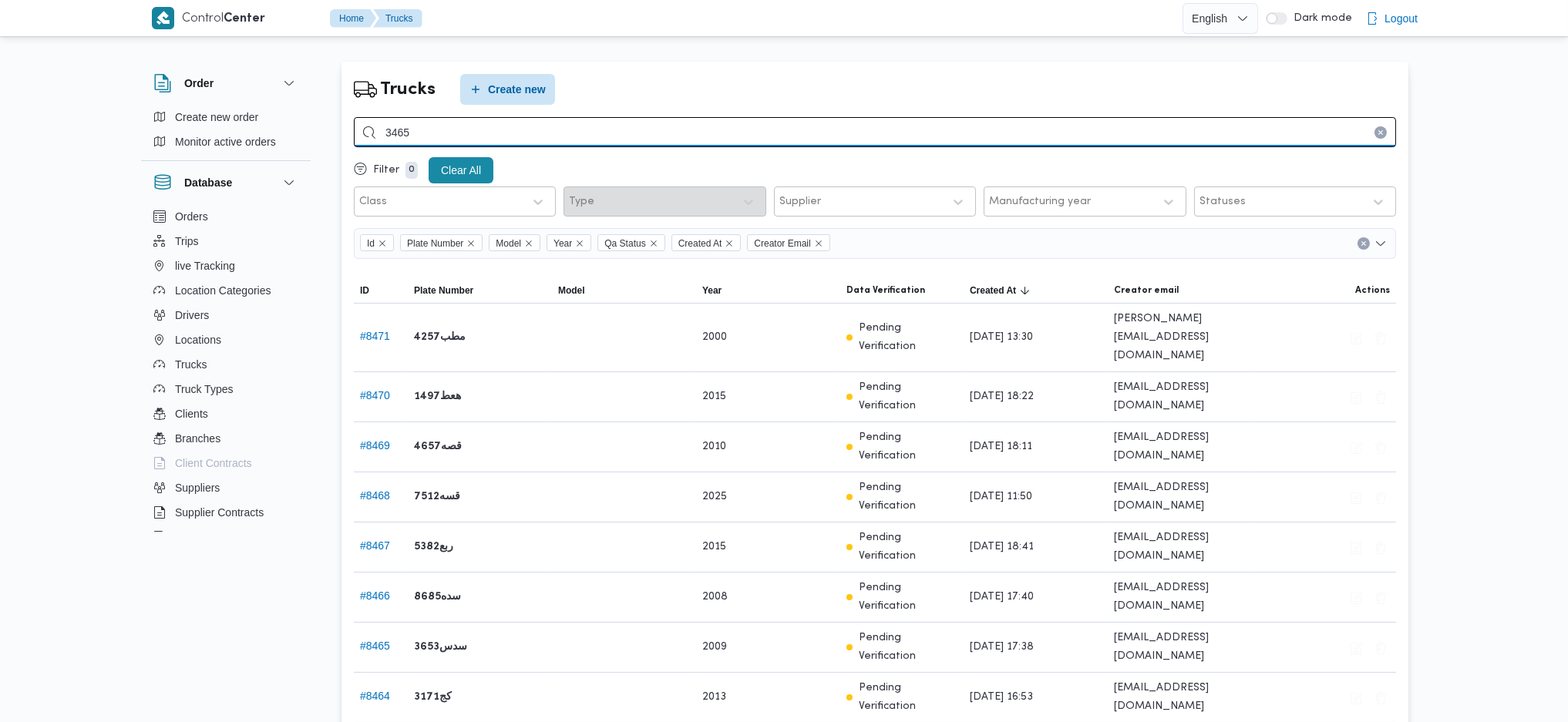
type input "3465"
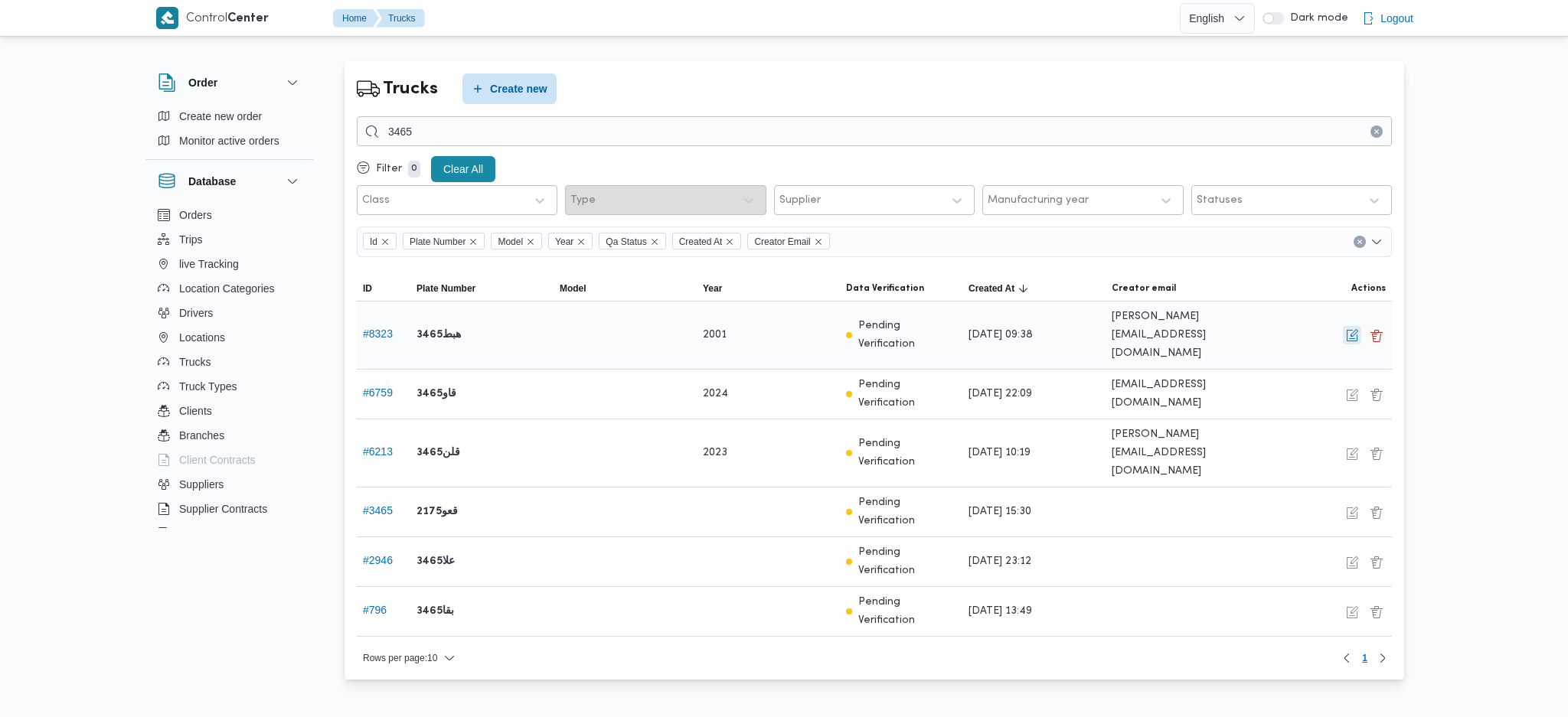
click at [1350, 328] on button "button" at bounding box center [1351, 335] width 19 height 19
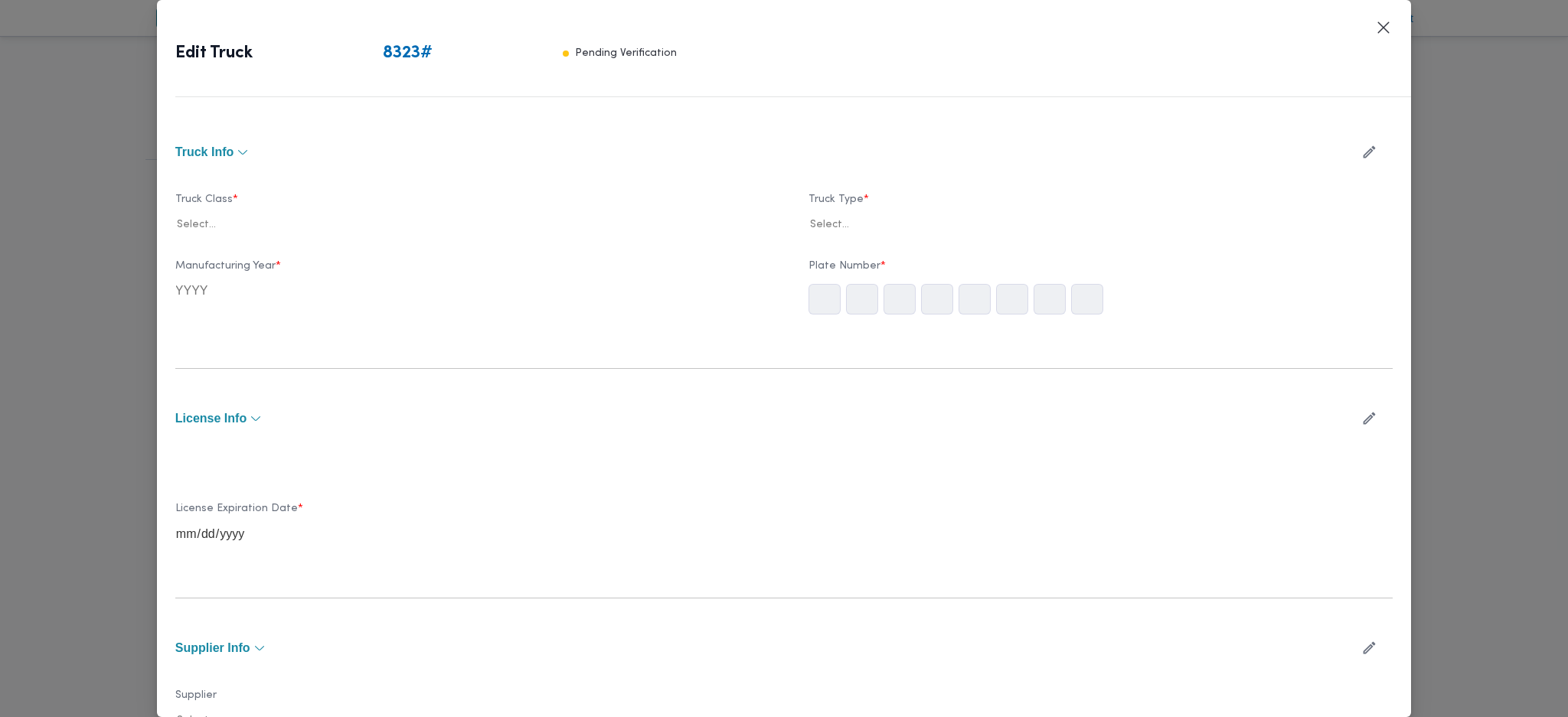
type input "2001"
type input "2026-02-22"
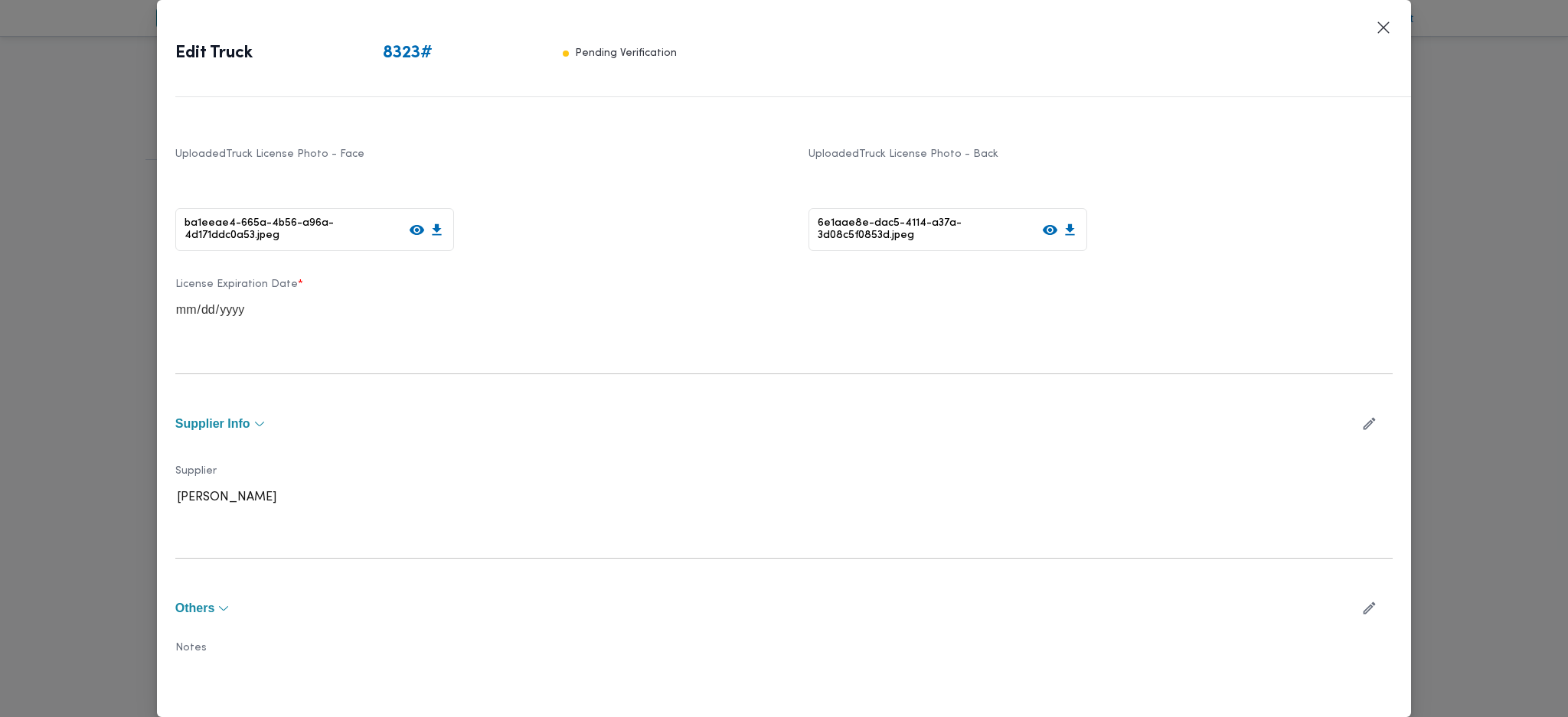
scroll to position [365, 0]
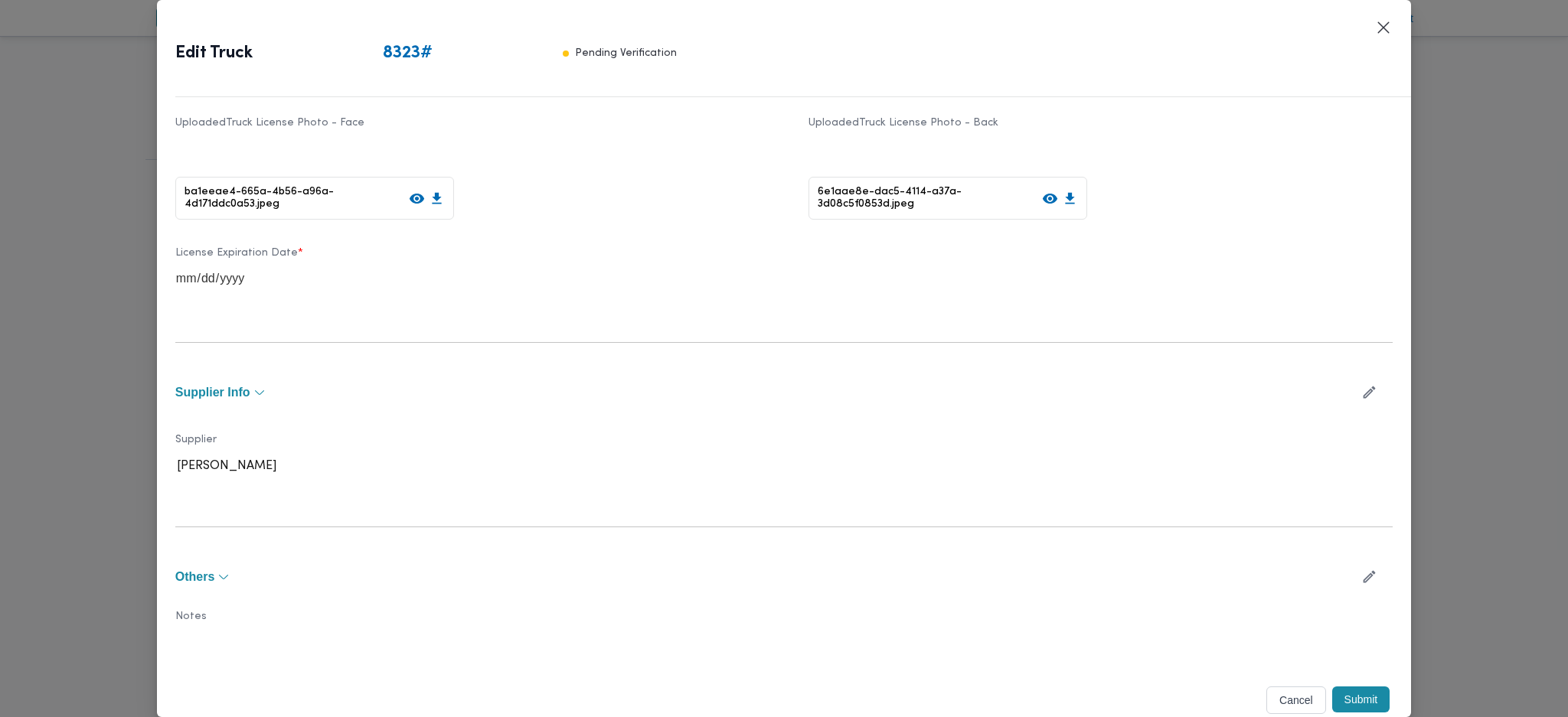
click at [1349, 390] on button "button" at bounding box center [1369, 392] width 41 height 30
click at [554, 477] on div at bounding box center [485, 472] width 428 height 15
type input "f"
type input "ا"
type input "باشا"
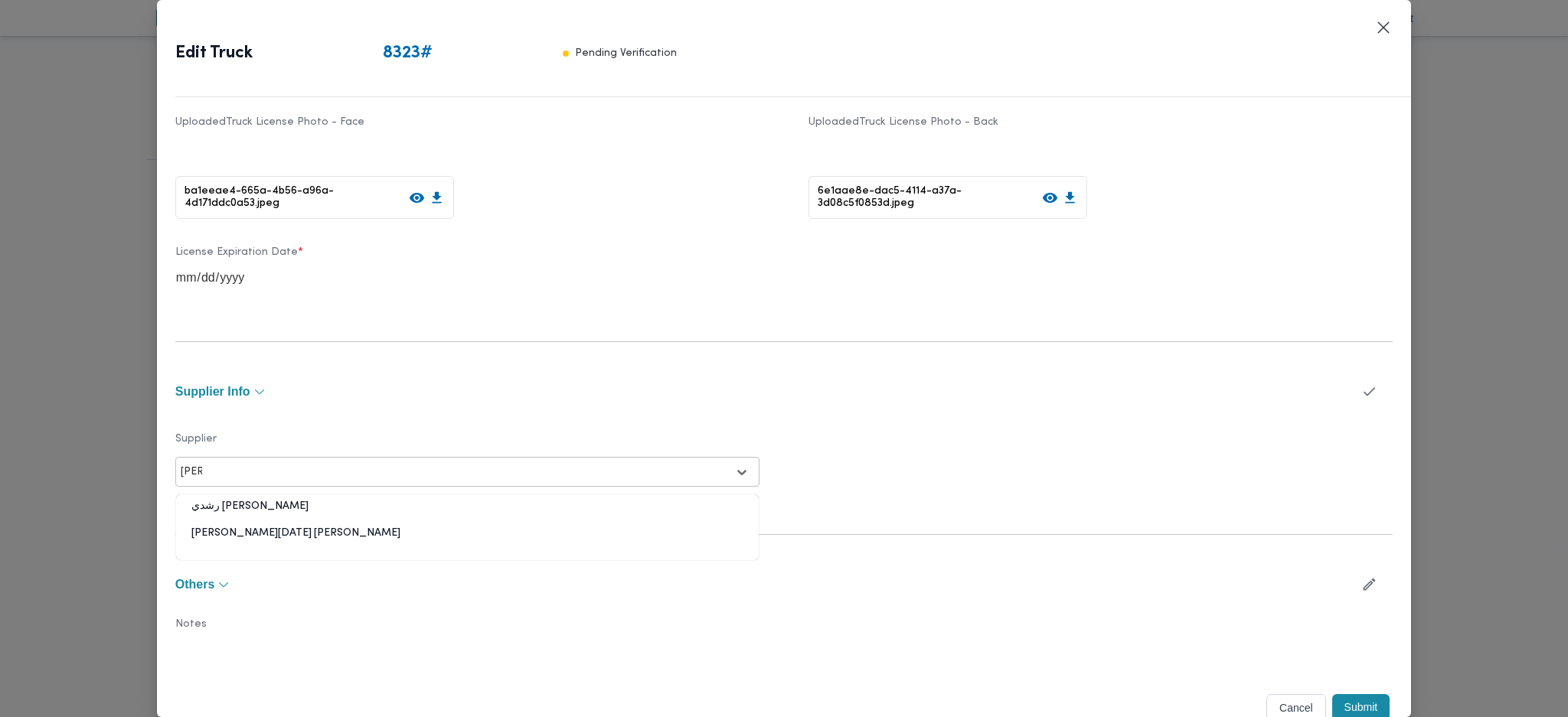
click at [282, 528] on div "[PERSON_NAME][DATE]" at bounding box center [467, 540] width 582 height 27
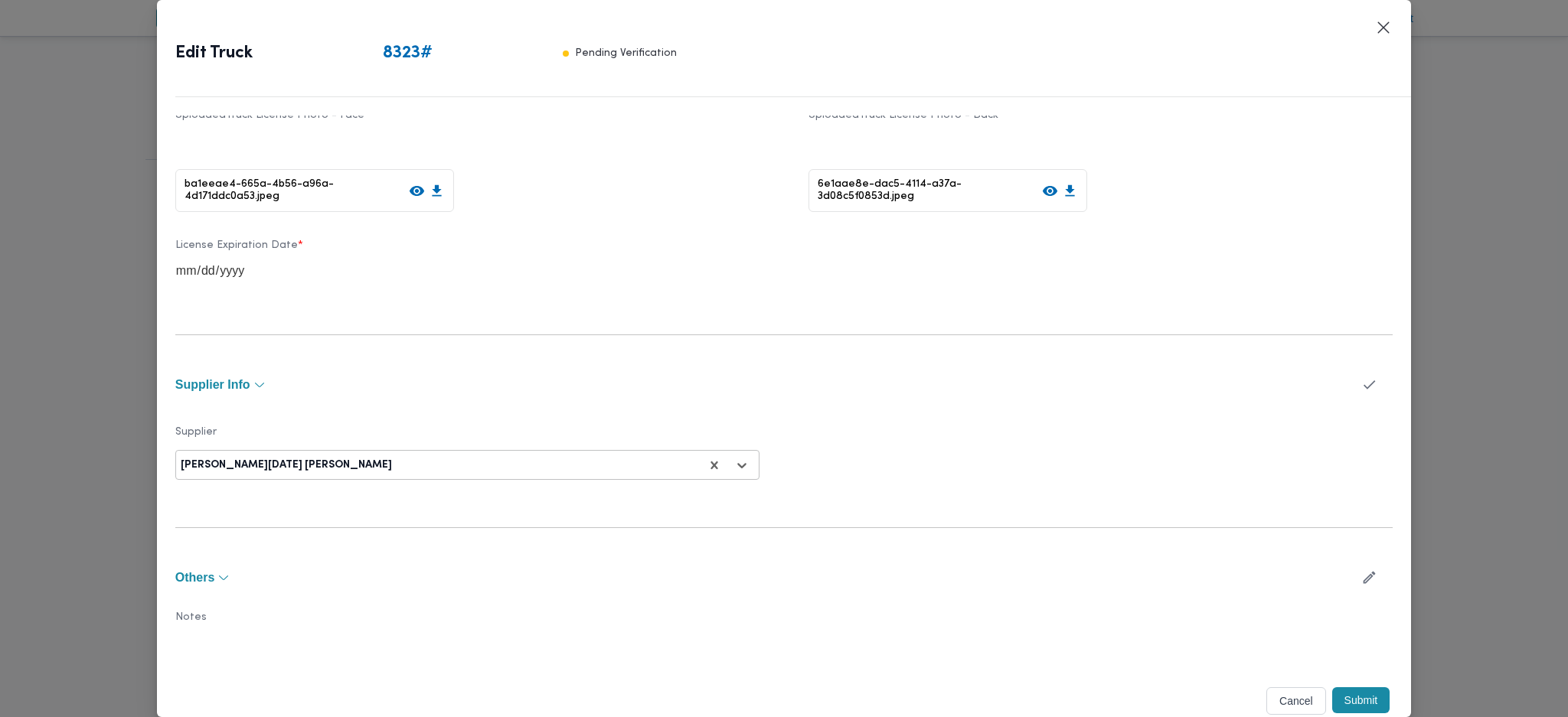
scroll to position [374, 0]
click at [1338, 692] on button "Submit" at bounding box center [1361, 699] width 59 height 26
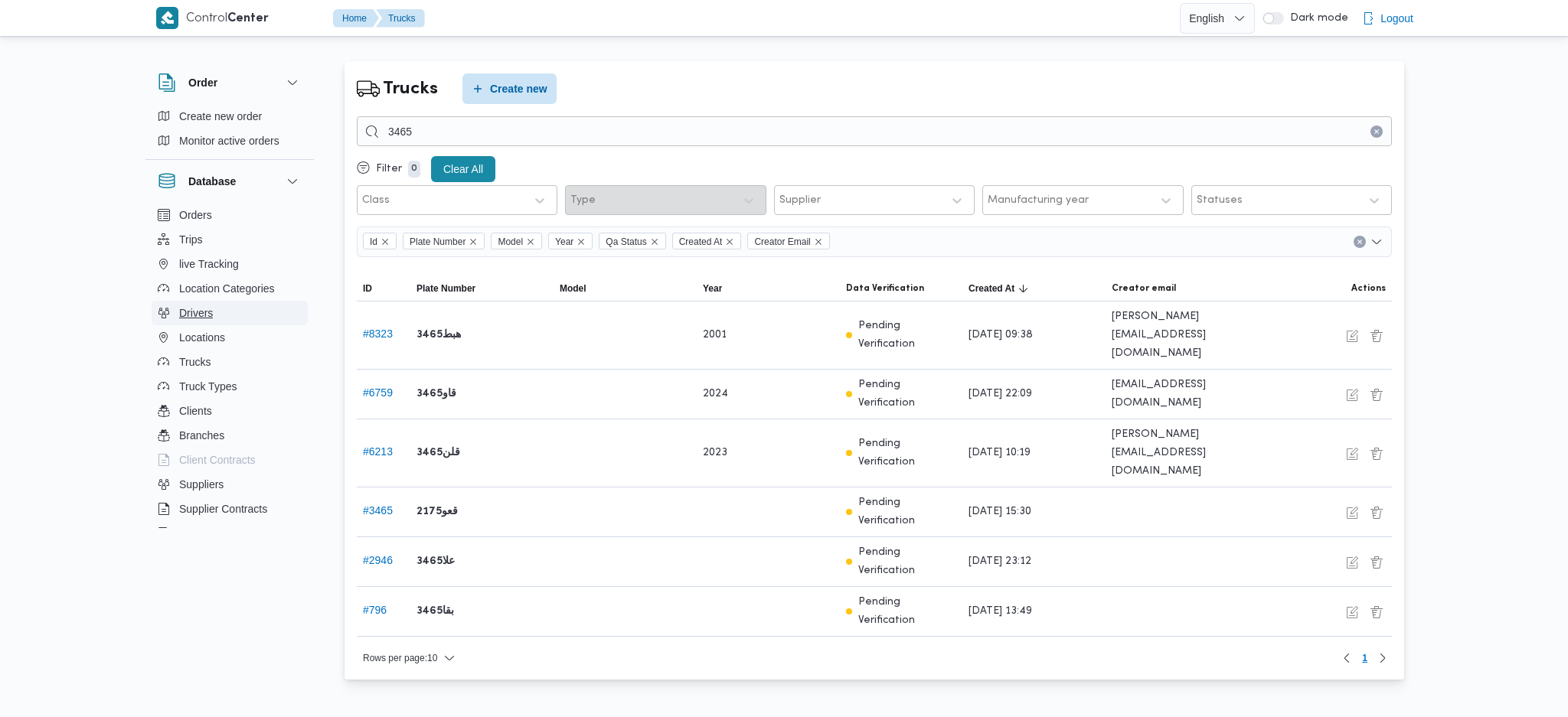
click at [216, 318] on button "Drivers" at bounding box center [230, 313] width 156 height 25
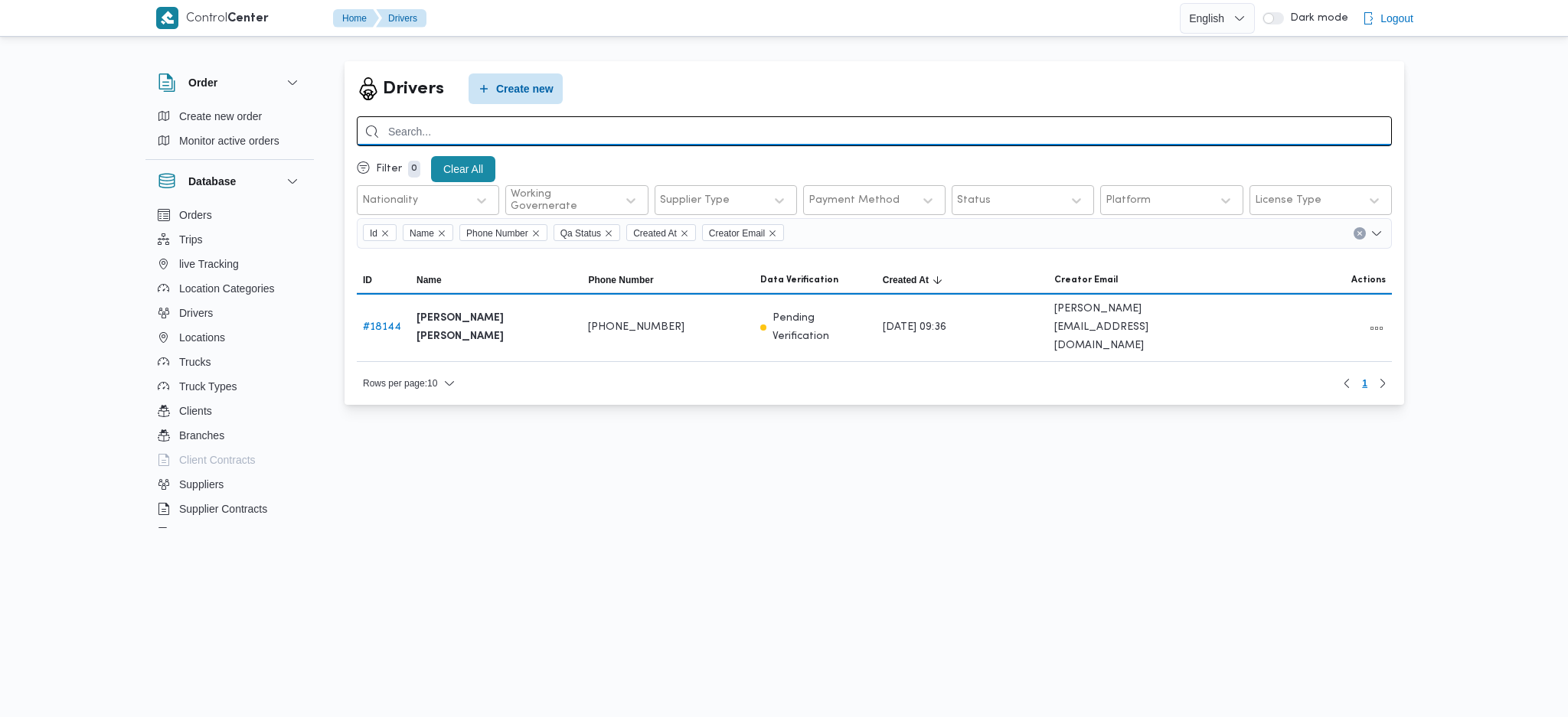
click at [516, 133] on input "search" at bounding box center [874, 131] width 1035 height 30
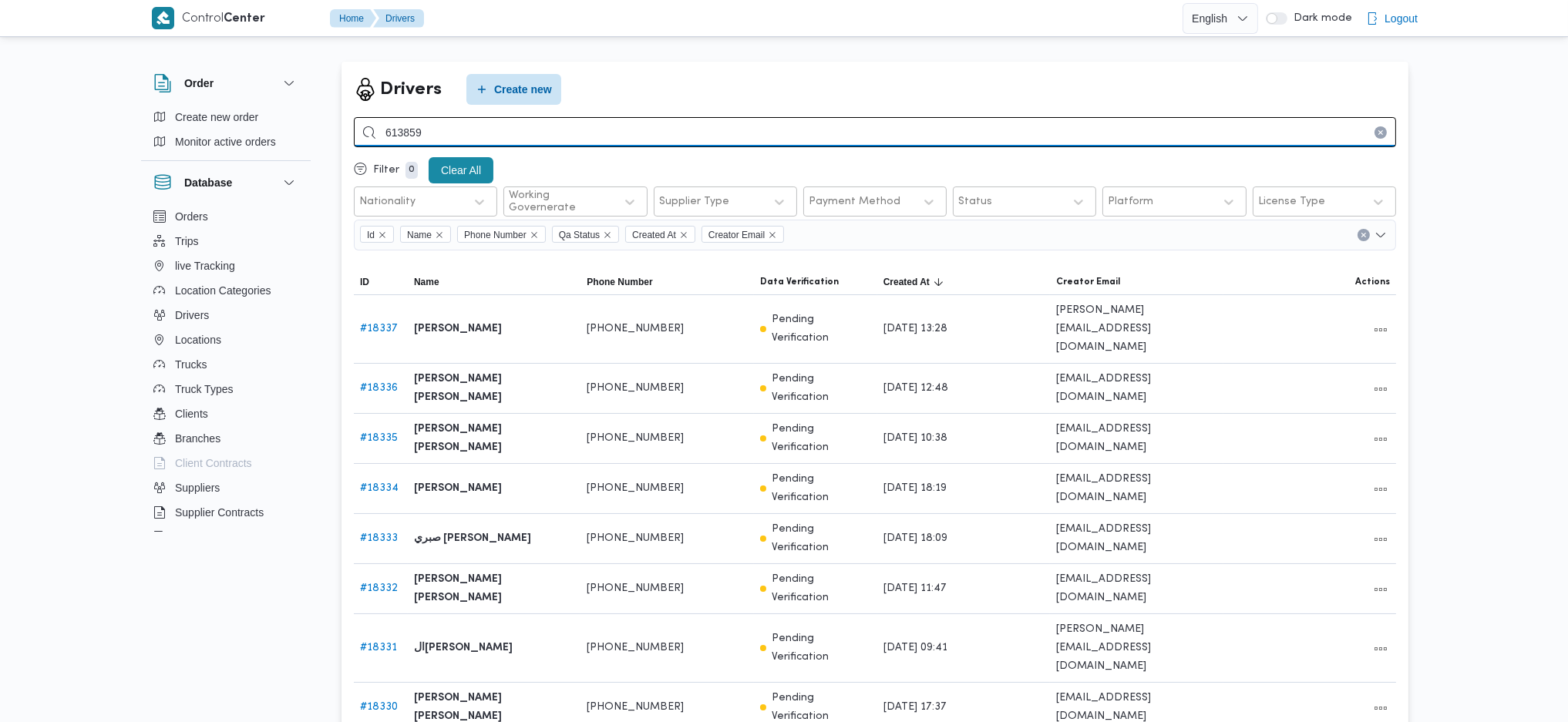
type input "613859"
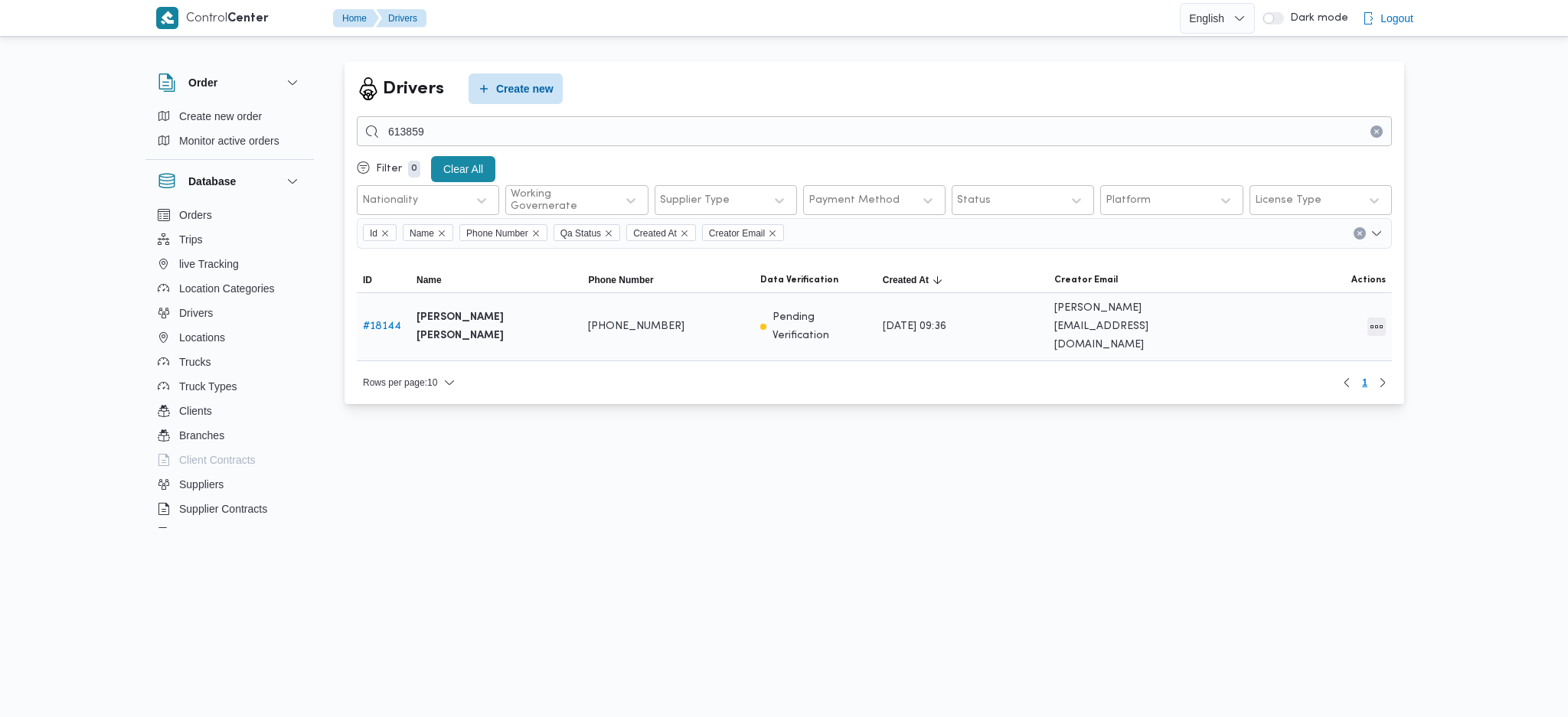
click at [1375, 327] on button "All actions" at bounding box center [1376, 327] width 19 height 19
click at [1313, 319] on span "Edit" at bounding box center [1327, 318] width 49 height 12
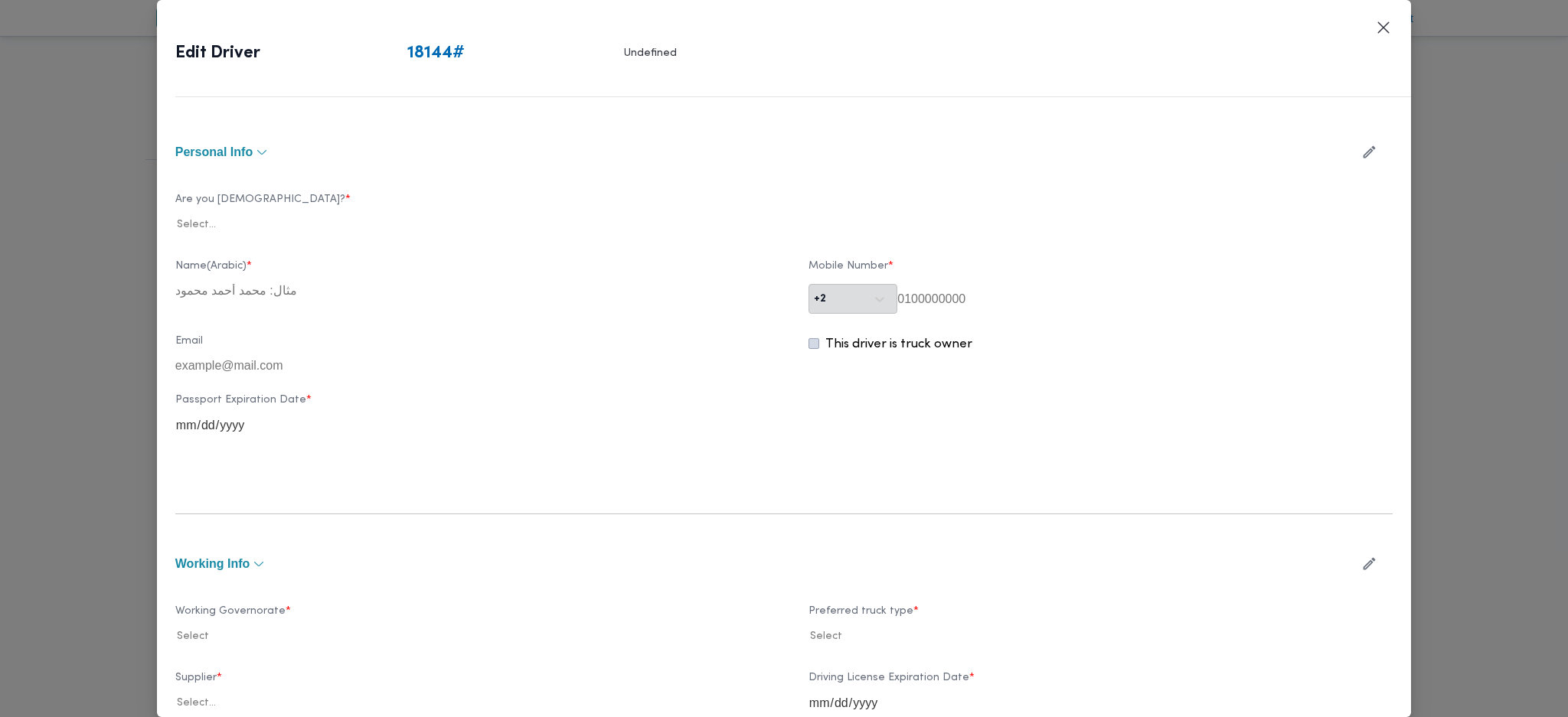
type input "[PERSON_NAME]"
type input "01100018846"
type input "2025-06-17"
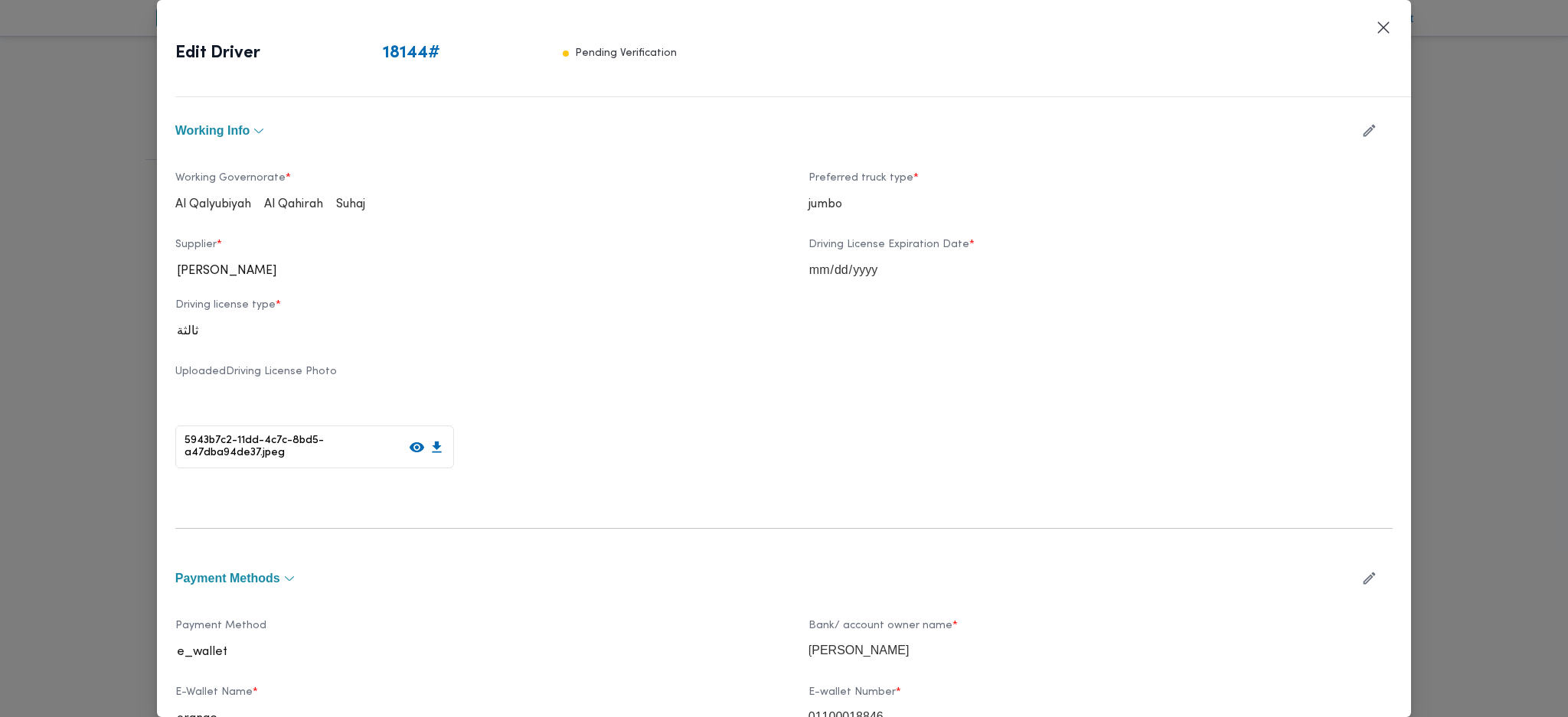
scroll to position [426, 0]
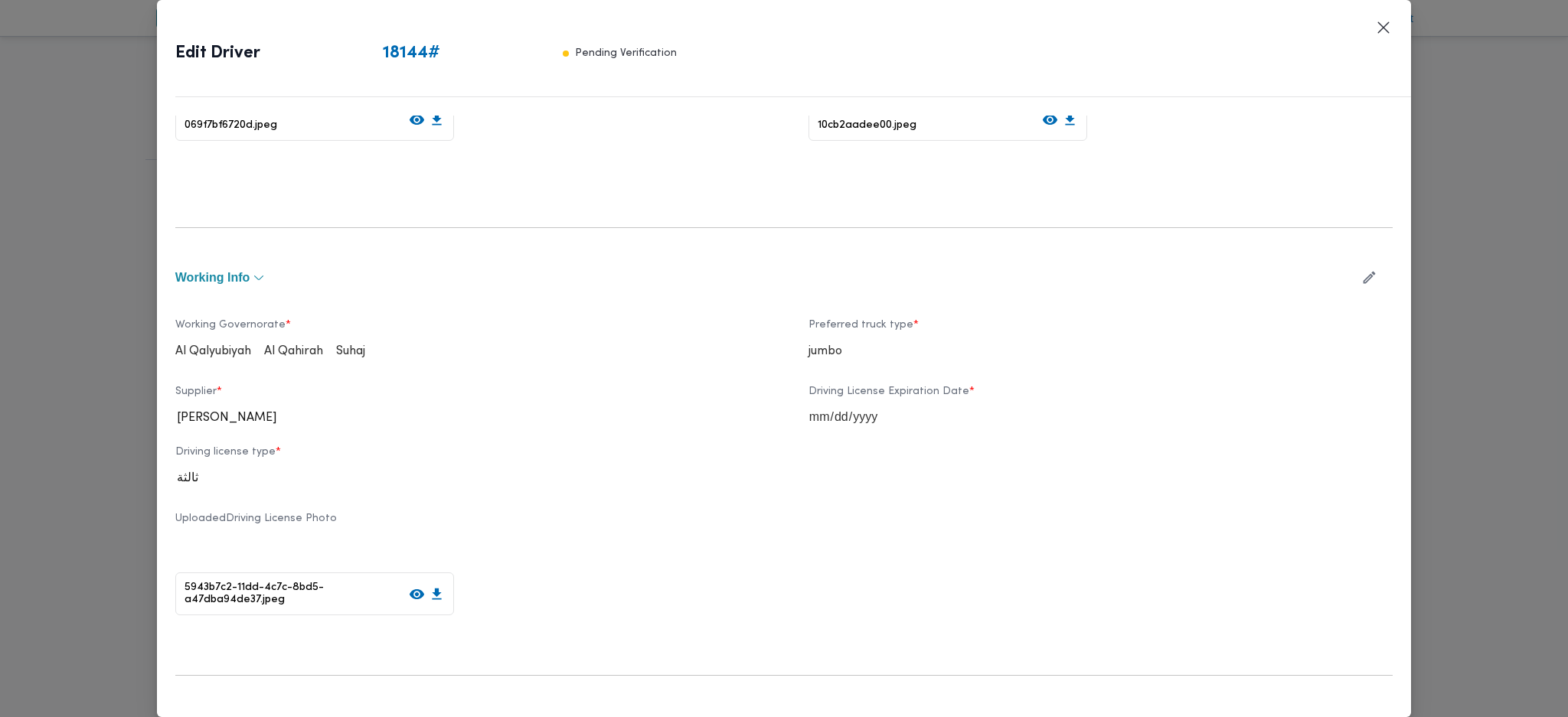
click at [1361, 275] on icon "button" at bounding box center [1369, 278] width 16 height 16
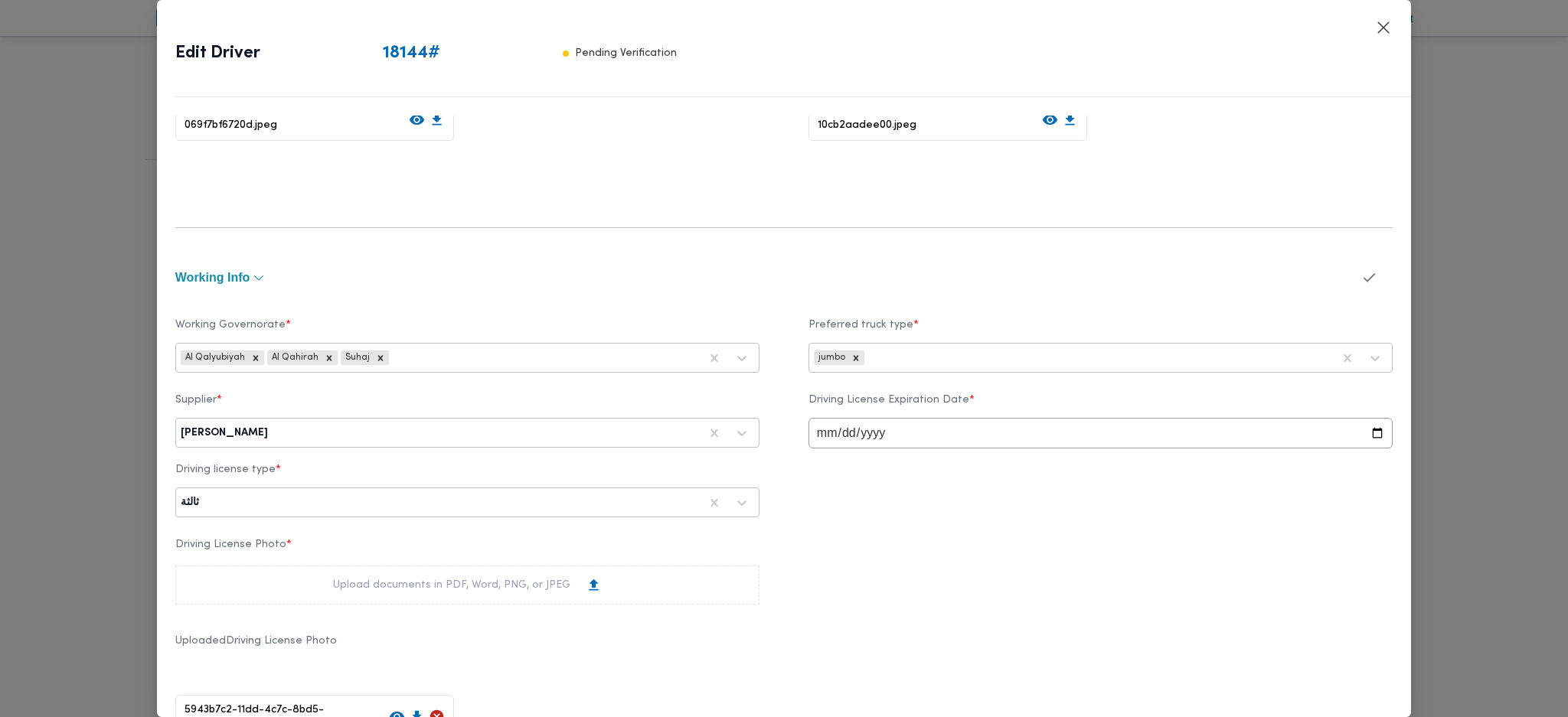
click at [523, 448] on div "Supplier * محمد صلاح عبداللطيف الشريف" at bounding box center [468, 421] width 584 height 54
click at [523, 426] on div at bounding box center [485, 433] width 428 height 15
type input "باشا"
click at [278, 499] on div "[PERSON_NAME][DATE]" at bounding box center [467, 500] width 582 height 27
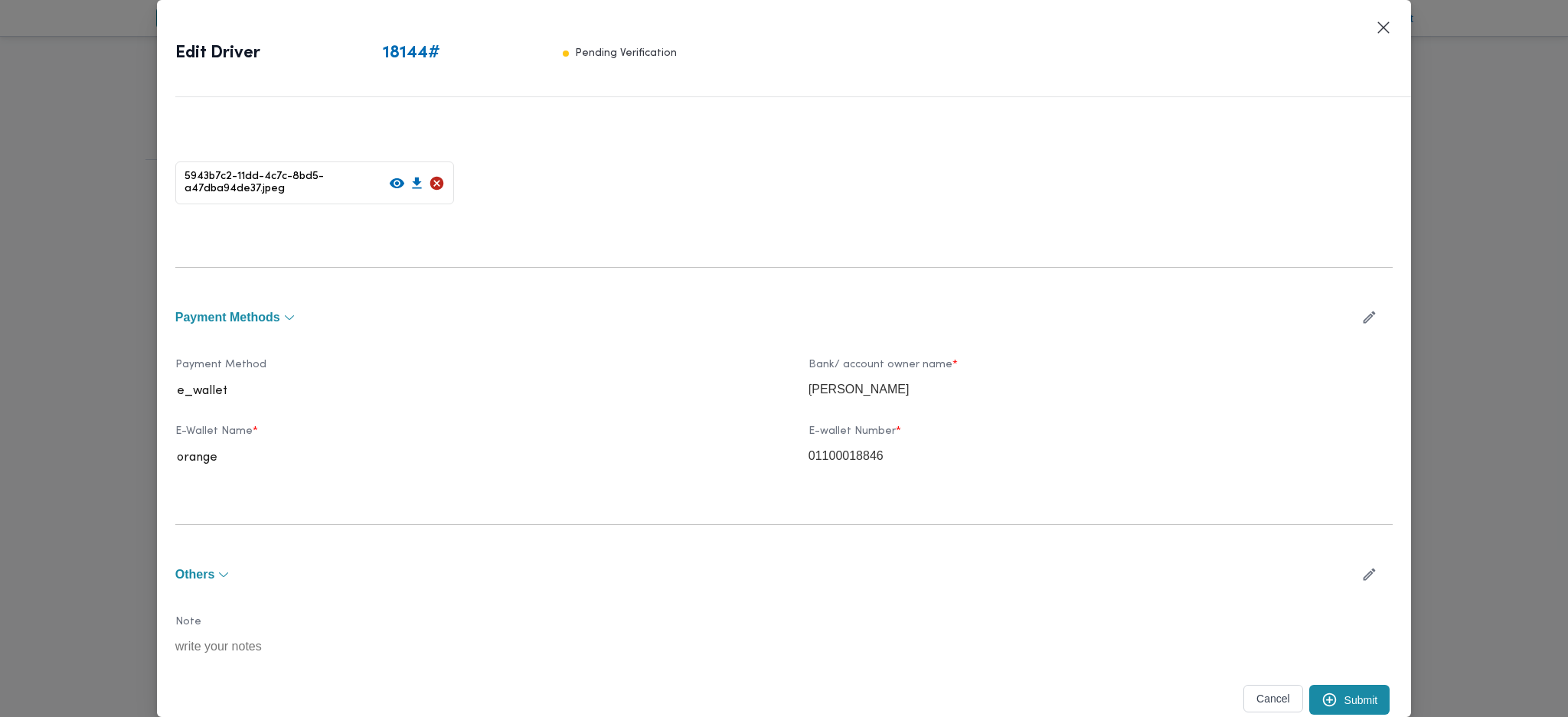
click at [1324, 701] on button "Submit" at bounding box center [1349, 700] width 81 height 30
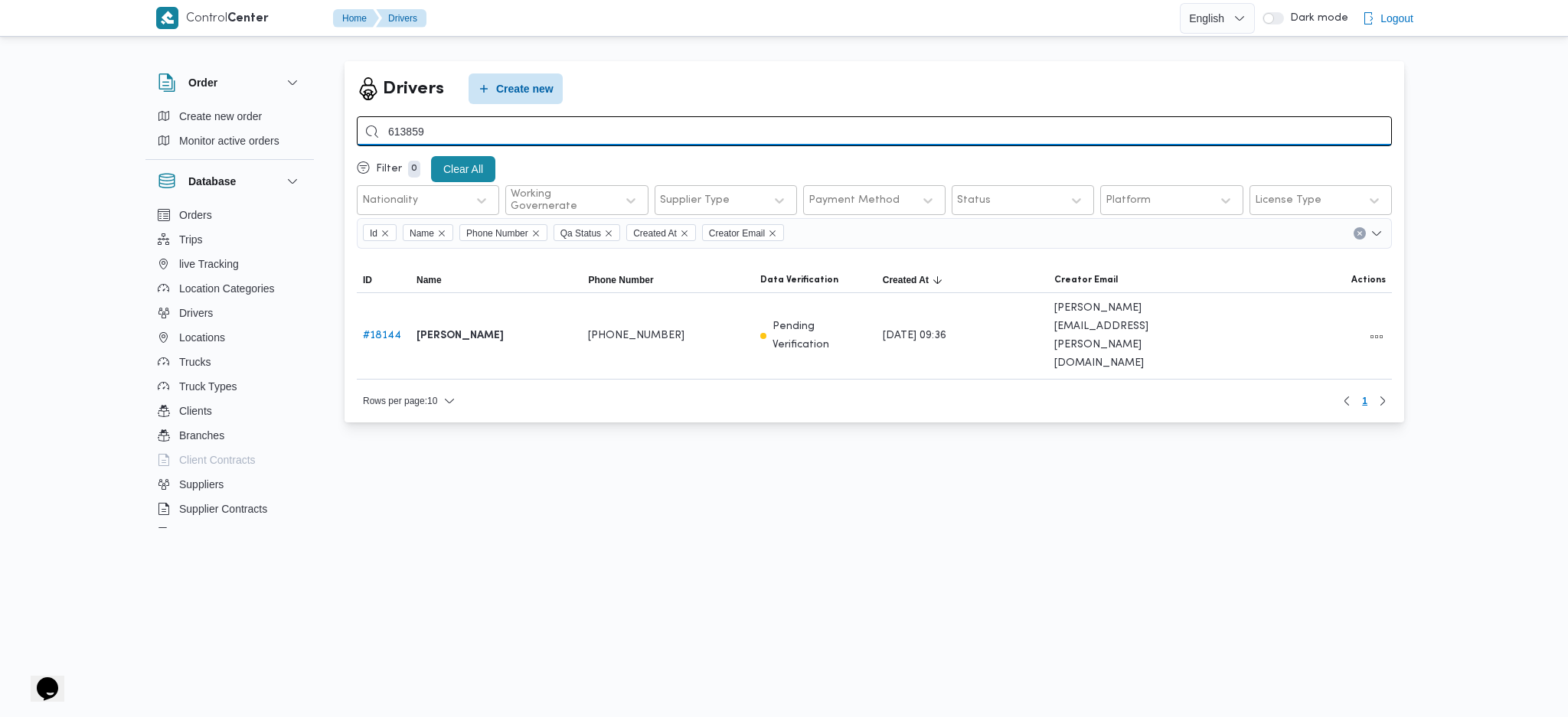
click at [657, 136] on input "613859" at bounding box center [874, 131] width 1035 height 30
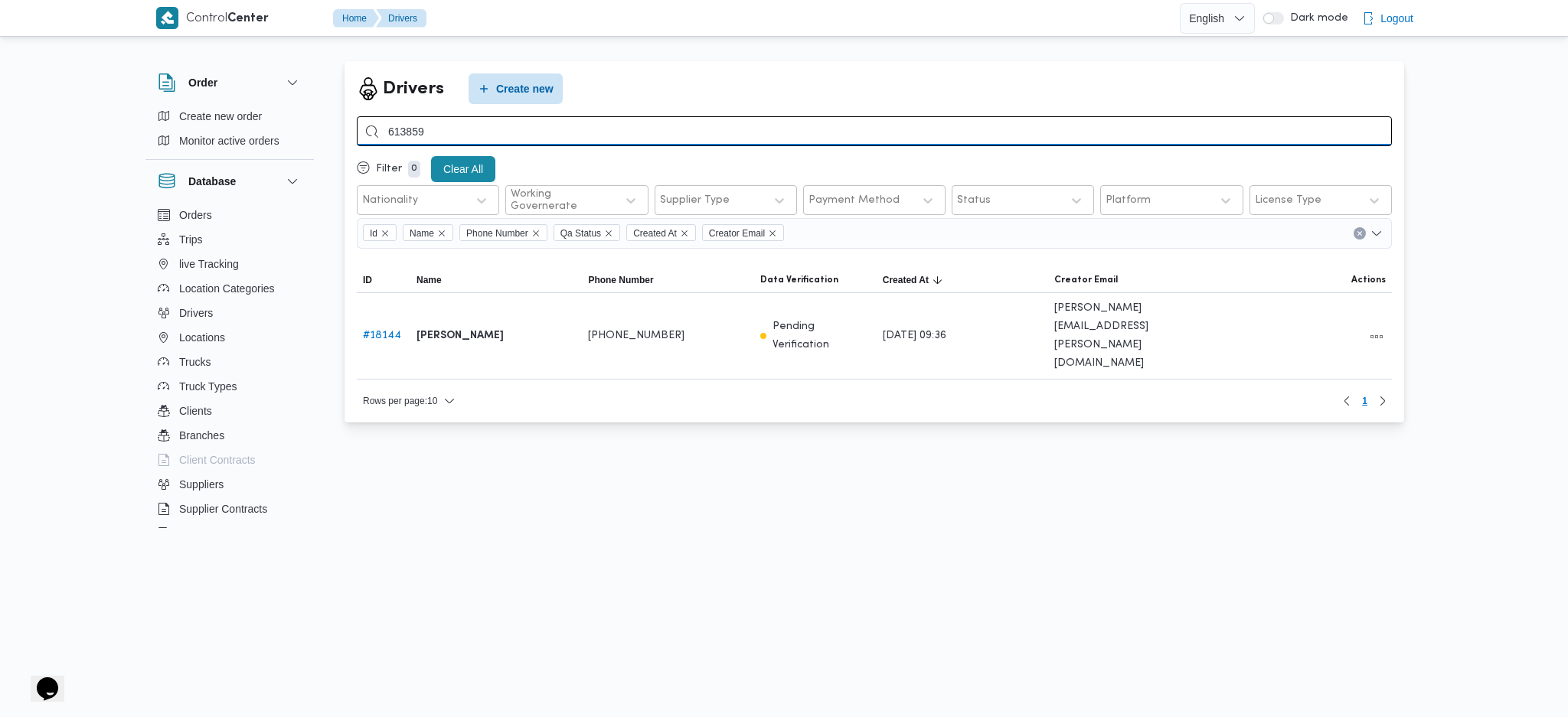
click at [657, 136] on input "613859" at bounding box center [874, 131] width 1035 height 30
type input "502231"
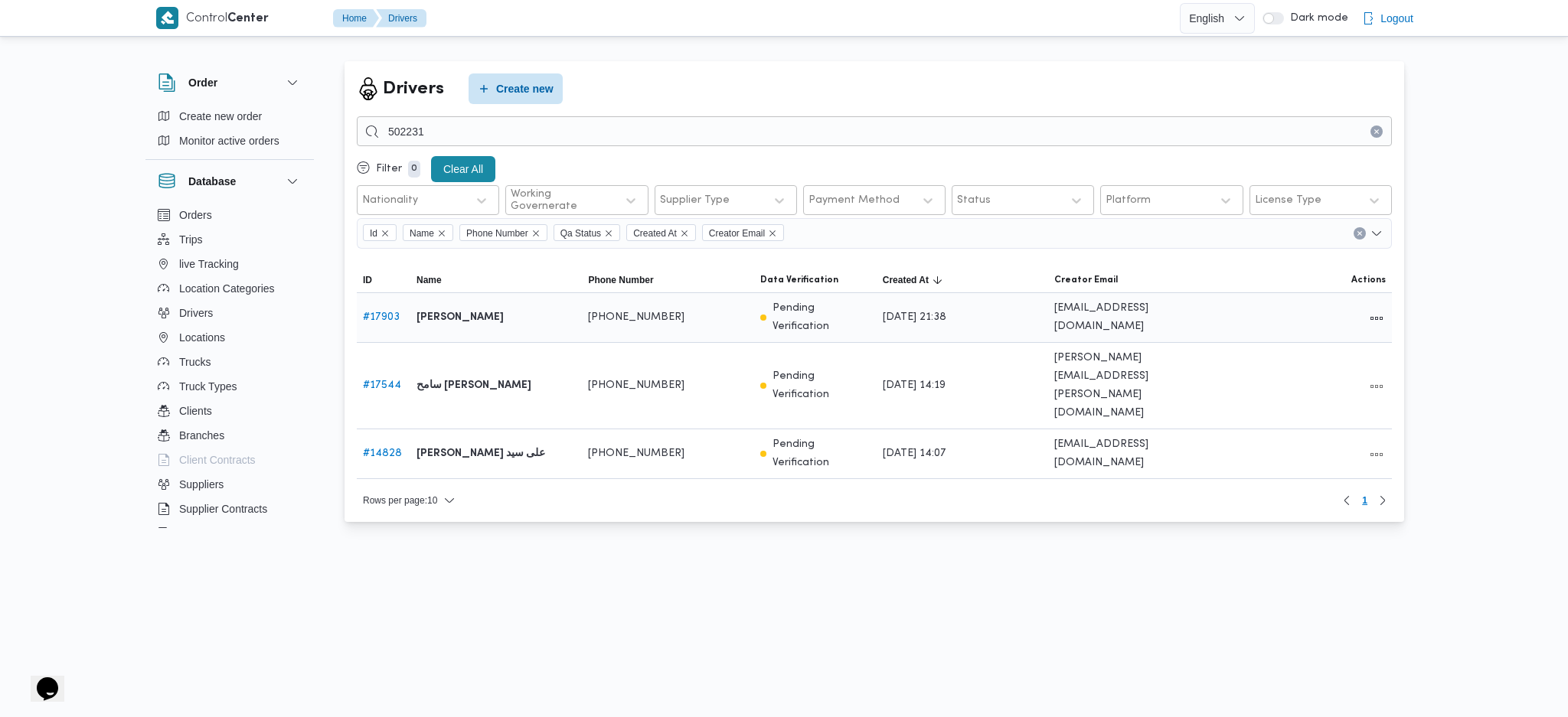
click at [1362, 322] on div at bounding box center [1305, 318] width 171 height 32
click at [1376, 445] on span at bounding box center [1376, 454] width 19 height 20
click at [1378, 445] on button "All actions" at bounding box center [1376, 453] width 19 height 19
click at [1303, 387] on span "Edit" at bounding box center [1327, 382] width 49 height 12
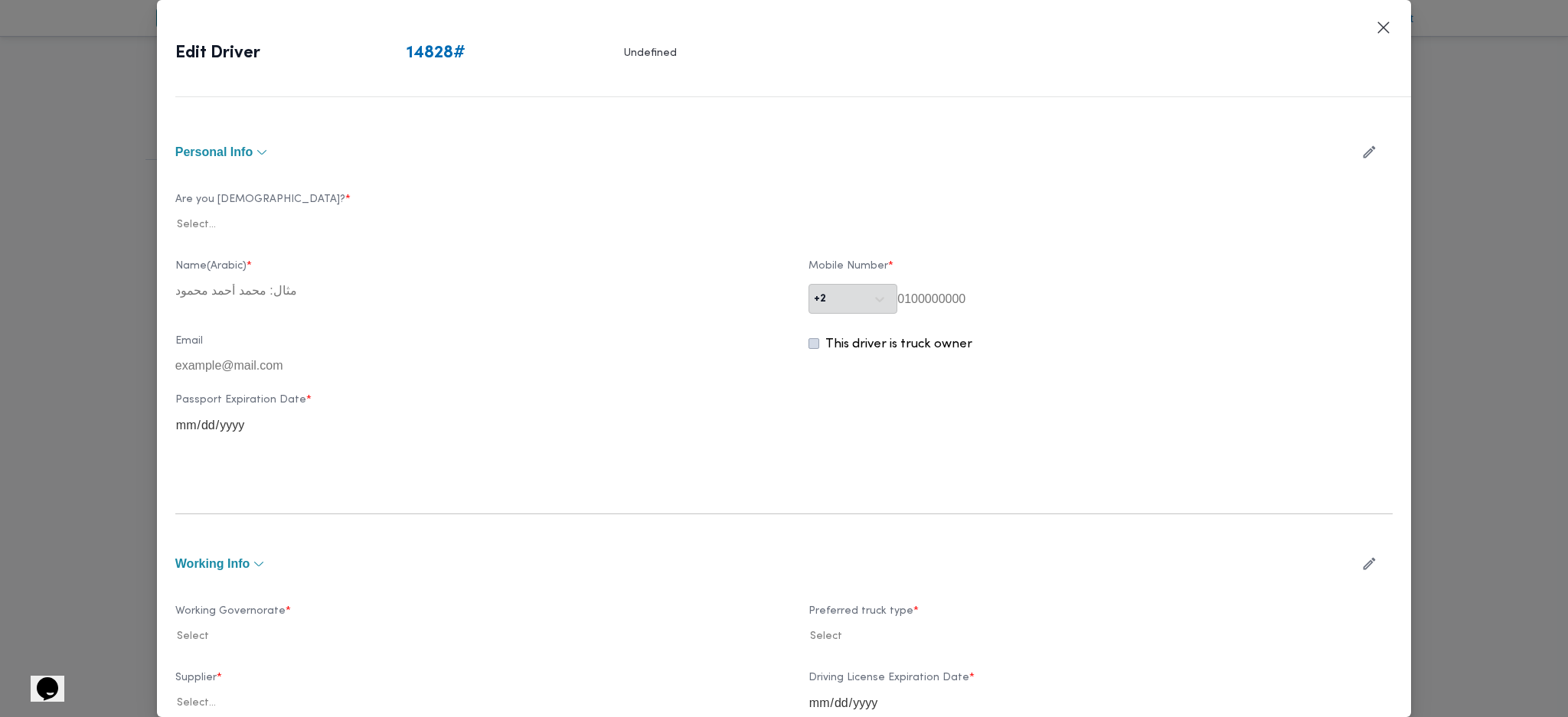
type input "[PERSON_NAME] على سيد"
type input "01001411064"
type input "[DATE]"
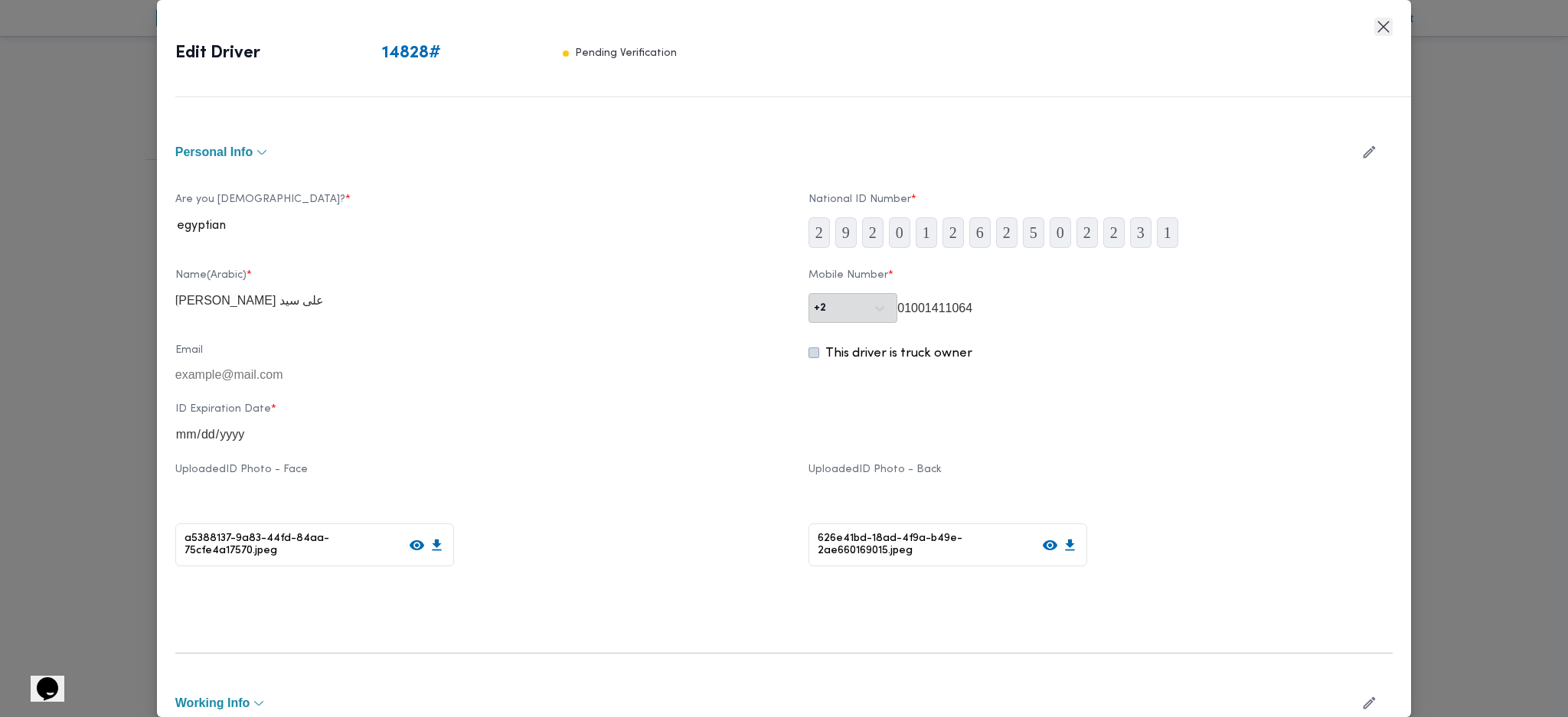
click at [1384, 31] on button "Closes this modal window" at bounding box center [1383, 27] width 19 height 19
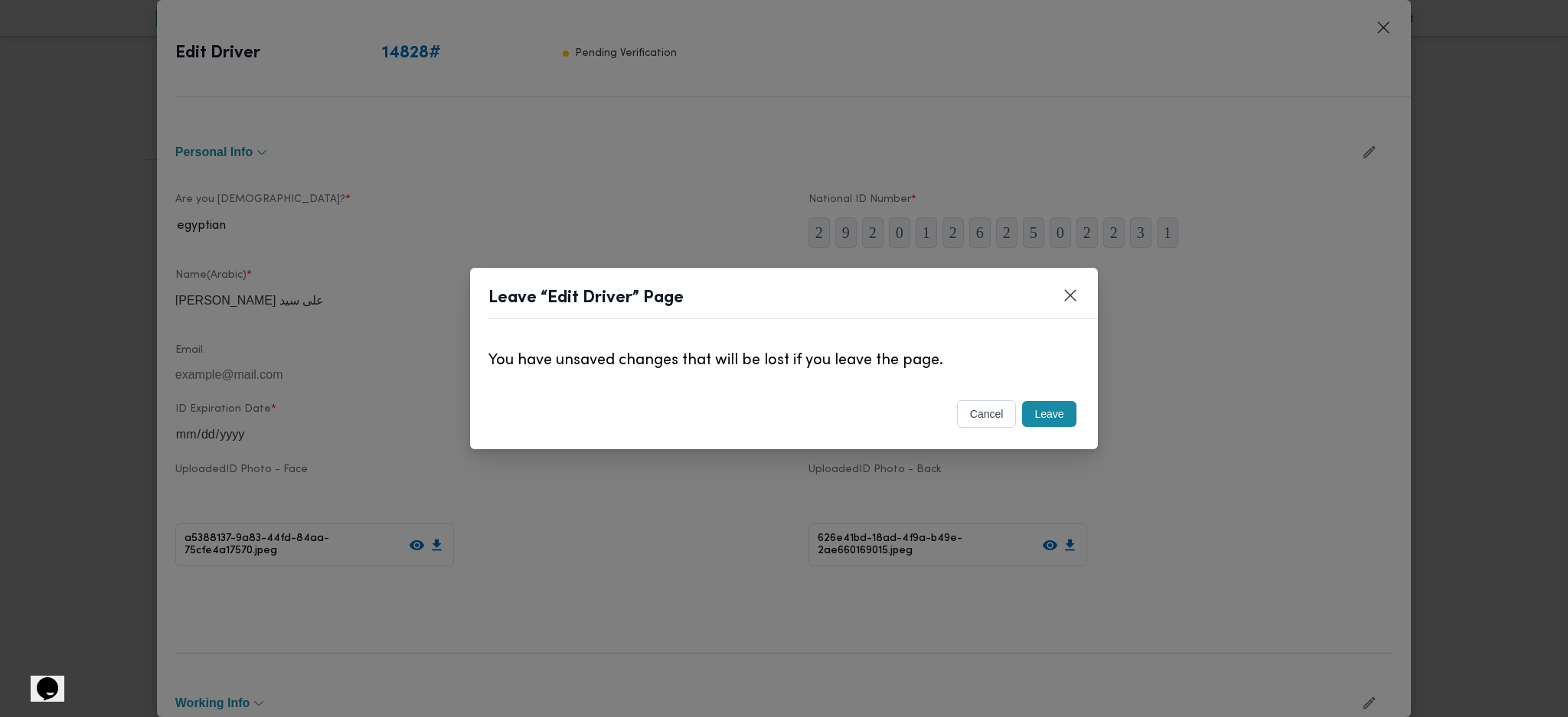
click at [1053, 426] on button "Leave" at bounding box center [1049, 414] width 53 height 26
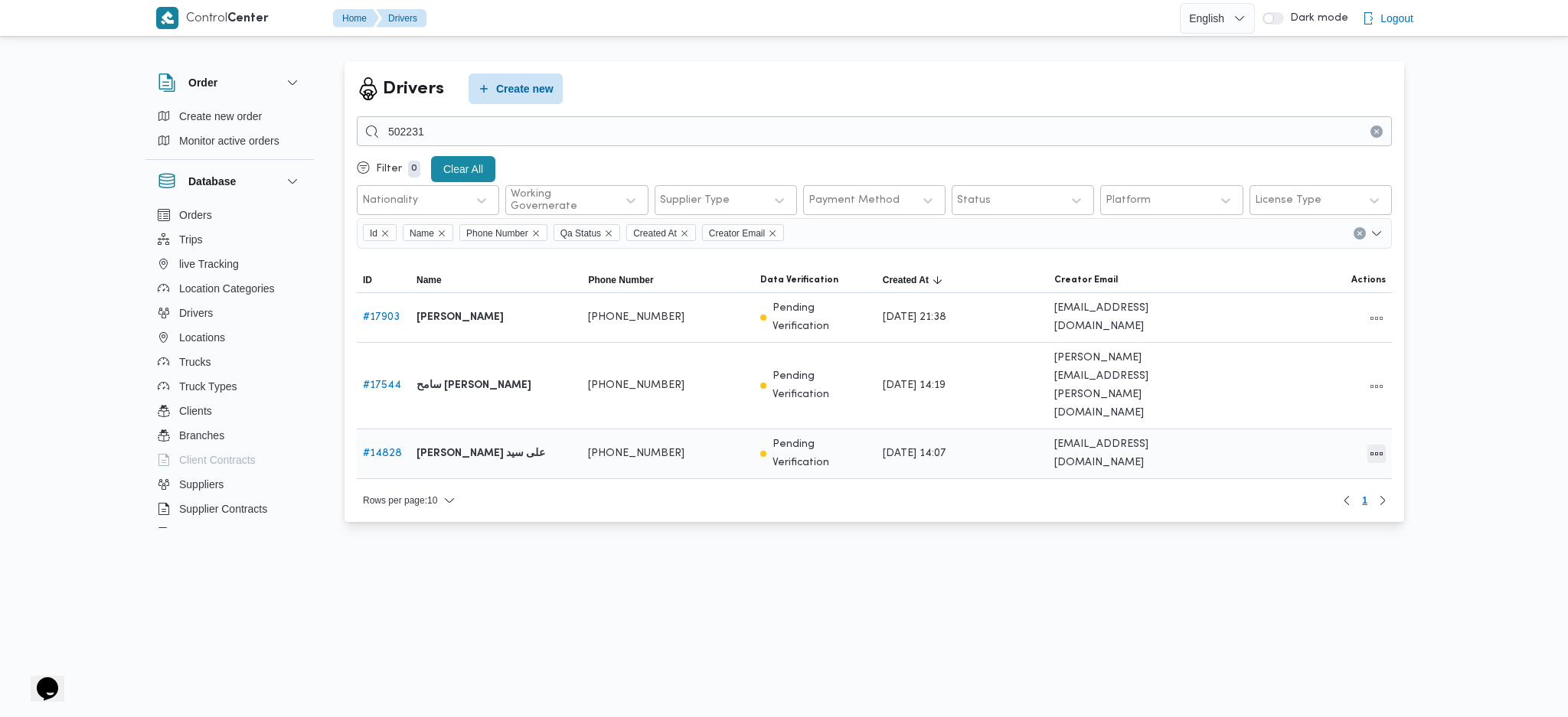
click at [1376, 445] on button "All actions" at bounding box center [1376, 453] width 19 height 19
click at [1335, 381] on span "Edit" at bounding box center [1327, 382] width 49 height 12
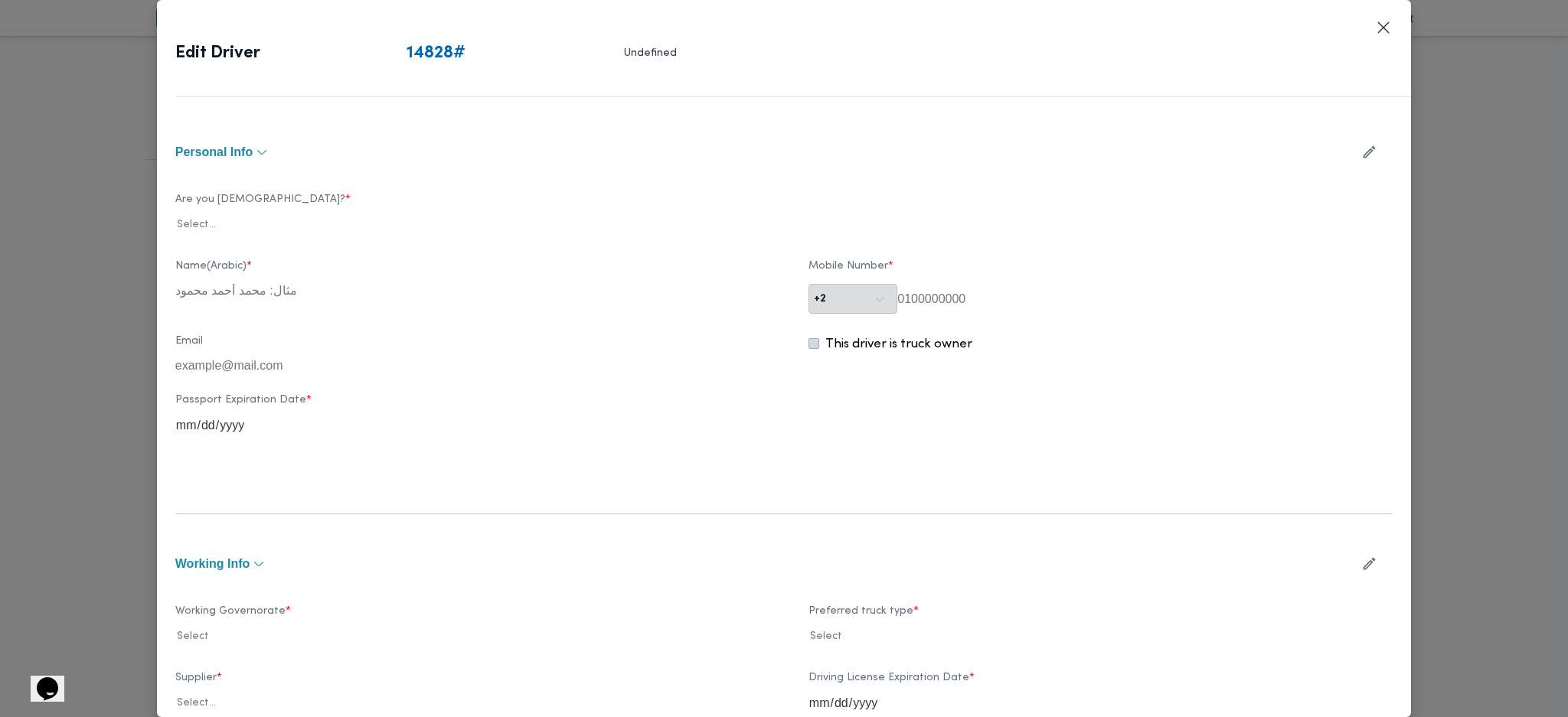
scroll to position [509, 0]
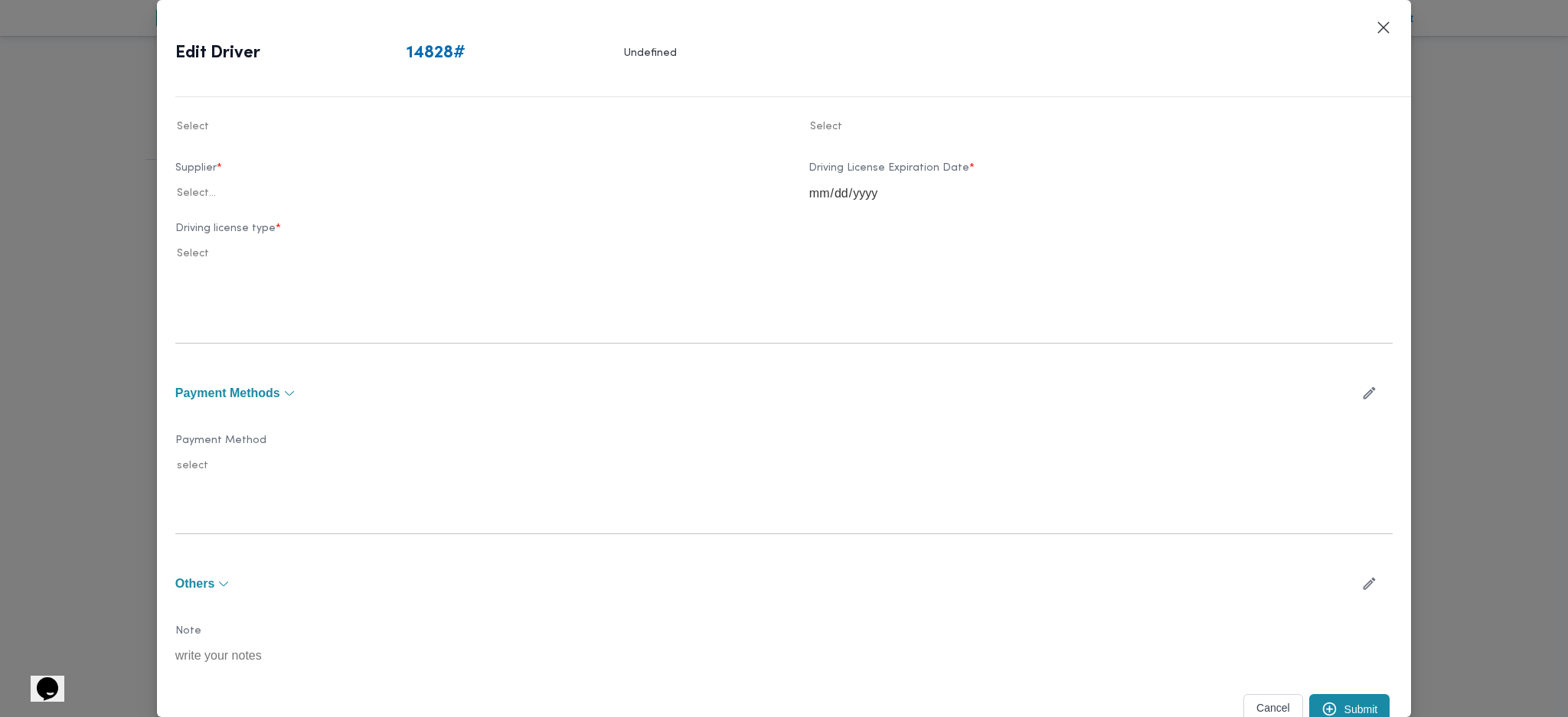
type input "[PERSON_NAME] على سيد"
type input "01001411064"
type input "[DATE]"
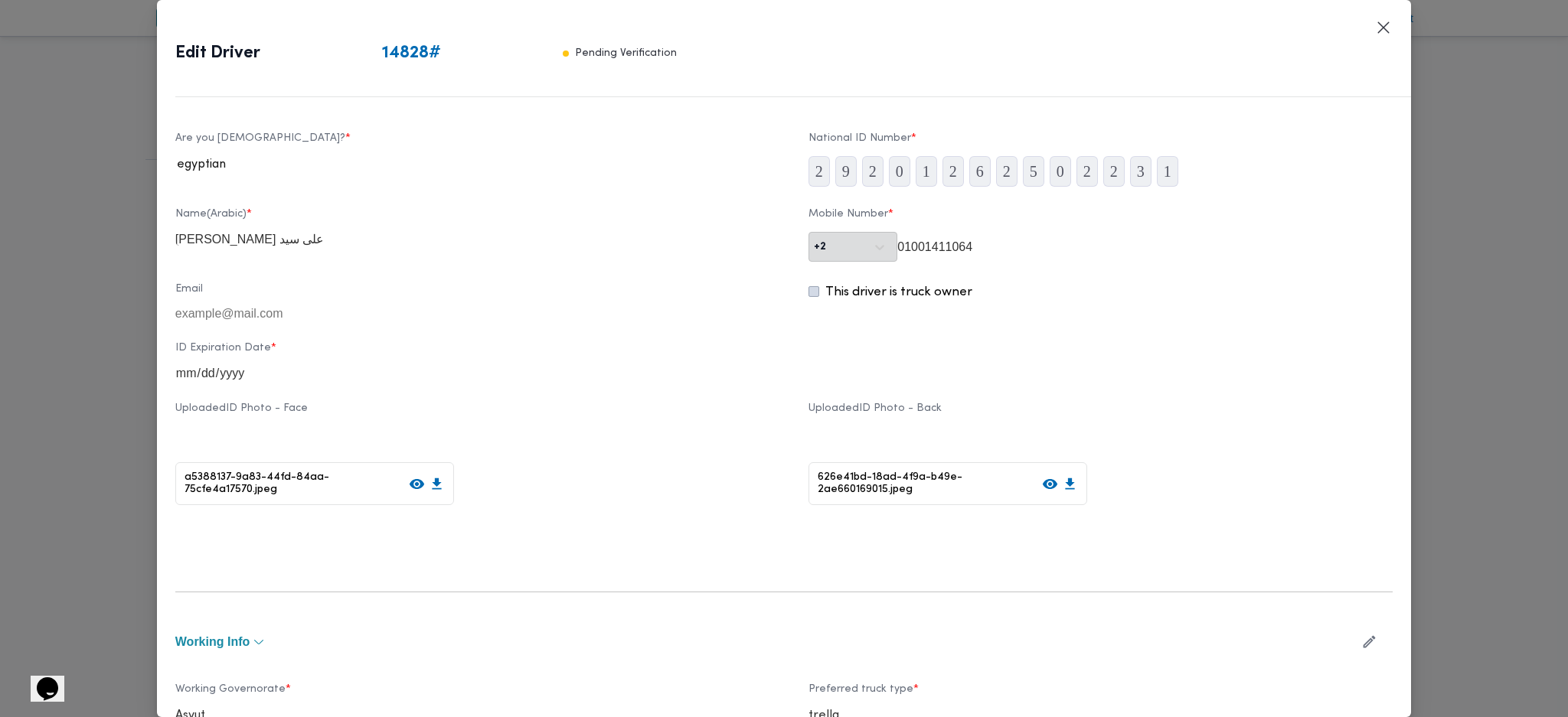
scroll to position [0, 0]
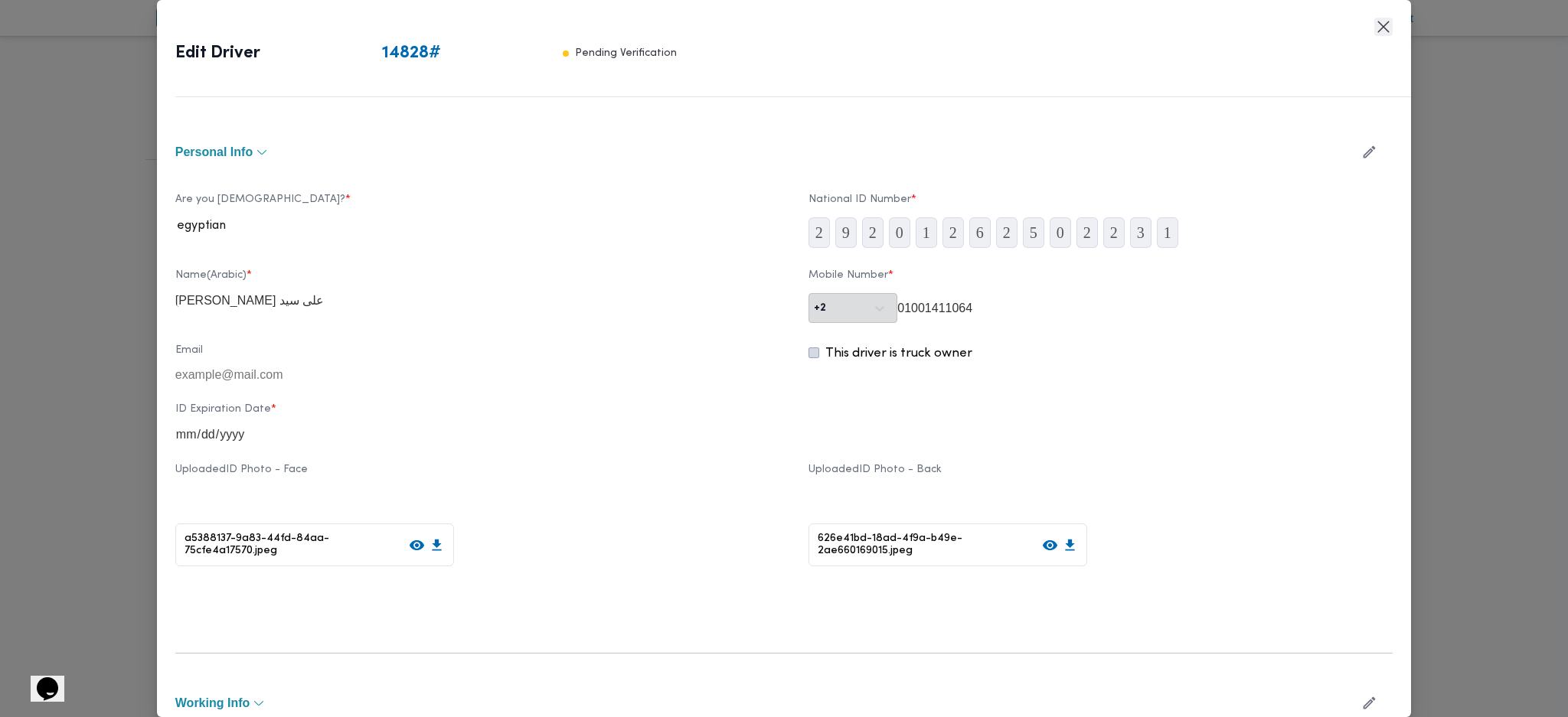
click at [1382, 32] on button "Closes this modal window" at bounding box center [1383, 27] width 19 height 19
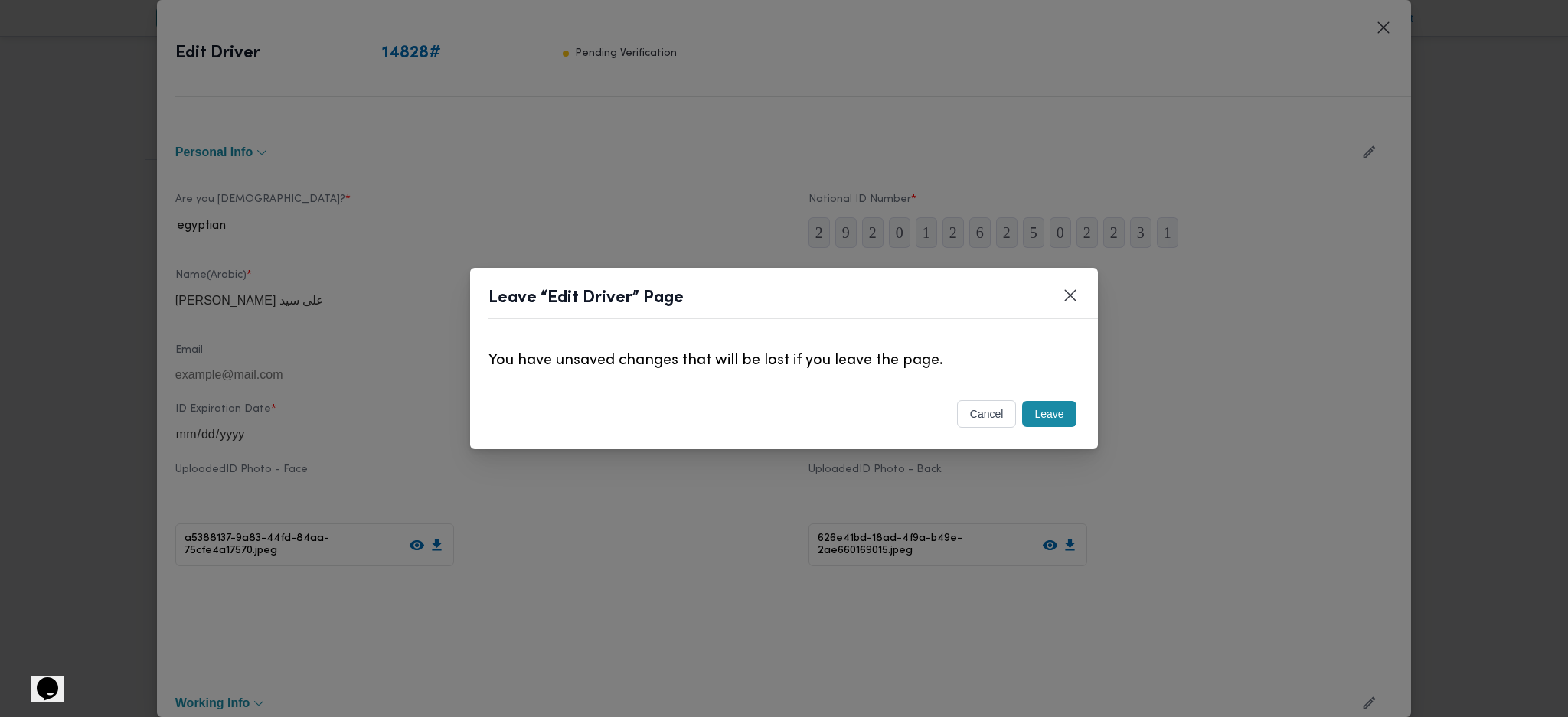
click at [1044, 421] on button "Leave" at bounding box center [1049, 414] width 53 height 26
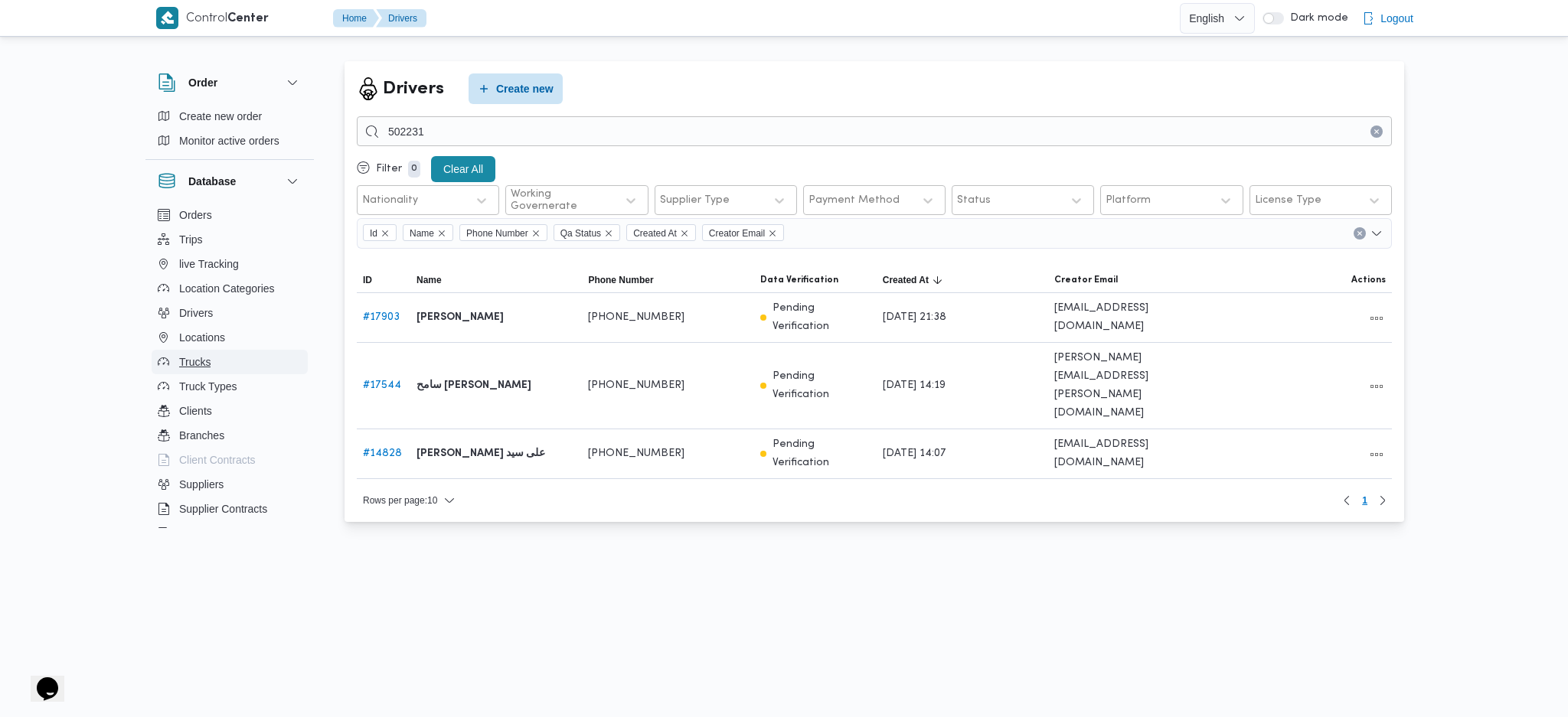
click at [189, 366] on span "Trucks" at bounding box center [194, 362] width 31 height 19
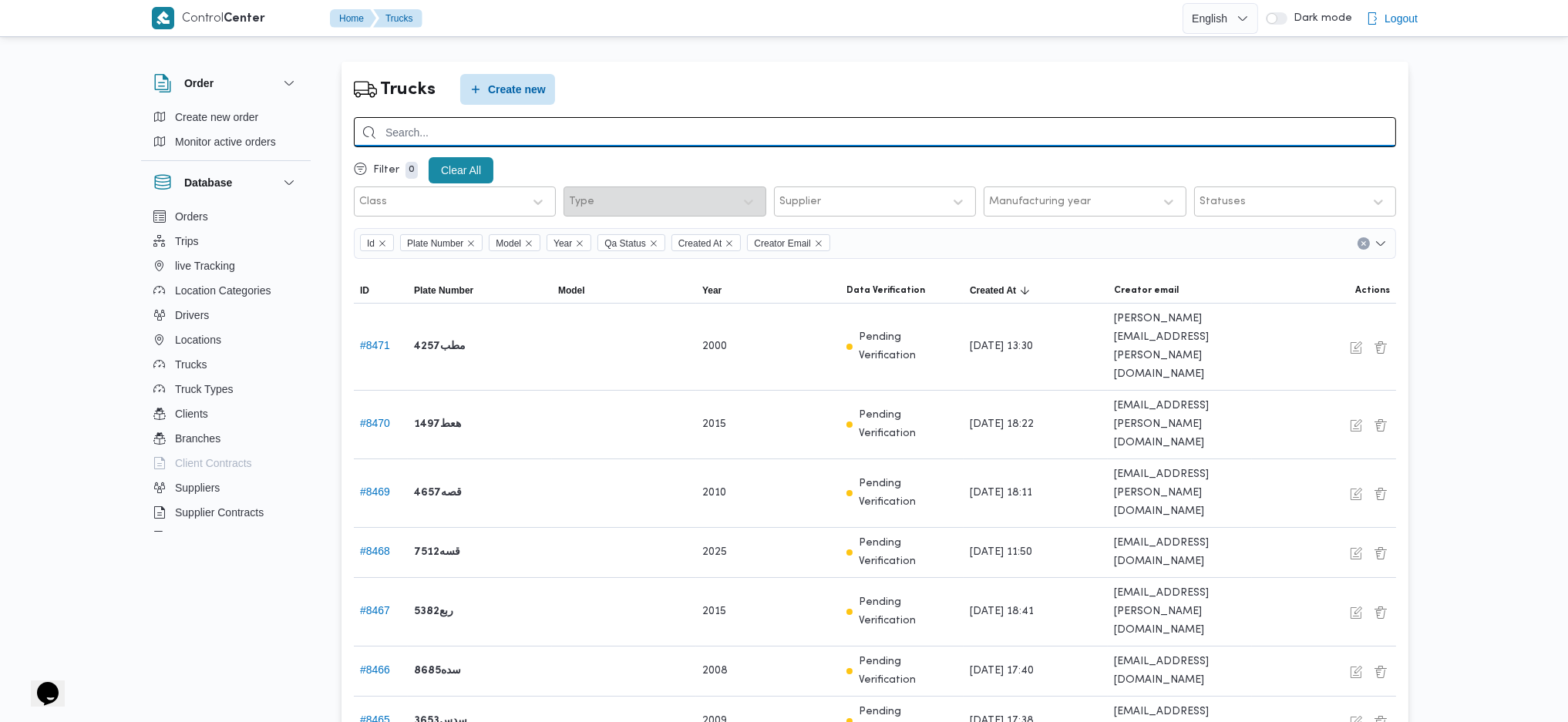
click at [559, 127] on input "search" at bounding box center [875, 132] width 1042 height 30
type input "2319"
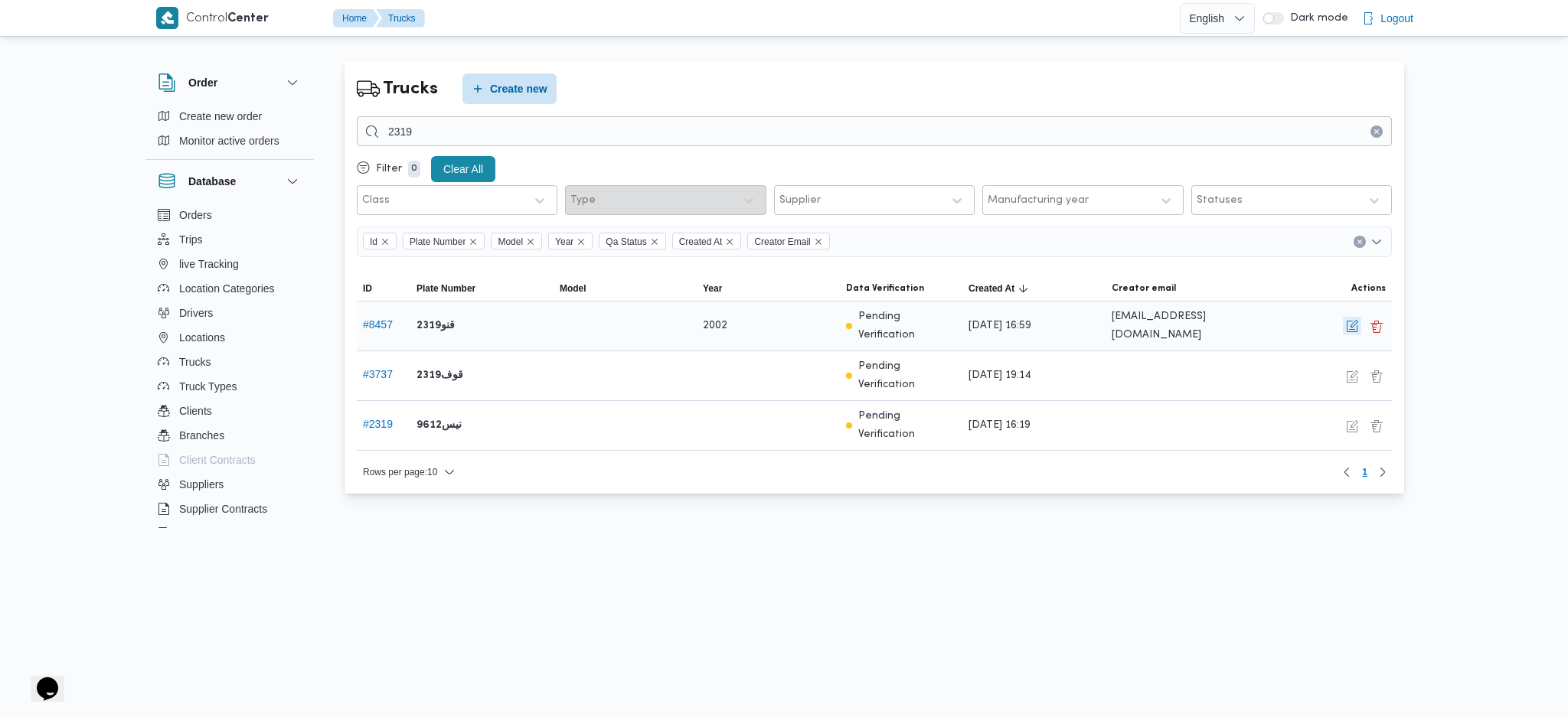
click at [1353, 331] on button "button" at bounding box center [1351, 326] width 19 height 19
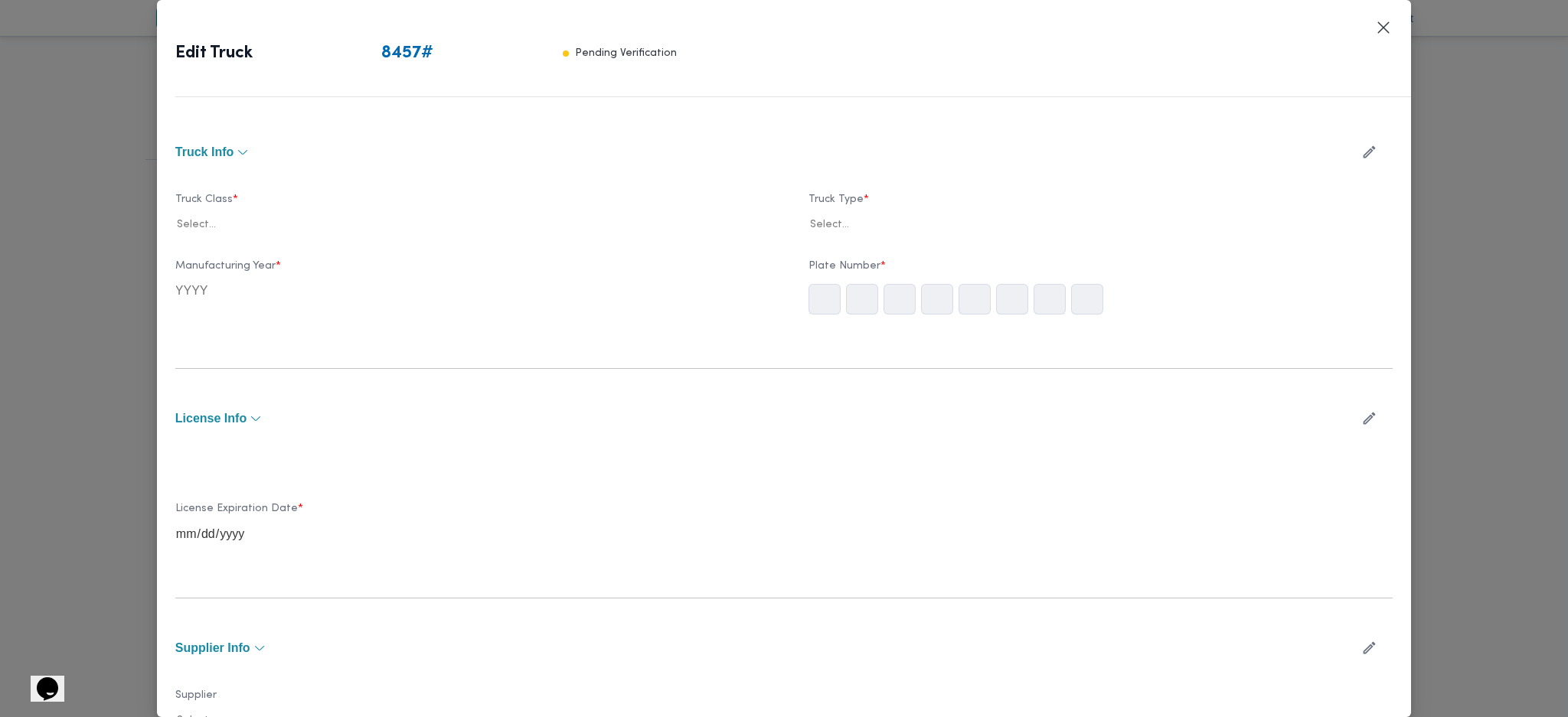
type input "2002"
type input "[DATE]"
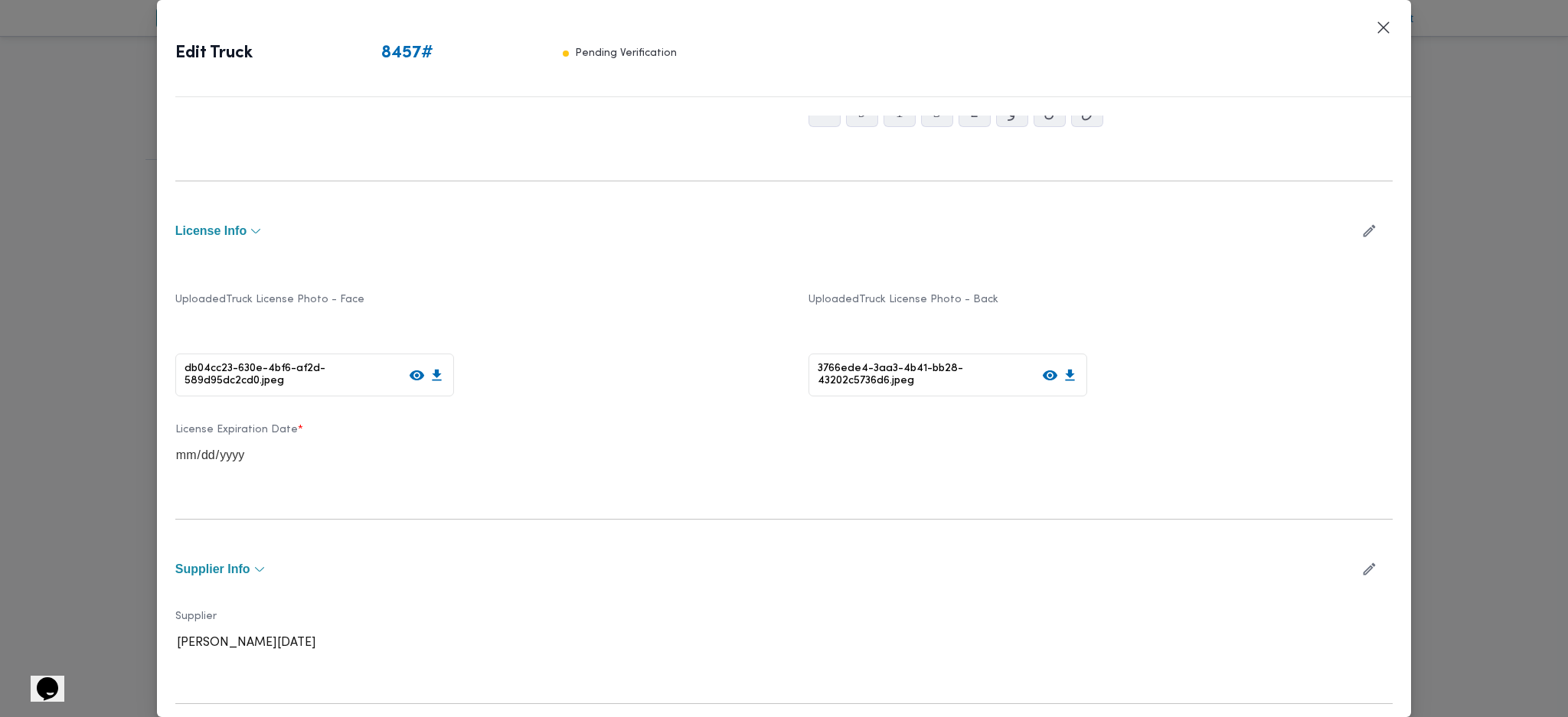
scroll to position [365, 0]
